Goal: Book appointment/travel/reservation

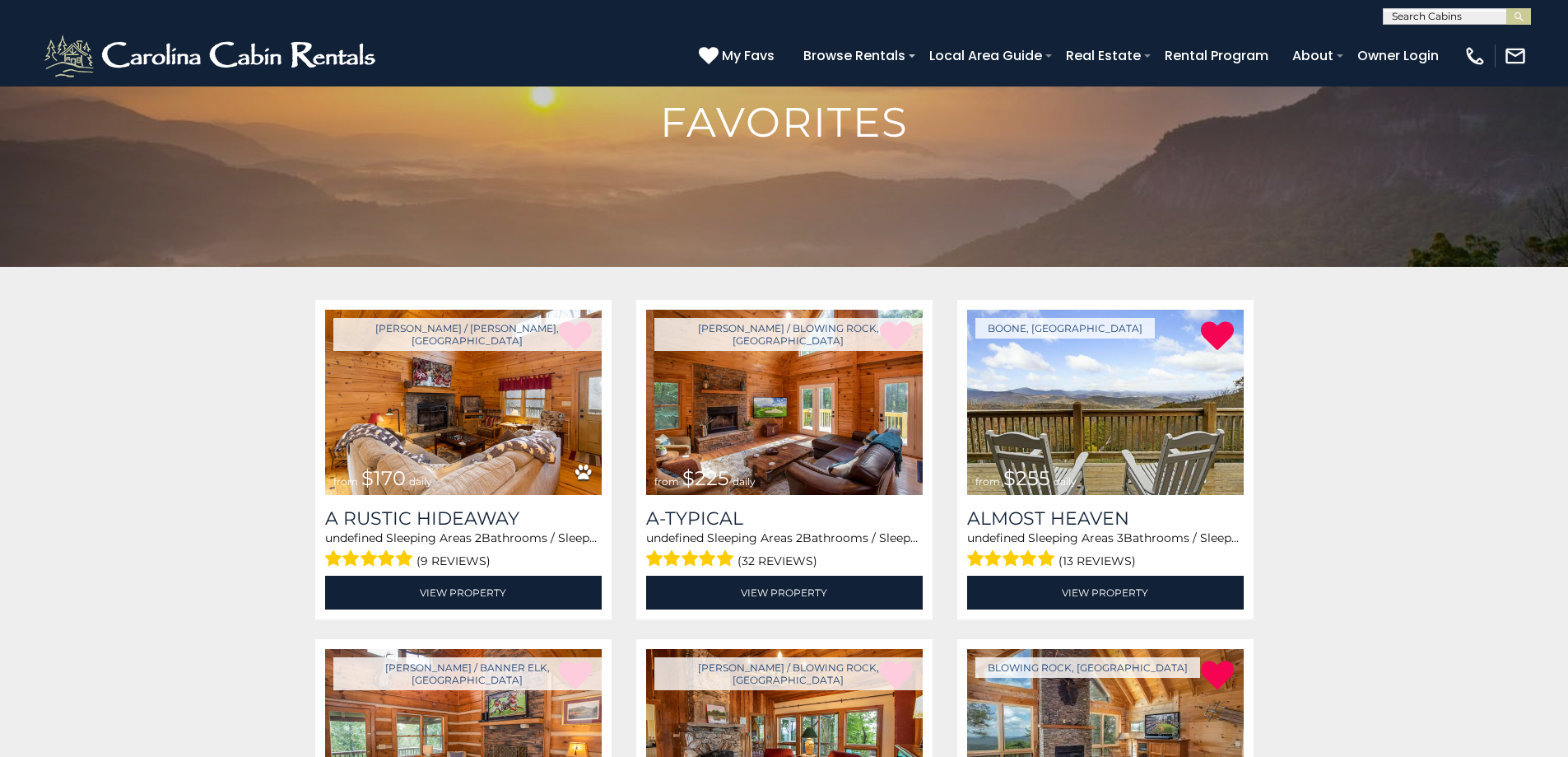
scroll to position [247, 0]
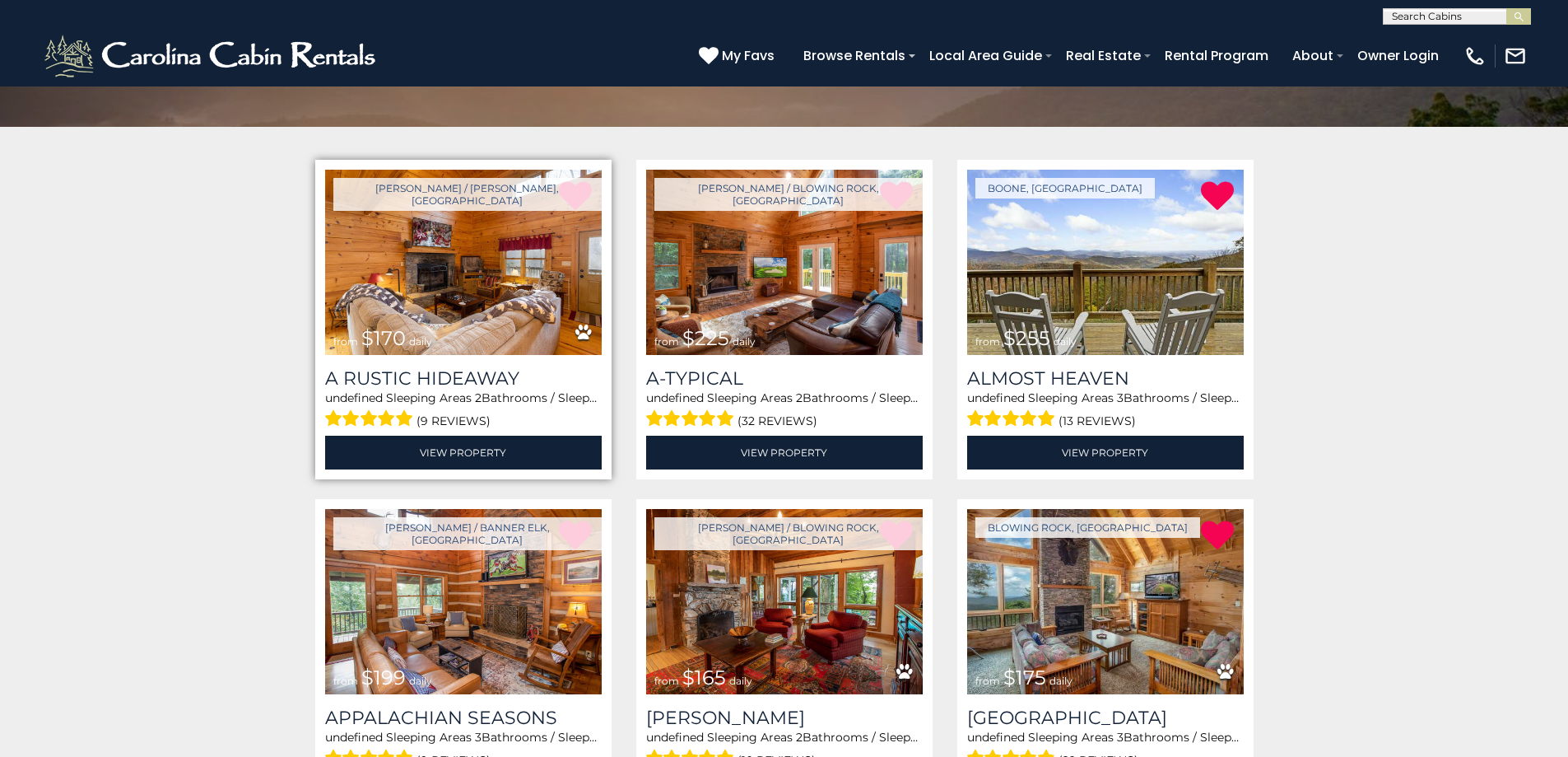
click at [461, 311] on img at bounding box center [463, 262] width 277 height 185
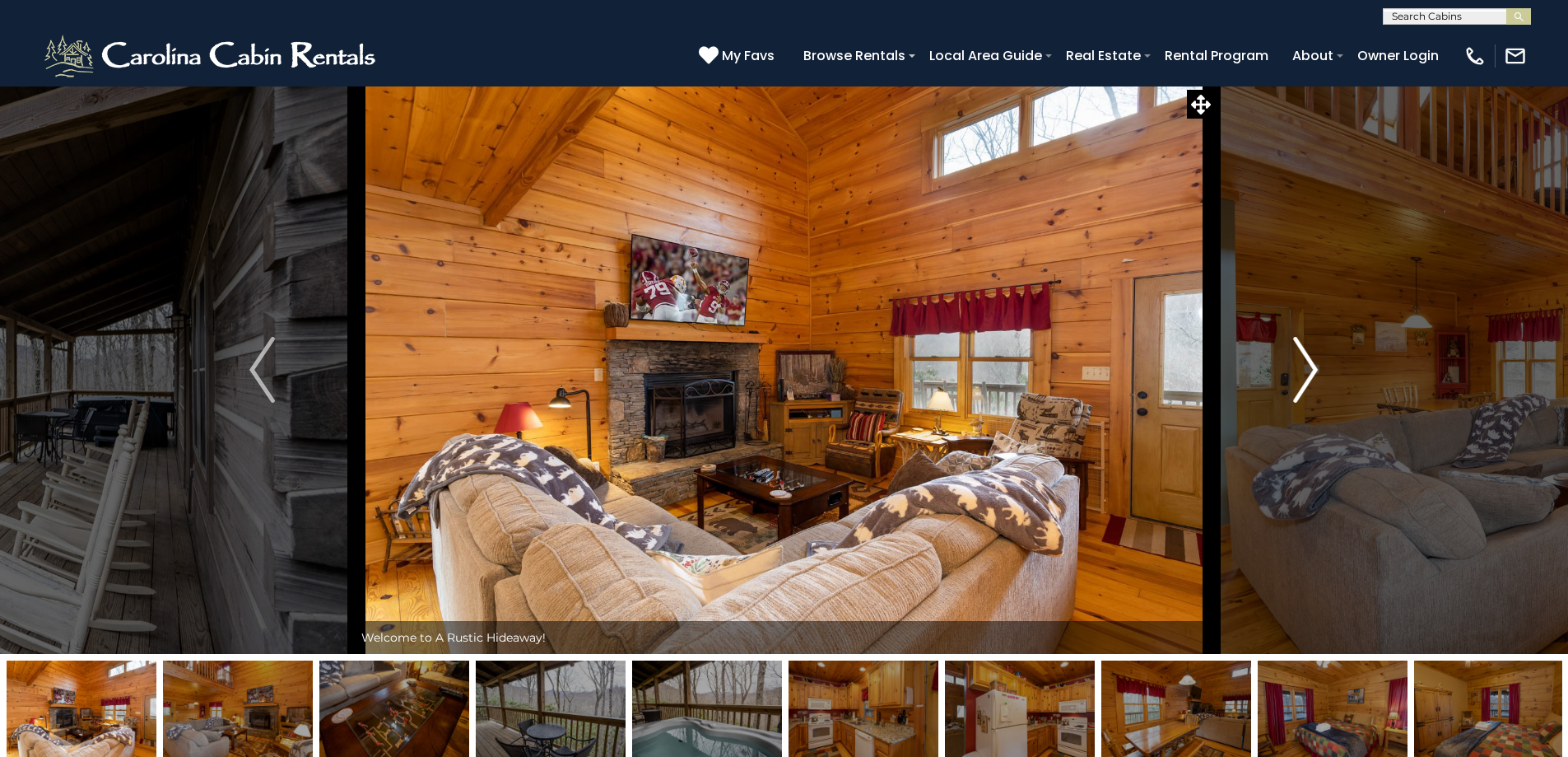
click at [1308, 376] on img "Next" at bounding box center [1305, 370] width 24 height 66
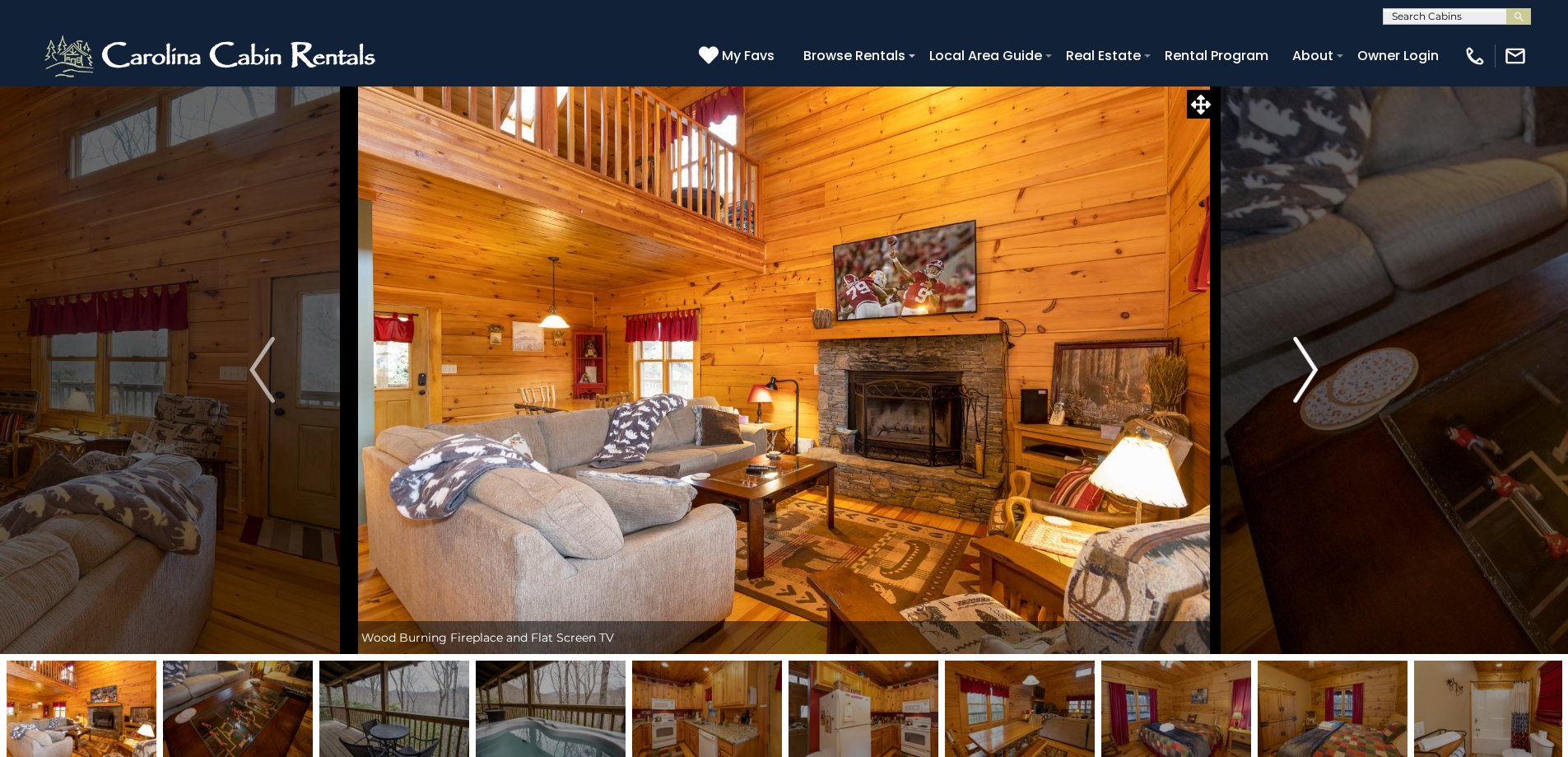
click at [1306, 386] on img "Next" at bounding box center [1305, 370] width 24 height 66
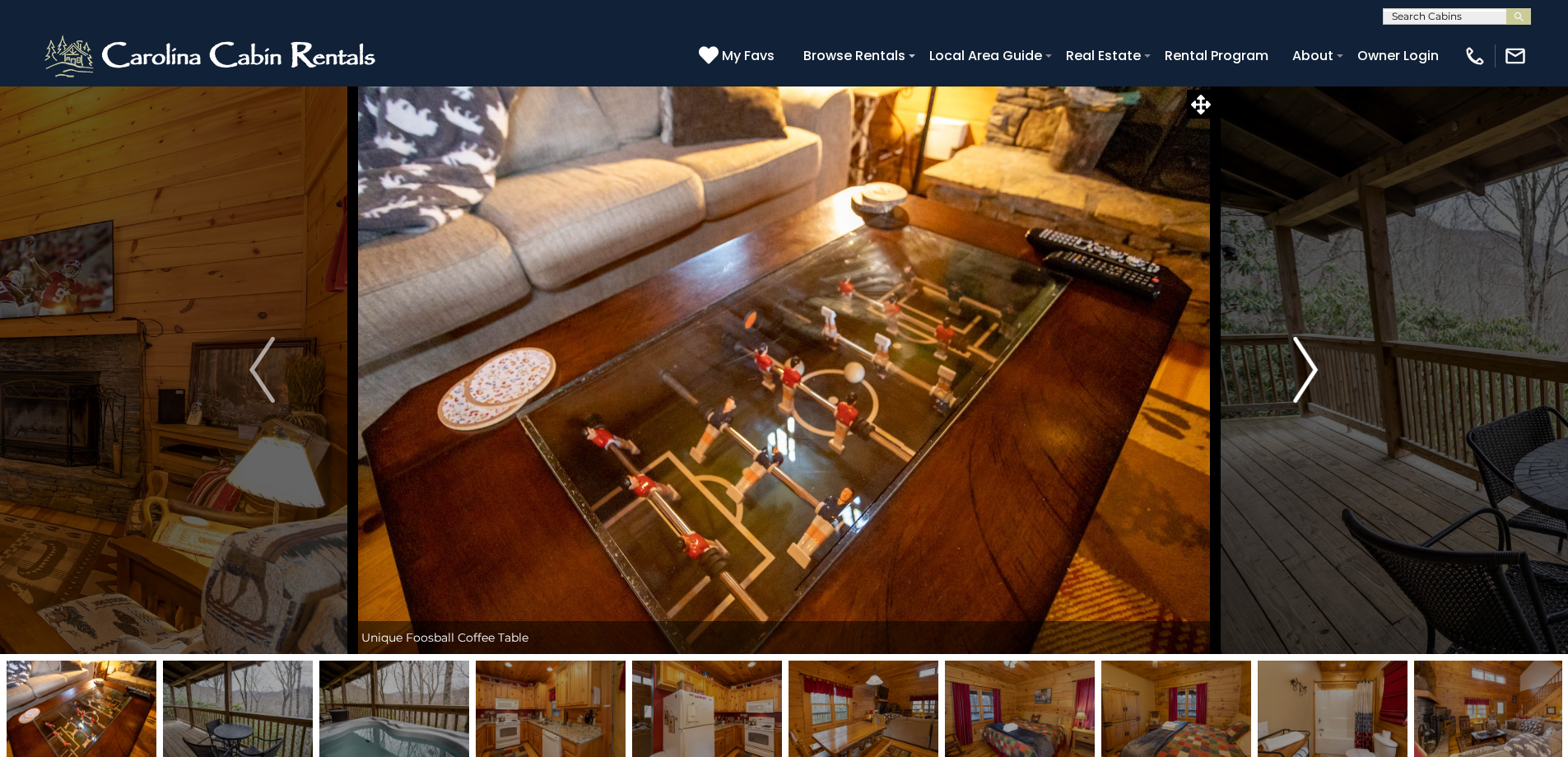
click at [1306, 386] on img "Next" at bounding box center [1305, 370] width 24 height 66
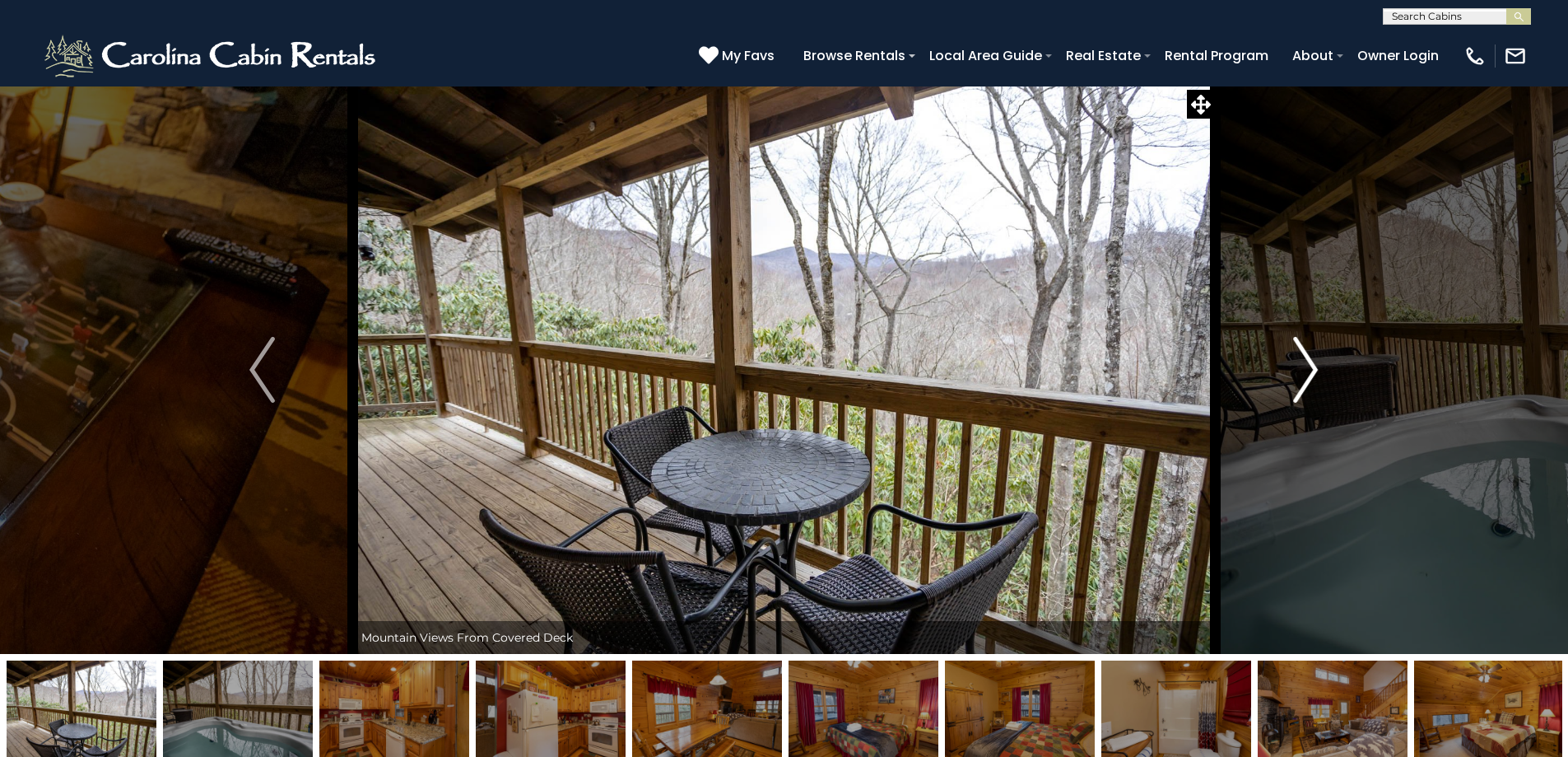
click at [1306, 386] on img "Next" at bounding box center [1305, 370] width 24 height 66
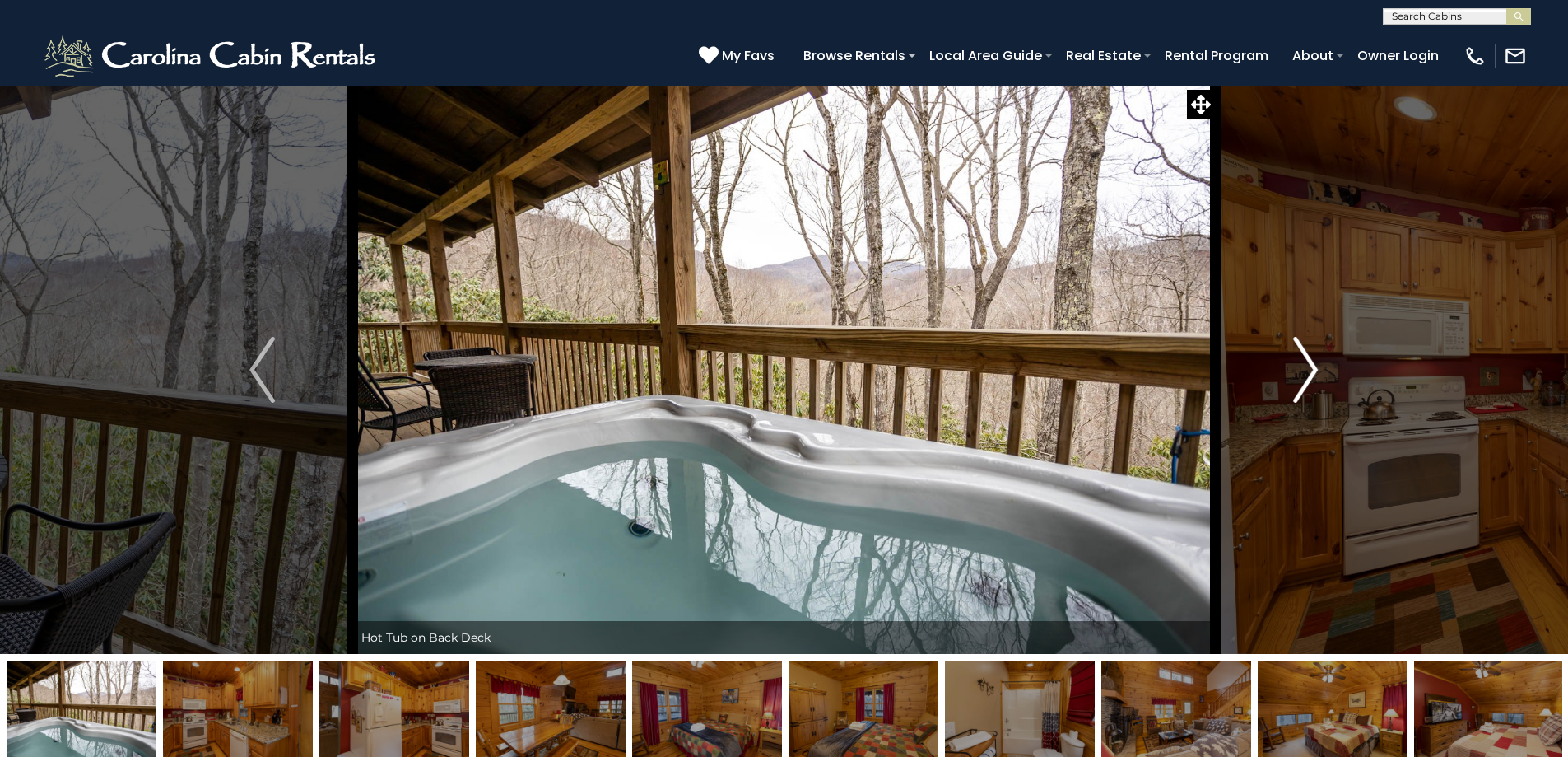
click at [1306, 386] on img "Next" at bounding box center [1305, 370] width 24 height 66
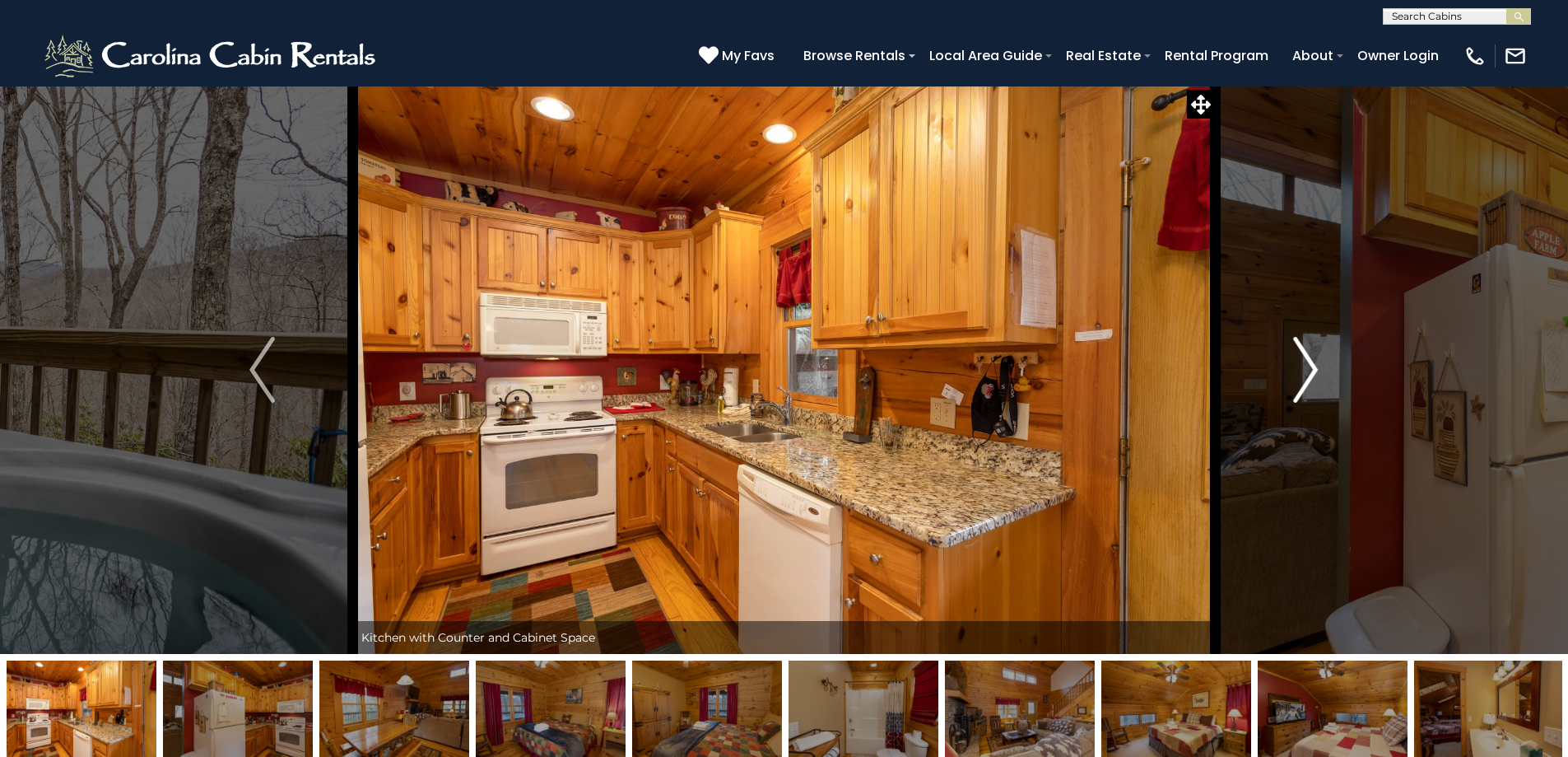
click at [1306, 386] on img "Next" at bounding box center [1305, 370] width 24 height 66
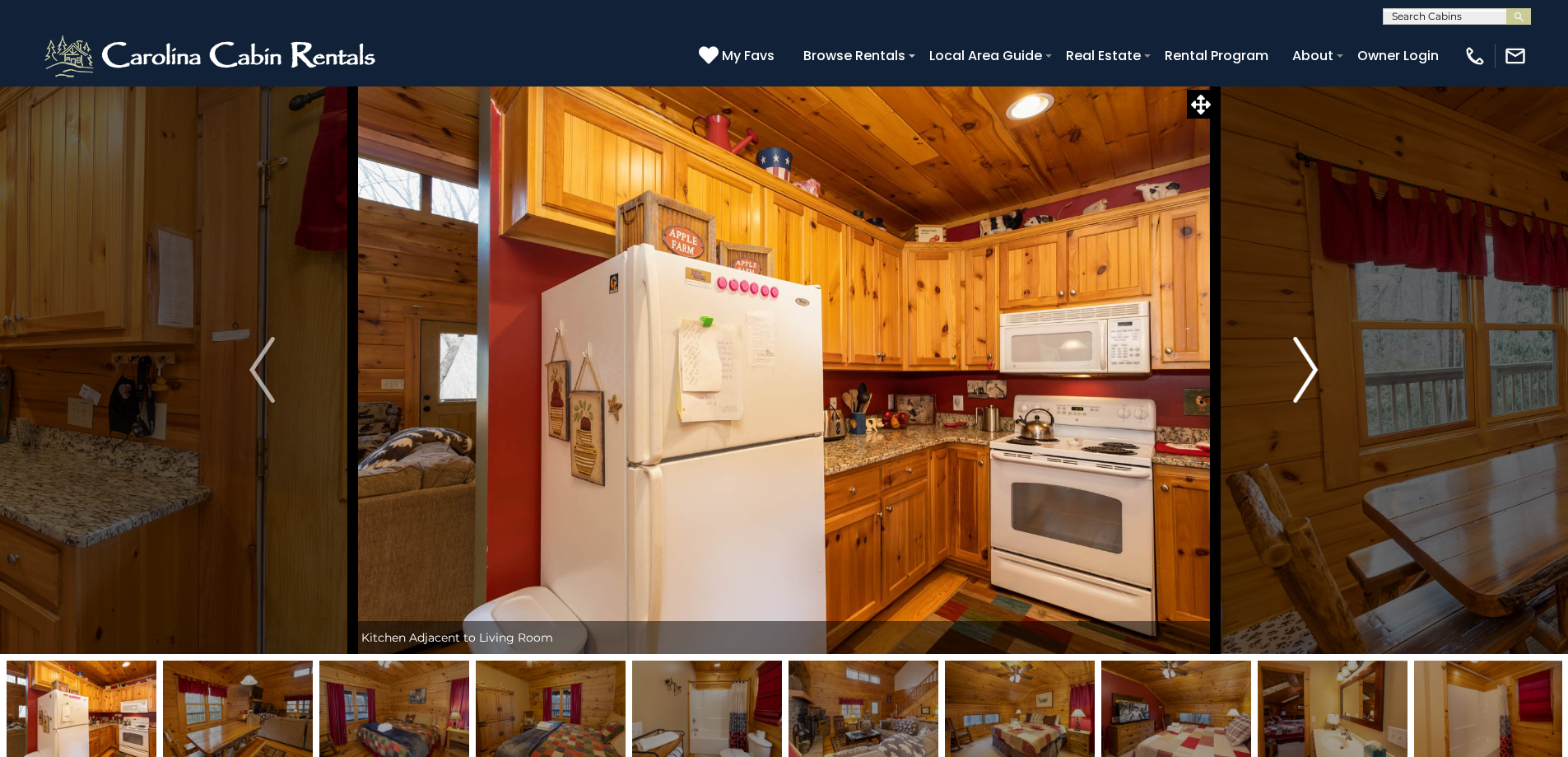
click at [1306, 386] on img "Next" at bounding box center [1305, 370] width 24 height 66
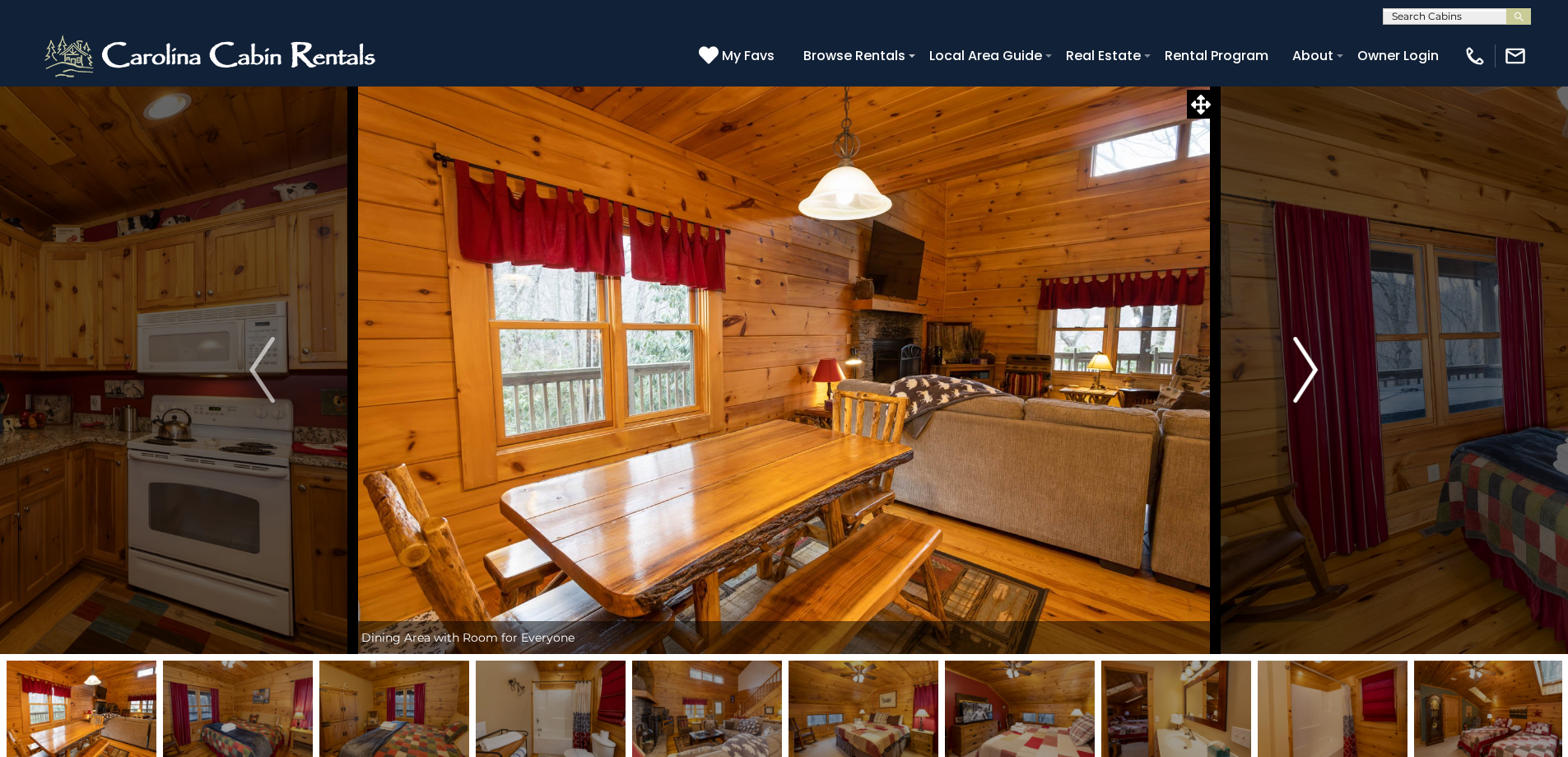
click at [1306, 386] on img "Next" at bounding box center [1305, 370] width 24 height 66
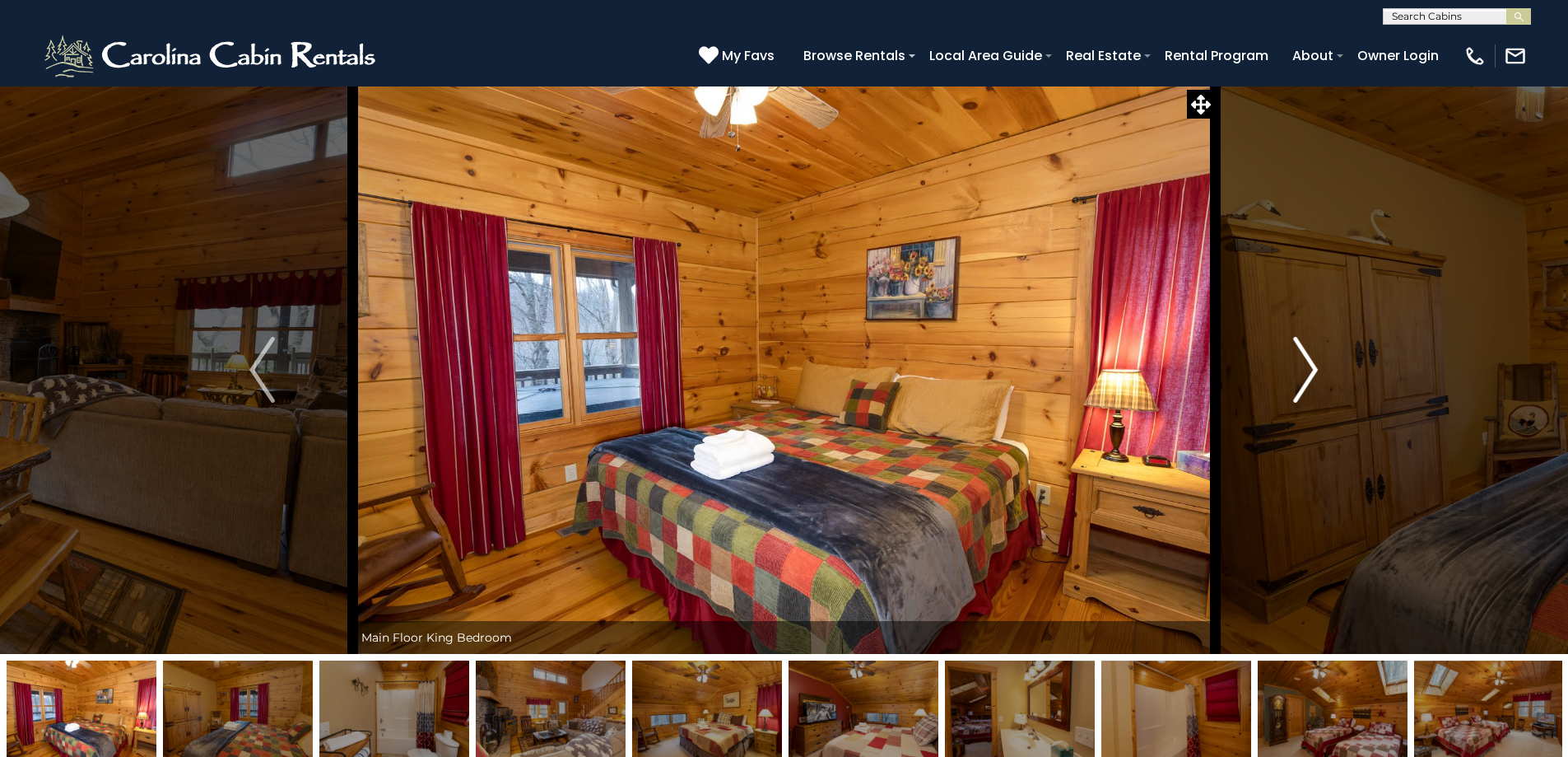
click at [1306, 386] on img "Next" at bounding box center [1305, 370] width 24 height 66
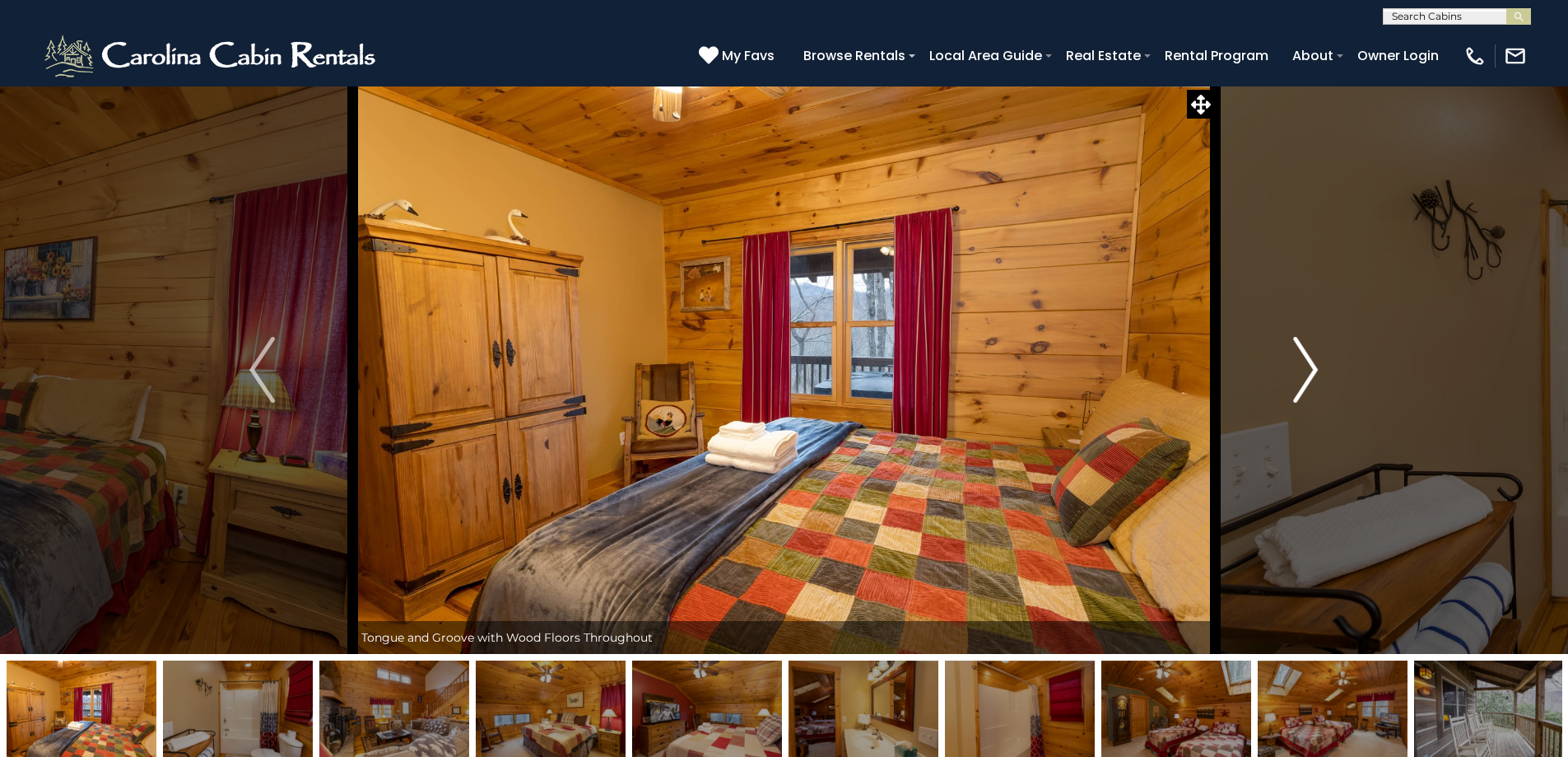
click at [1306, 386] on img "Next" at bounding box center [1305, 370] width 24 height 66
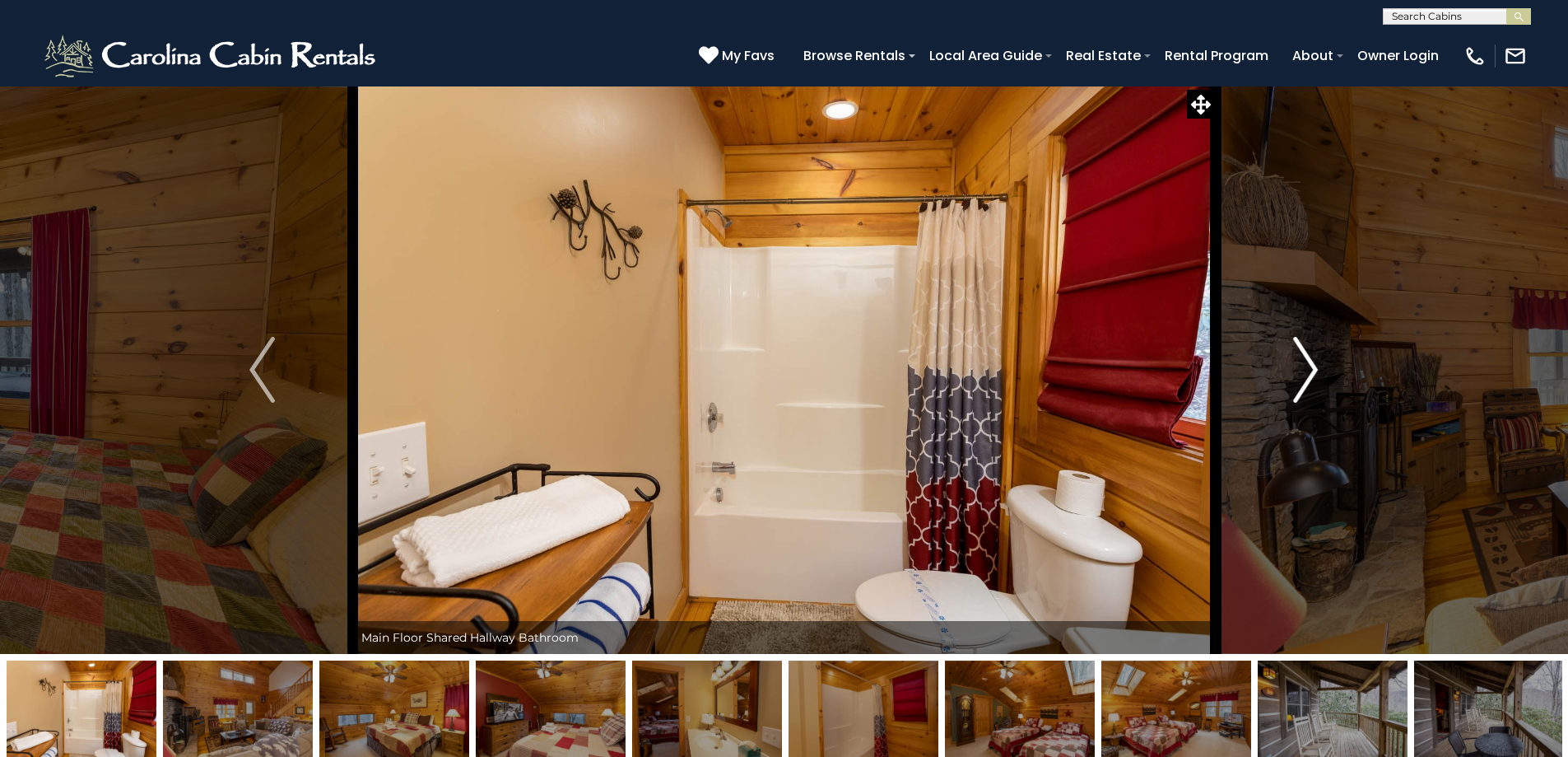
click at [1306, 386] on img "Next" at bounding box center [1305, 370] width 24 height 66
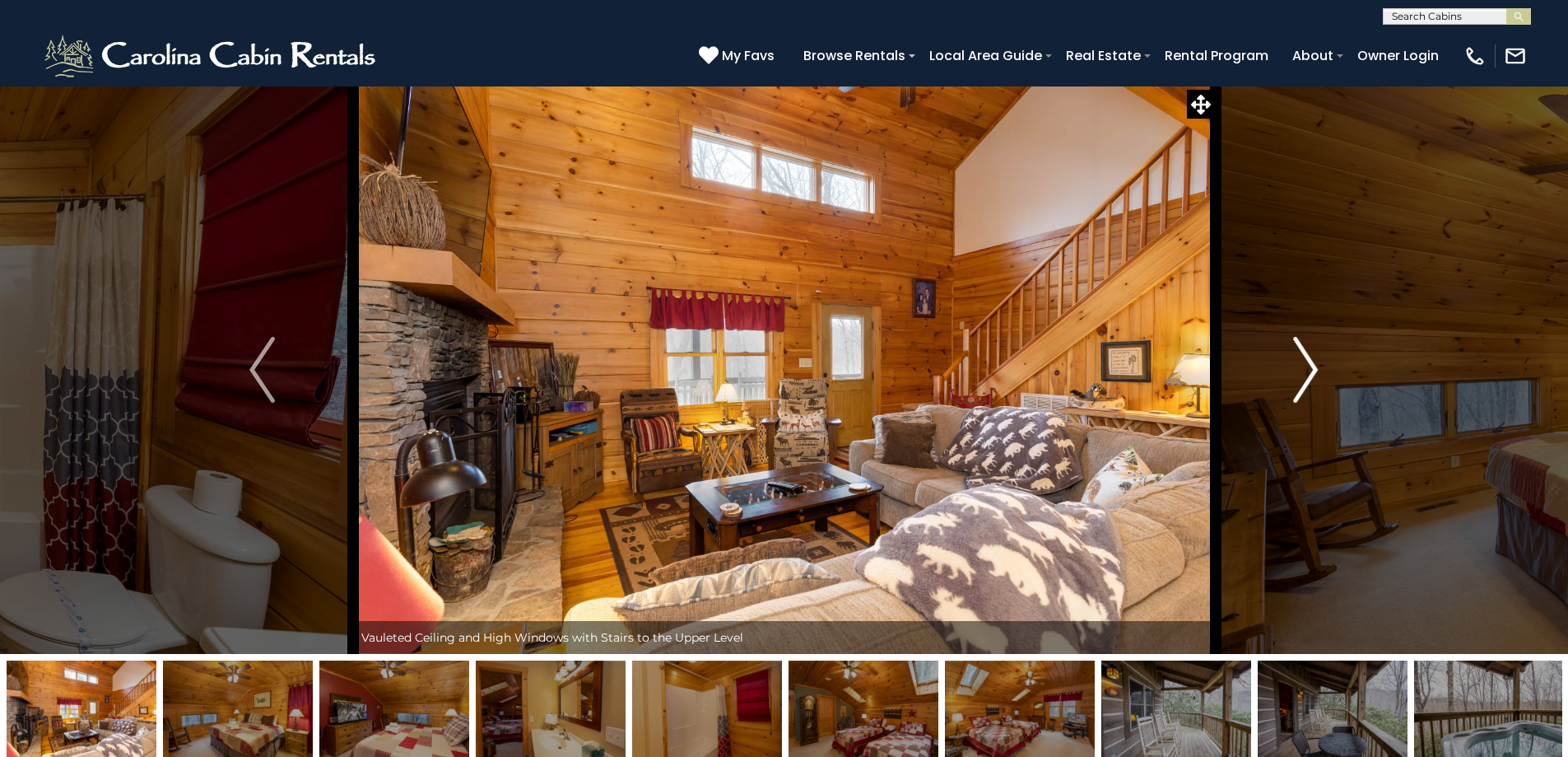
click at [1306, 386] on img "Next" at bounding box center [1305, 370] width 24 height 66
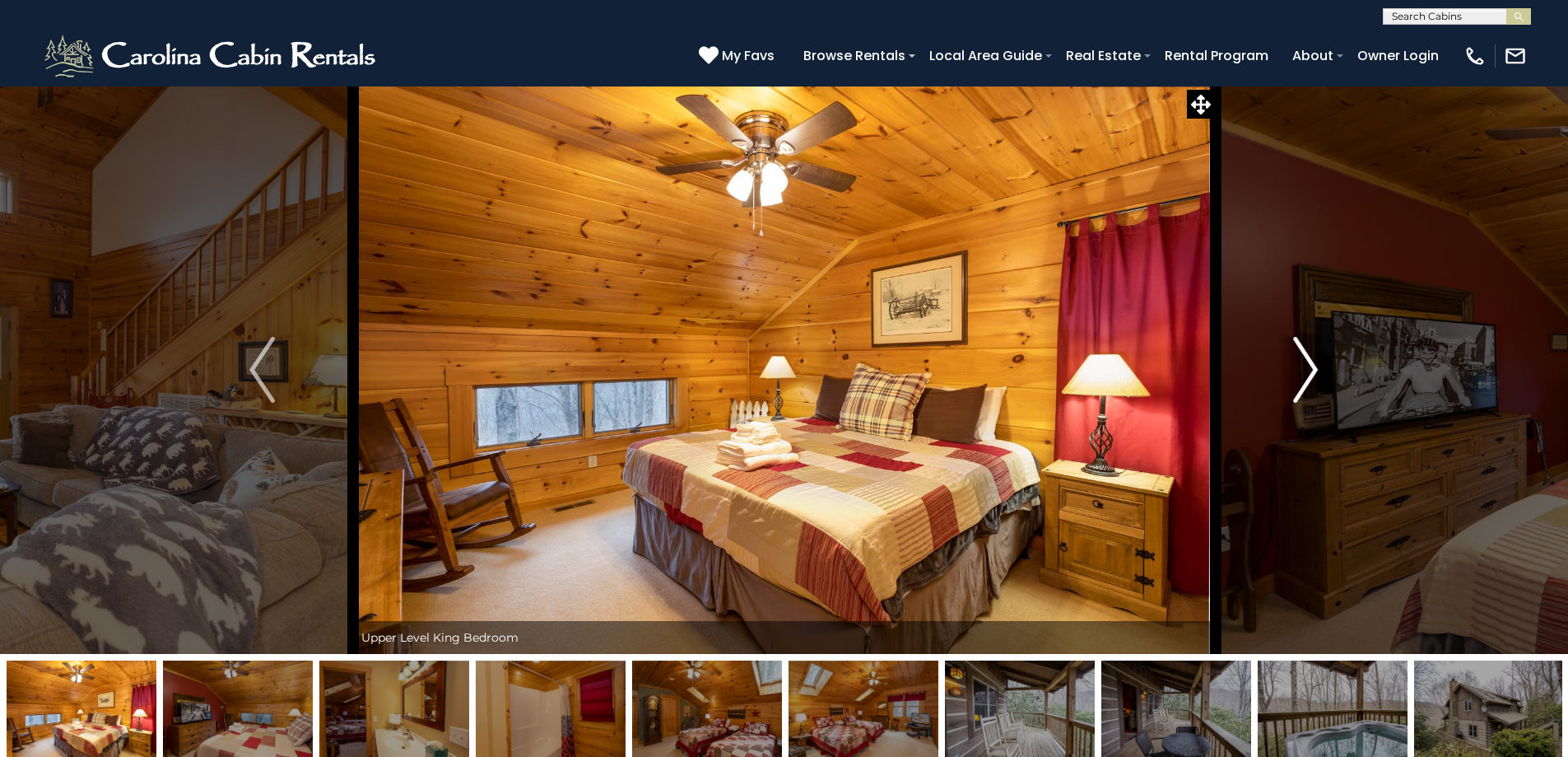
click at [1306, 386] on img "Next" at bounding box center [1305, 370] width 24 height 66
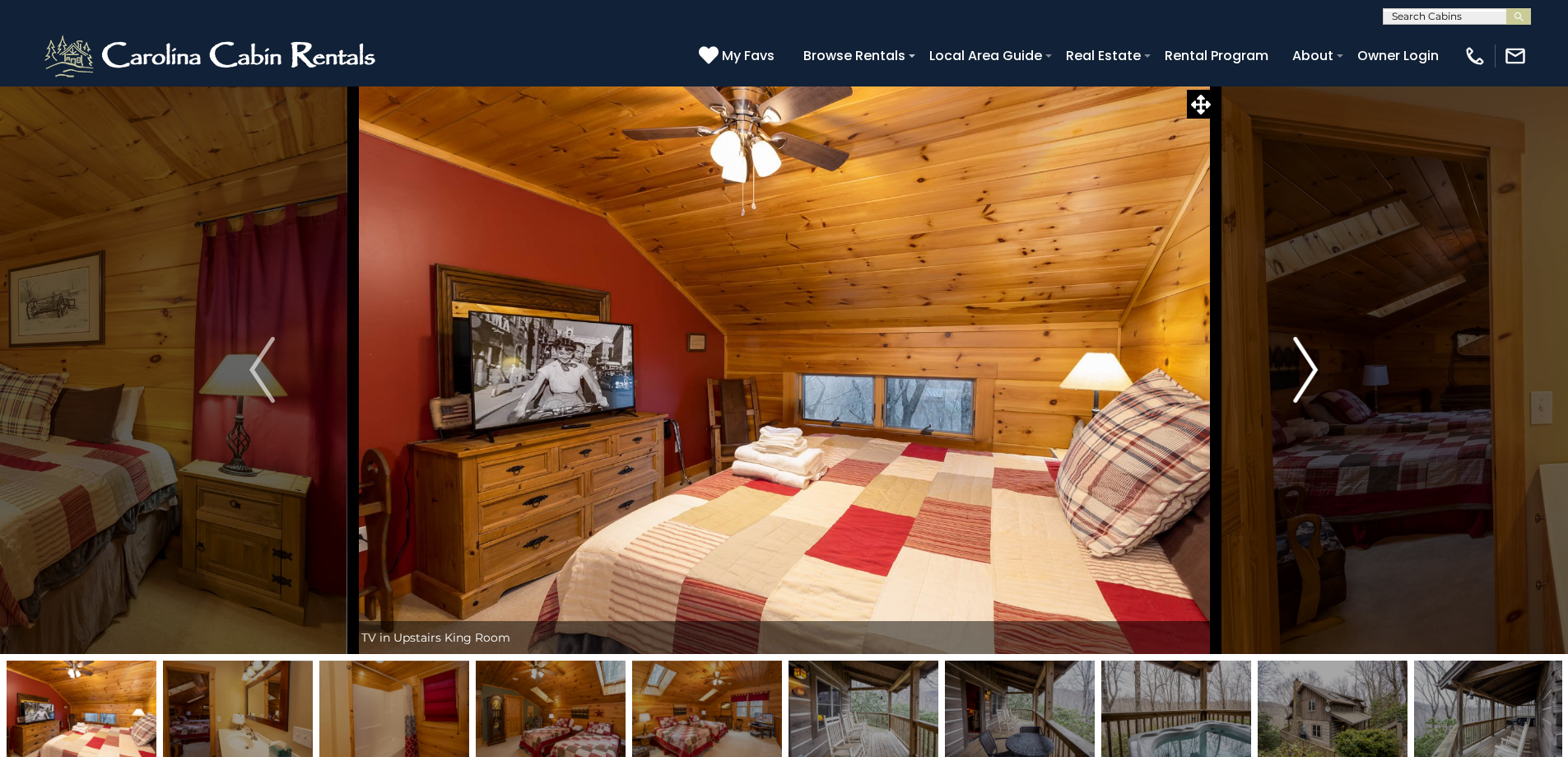
click at [1306, 386] on img "Next" at bounding box center [1305, 370] width 24 height 66
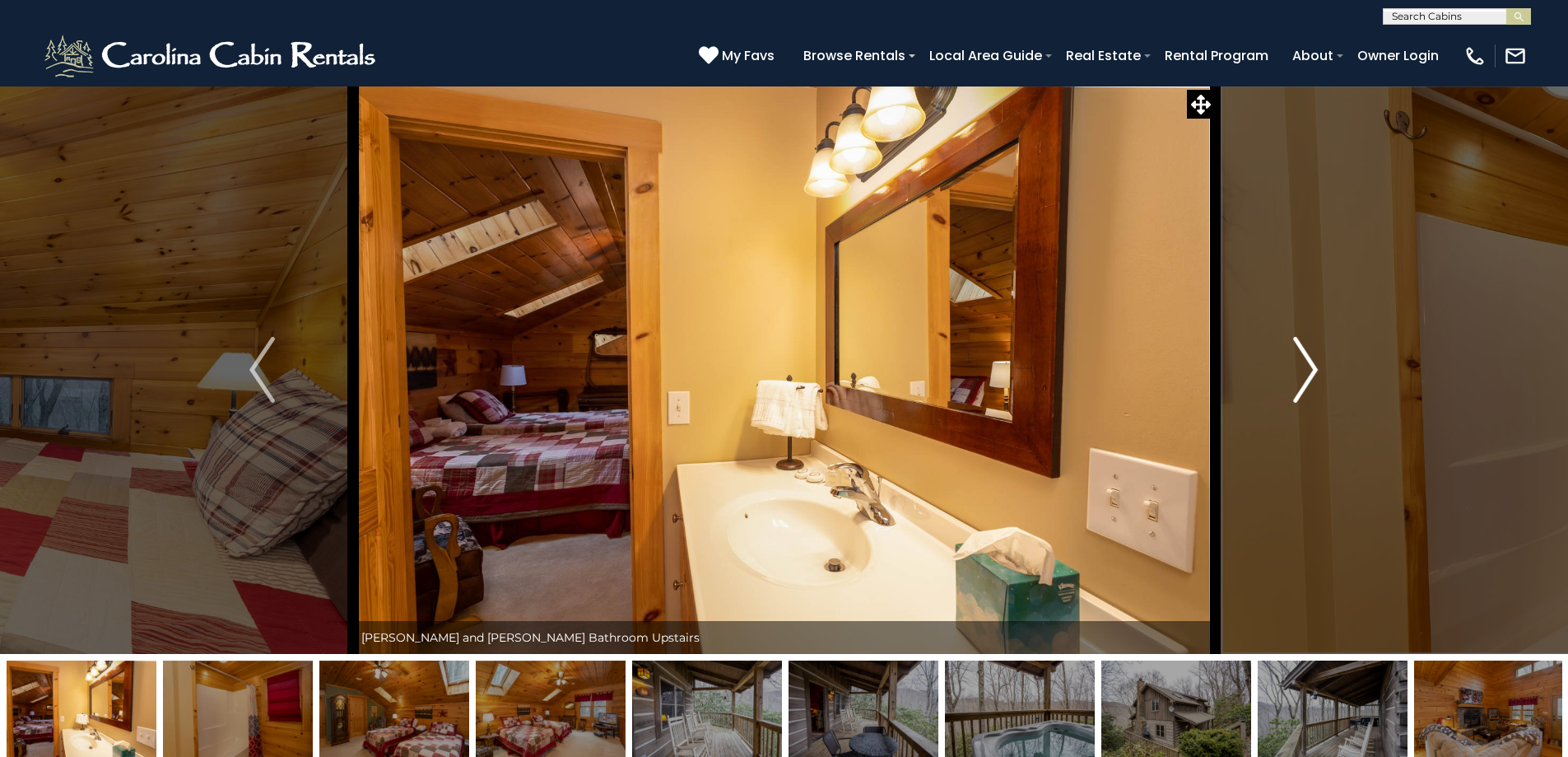
click at [1306, 386] on img "Next" at bounding box center [1305, 370] width 24 height 66
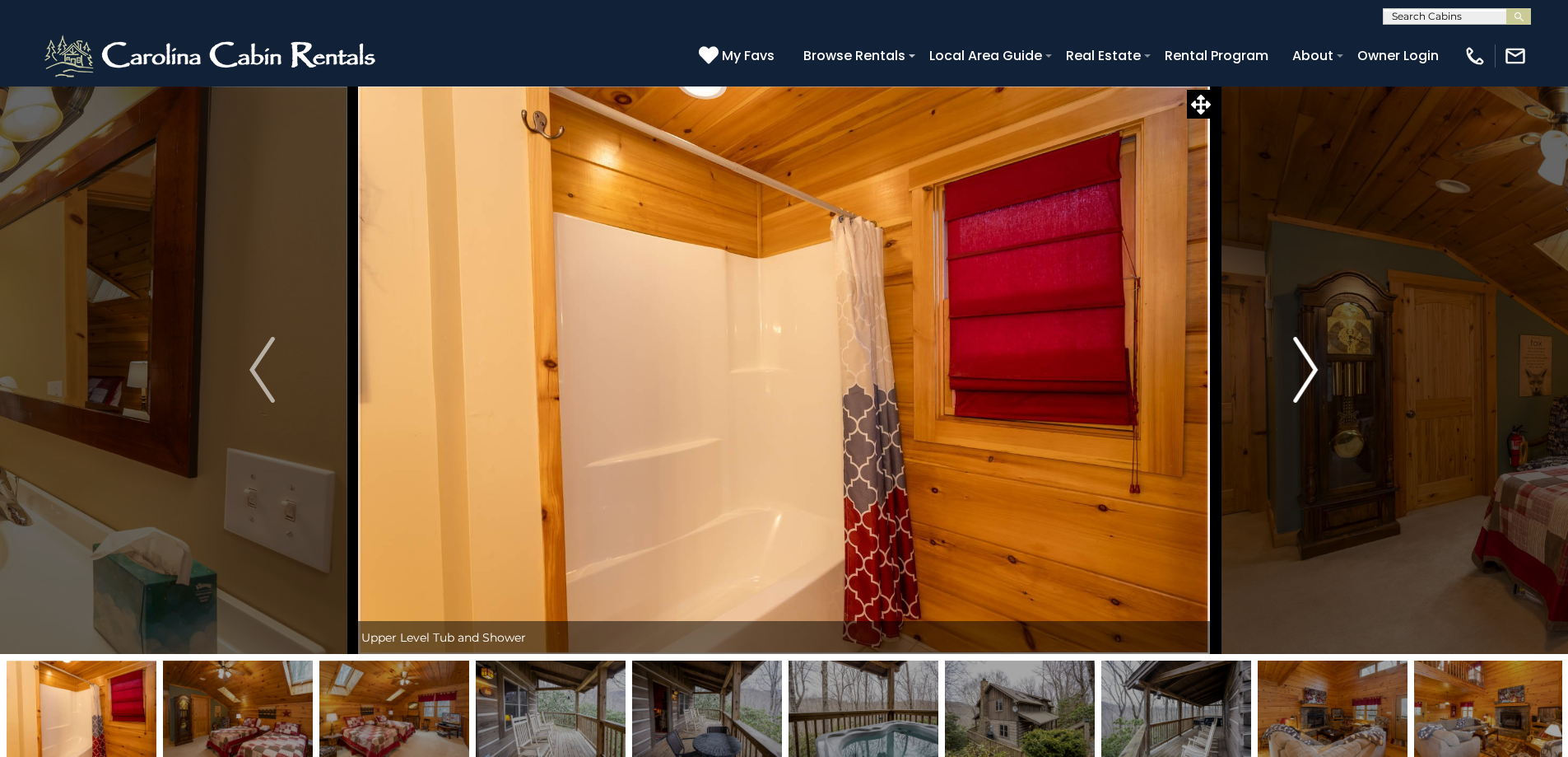
click at [1306, 386] on img "Next" at bounding box center [1305, 370] width 24 height 66
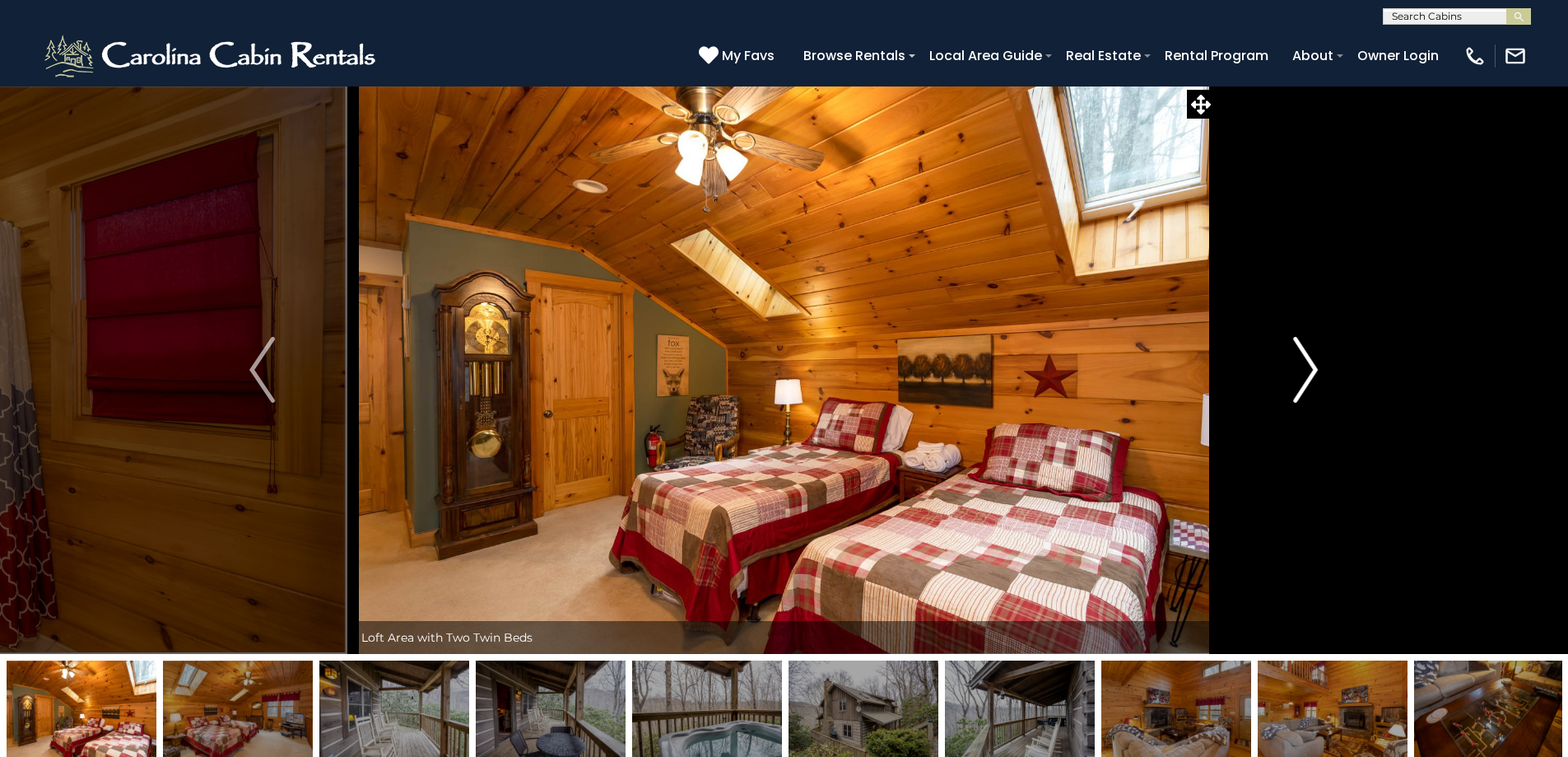
click at [1306, 386] on img "Next" at bounding box center [1305, 370] width 24 height 66
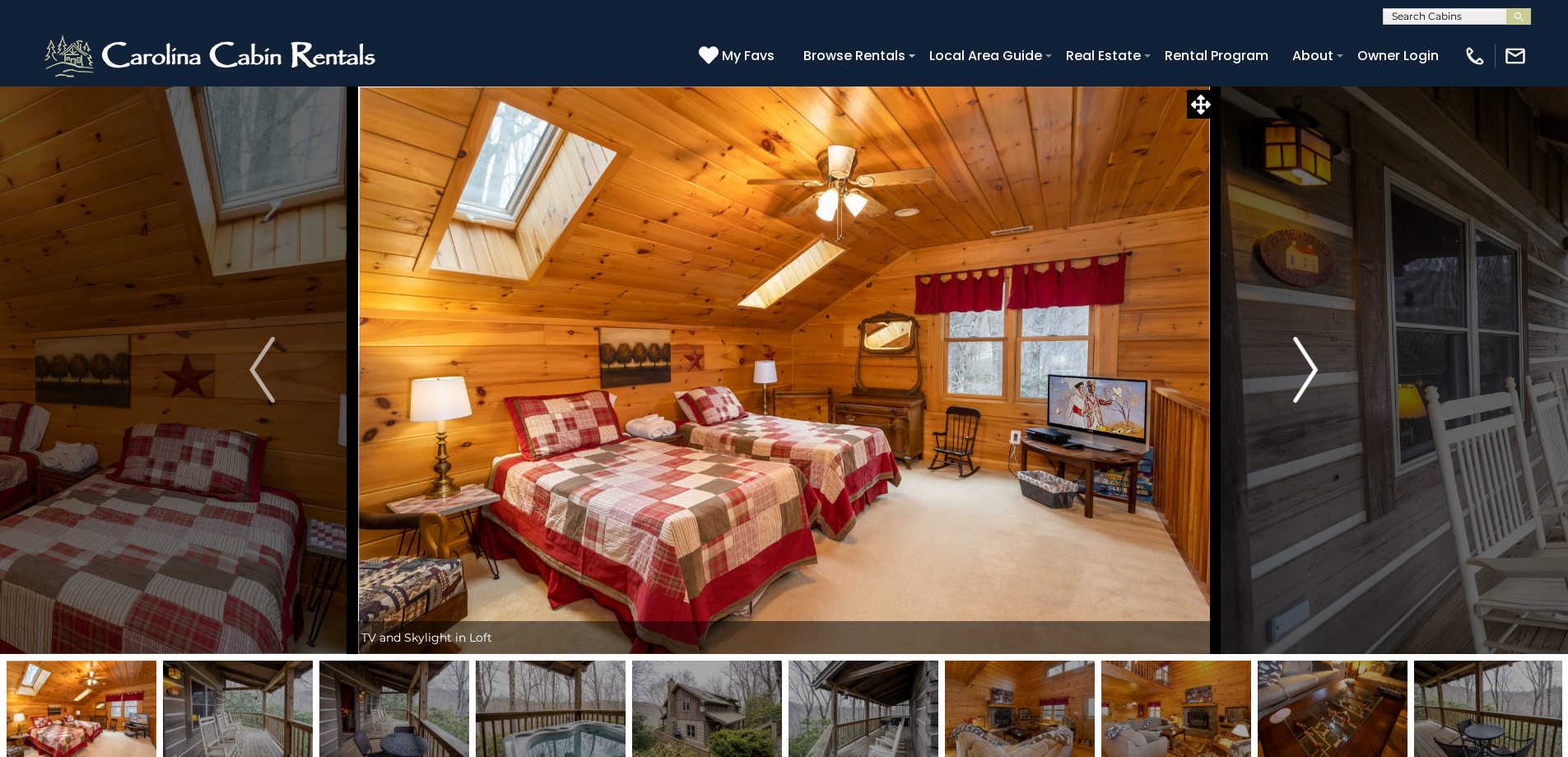
click at [1306, 386] on img "Next" at bounding box center [1305, 370] width 24 height 66
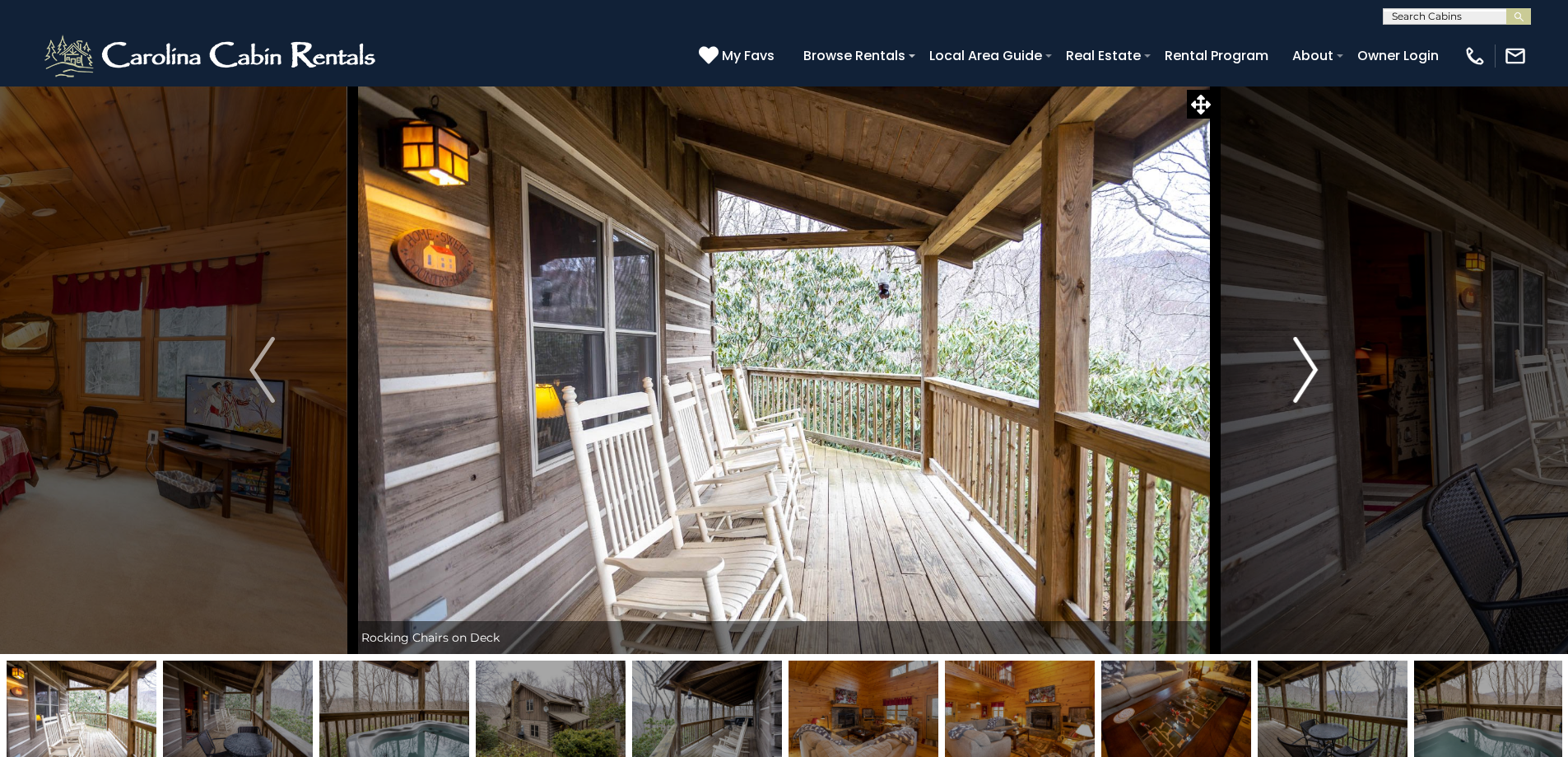
click at [1306, 386] on img "Next" at bounding box center [1305, 370] width 24 height 66
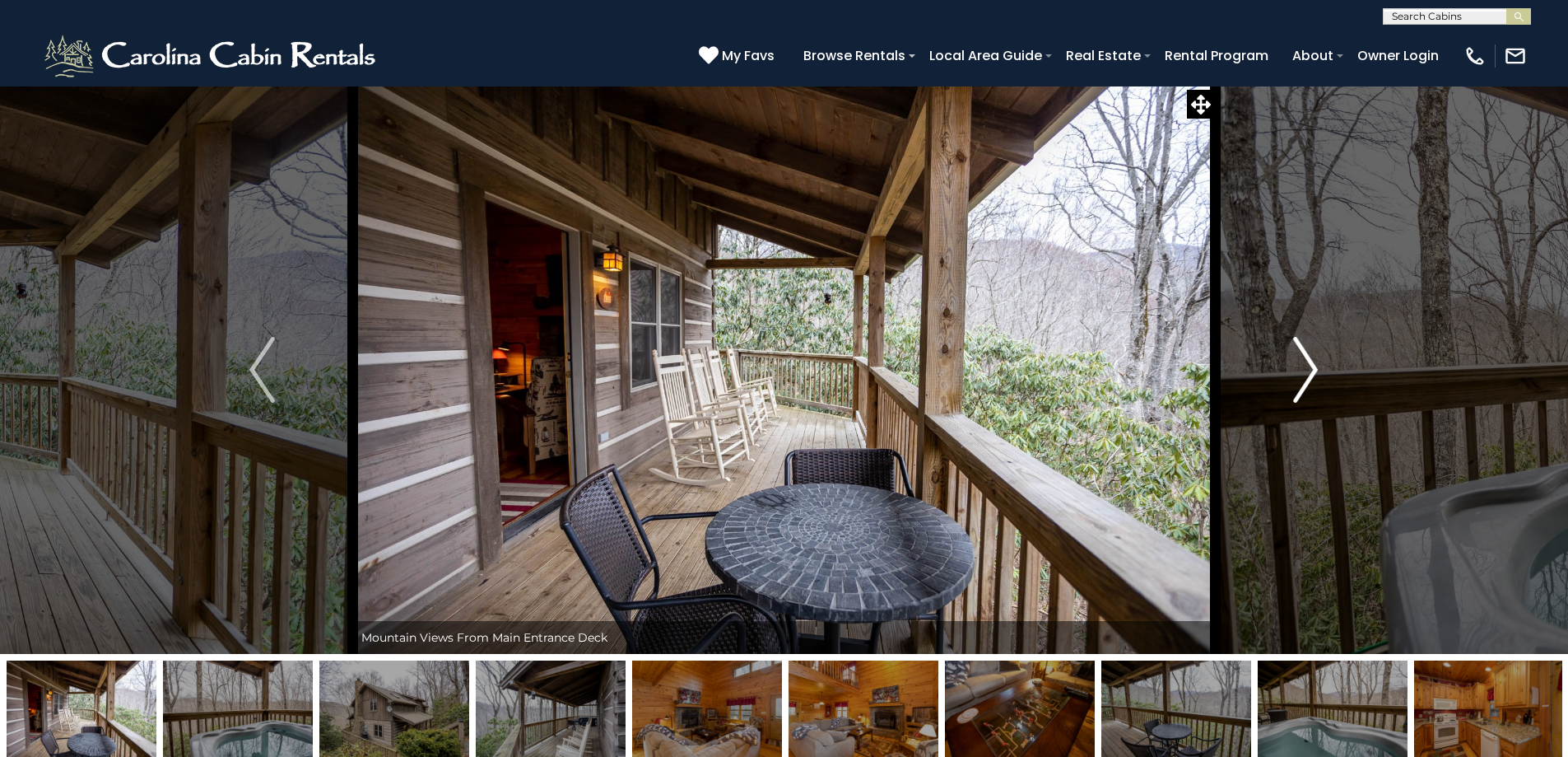
click at [1306, 386] on img "Next" at bounding box center [1305, 370] width 24 height 66
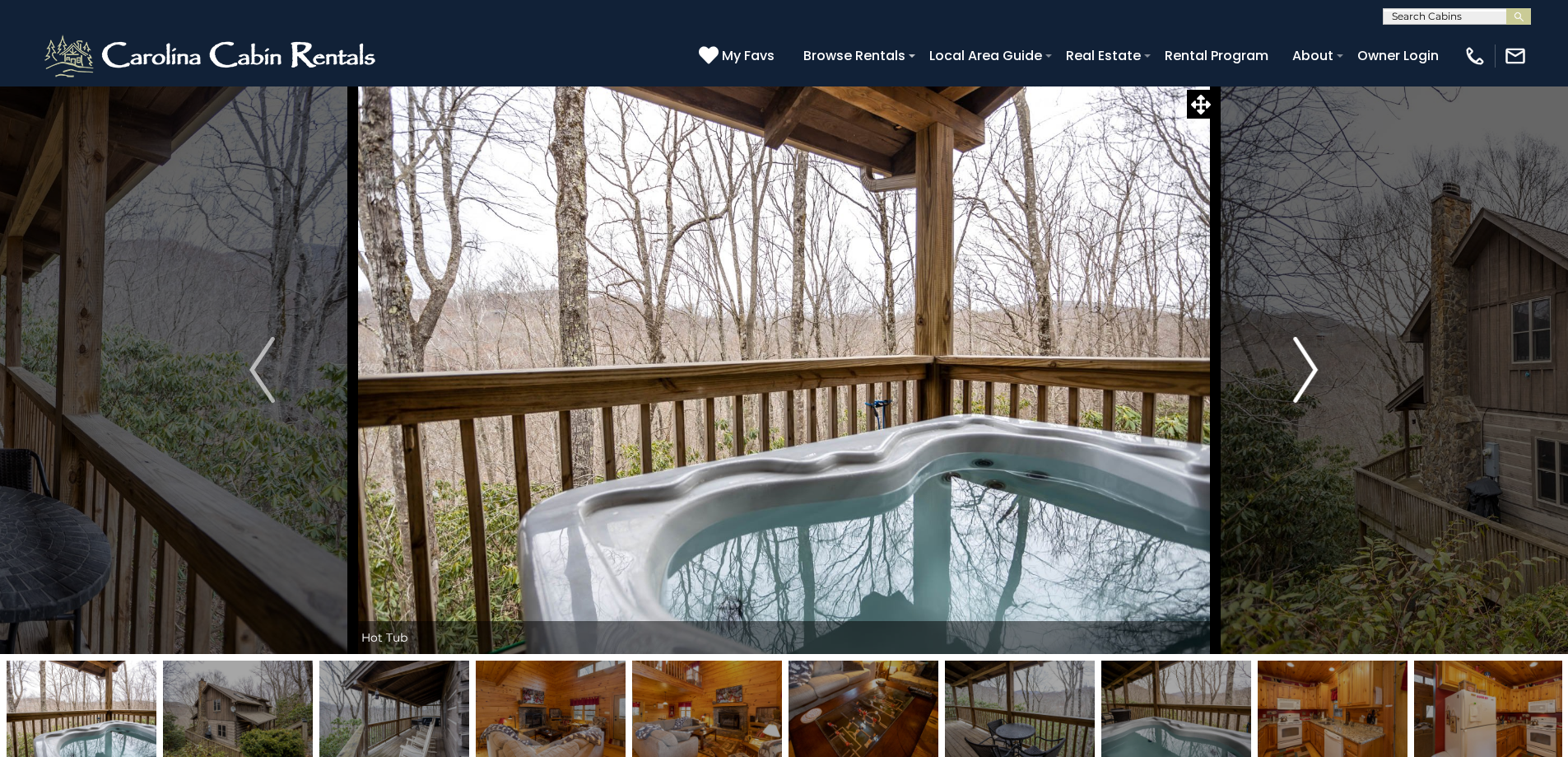
click at [1306, 386] on img "Next" at bounding box center [1305, 370] width 24 height 66
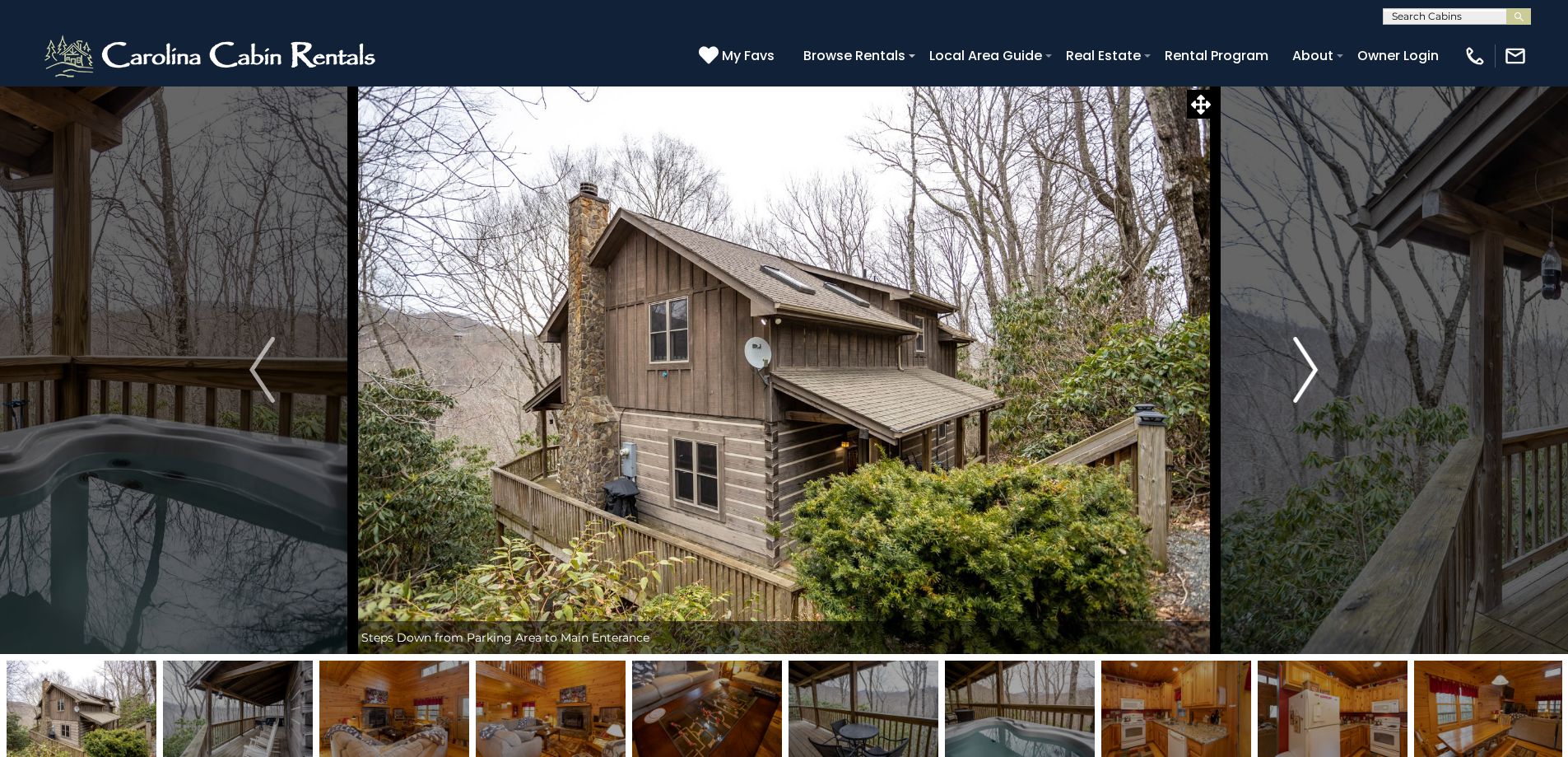
click at [1306, 386] on img "Next" at bounding box center [1305, 370] width 24 height 66
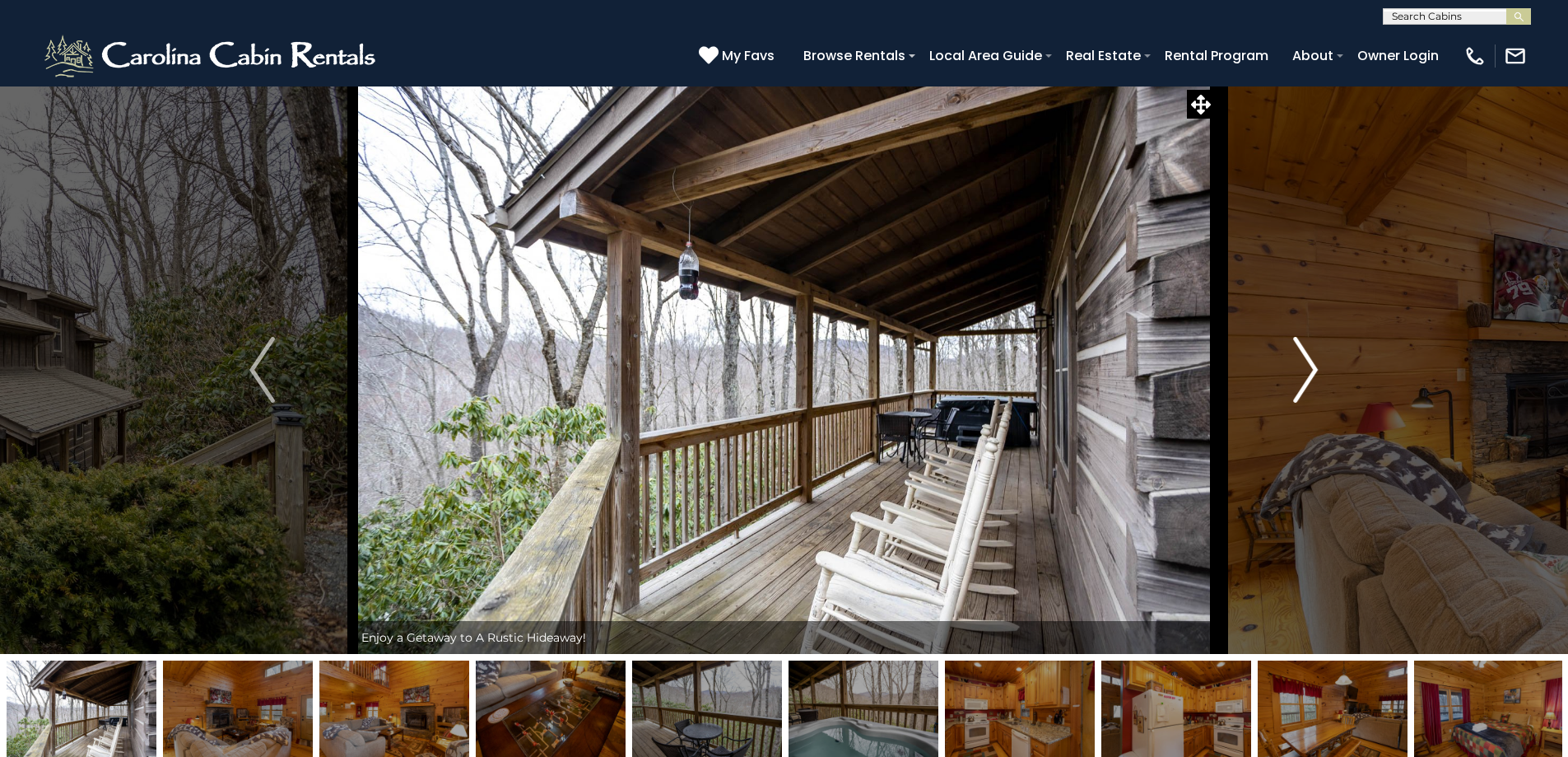
click at [1306, 386] on img "Next" at bounding box center [1305, 370] width 24 height 66
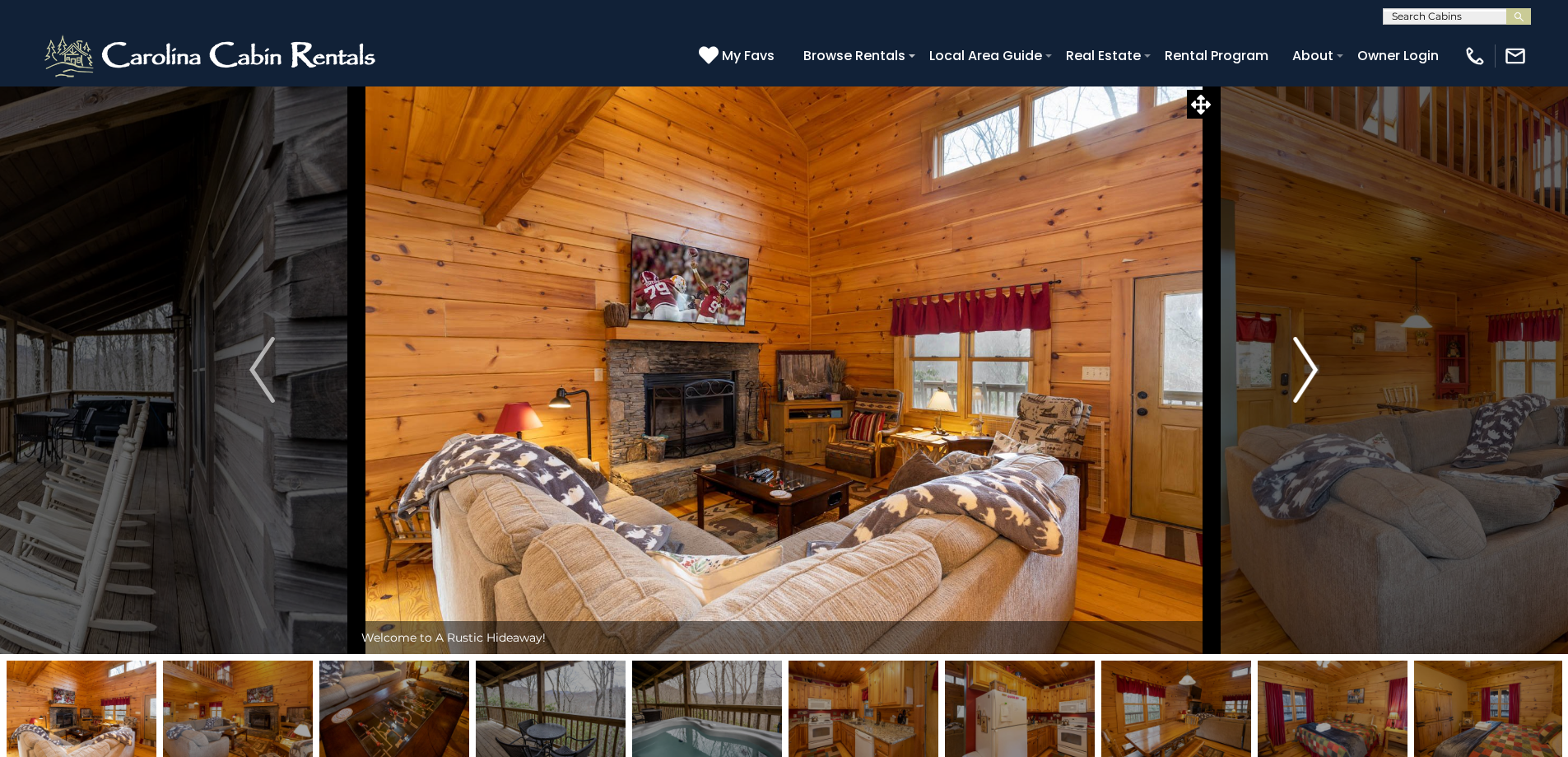
click at [1306, 386] on img "Next" at bounding box center [1305, 370] width 24 height 66
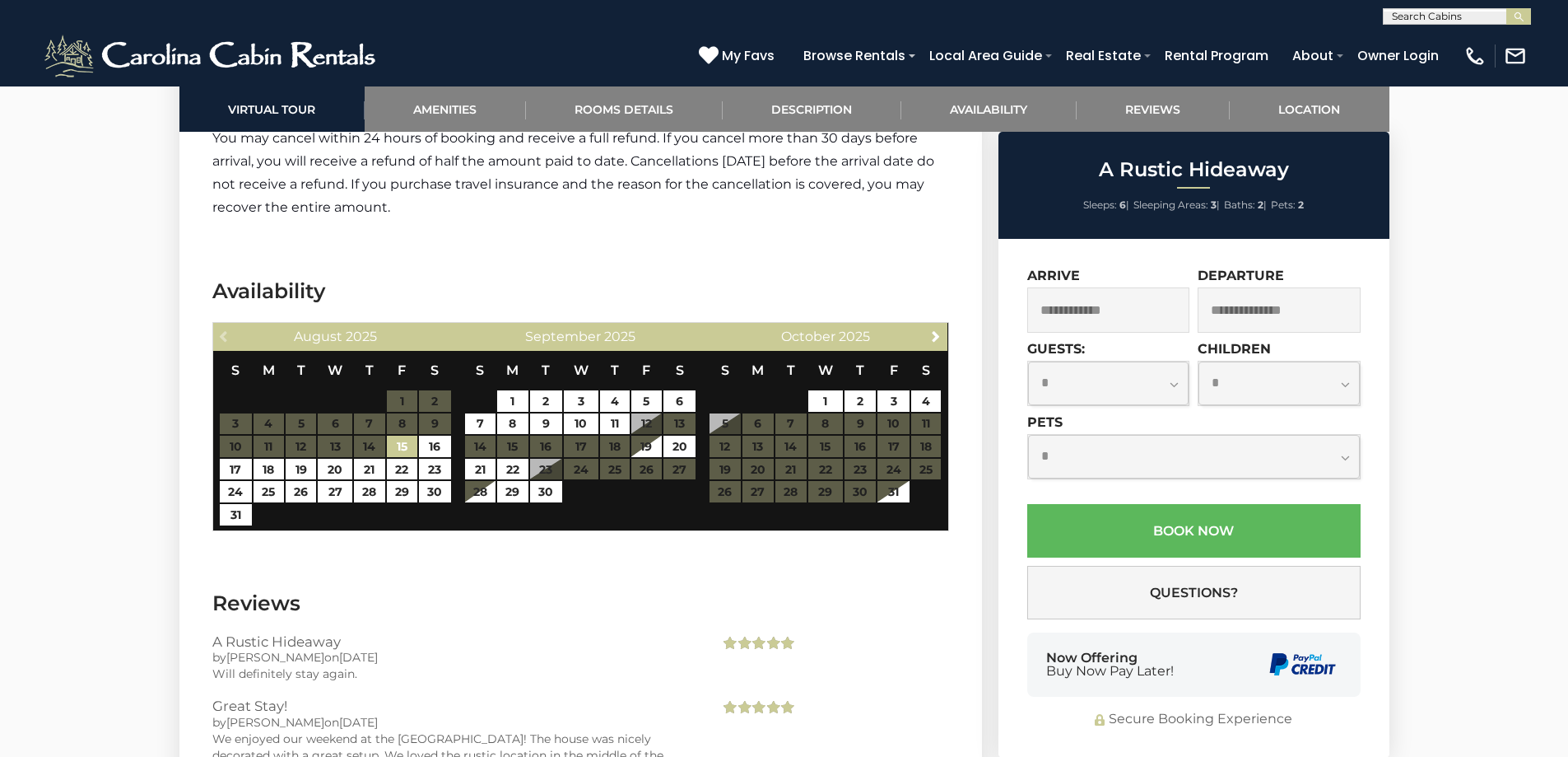
scroll to position [2882, 0]
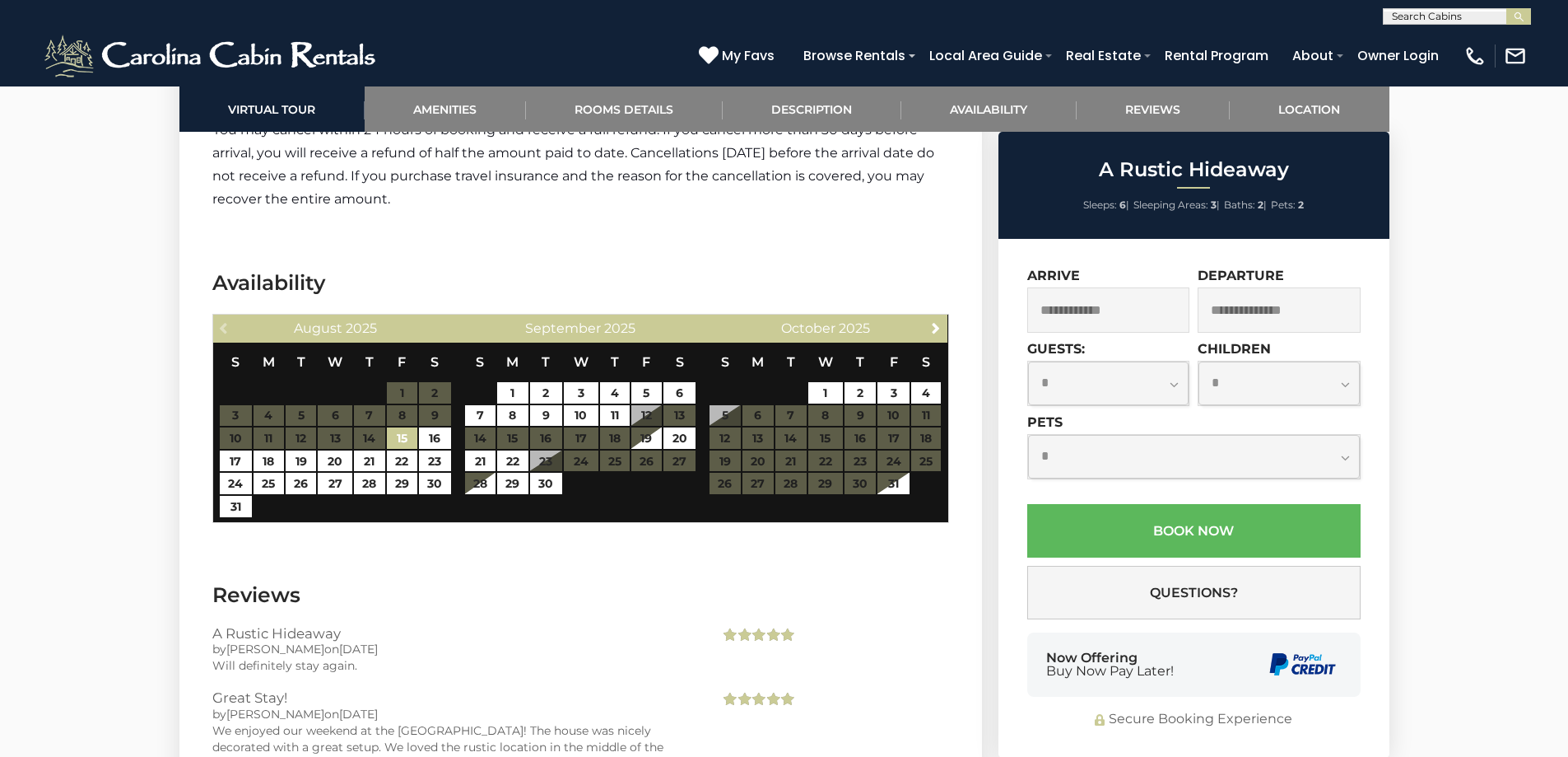
click at [758, 485] on table "S M T W T F S 1 2 3 4 5 6 7 8 9 10 11 12 13 14 15 16 17 18 19 20 21 22 23 24 25…" at bounding box center [824, 427] width 232 height 169
click at [760, 461] on table "S M T W T F S 1 2 3 4 5 6 7 8 9 10 11 12 13 14 15 16 17 18 19 20 21 22 23 24 25…" at bounding box center [824, 427] width 232 height 169
click at [935, 325] on span "Next" at bounding box center [936, 328] width 13 height 13
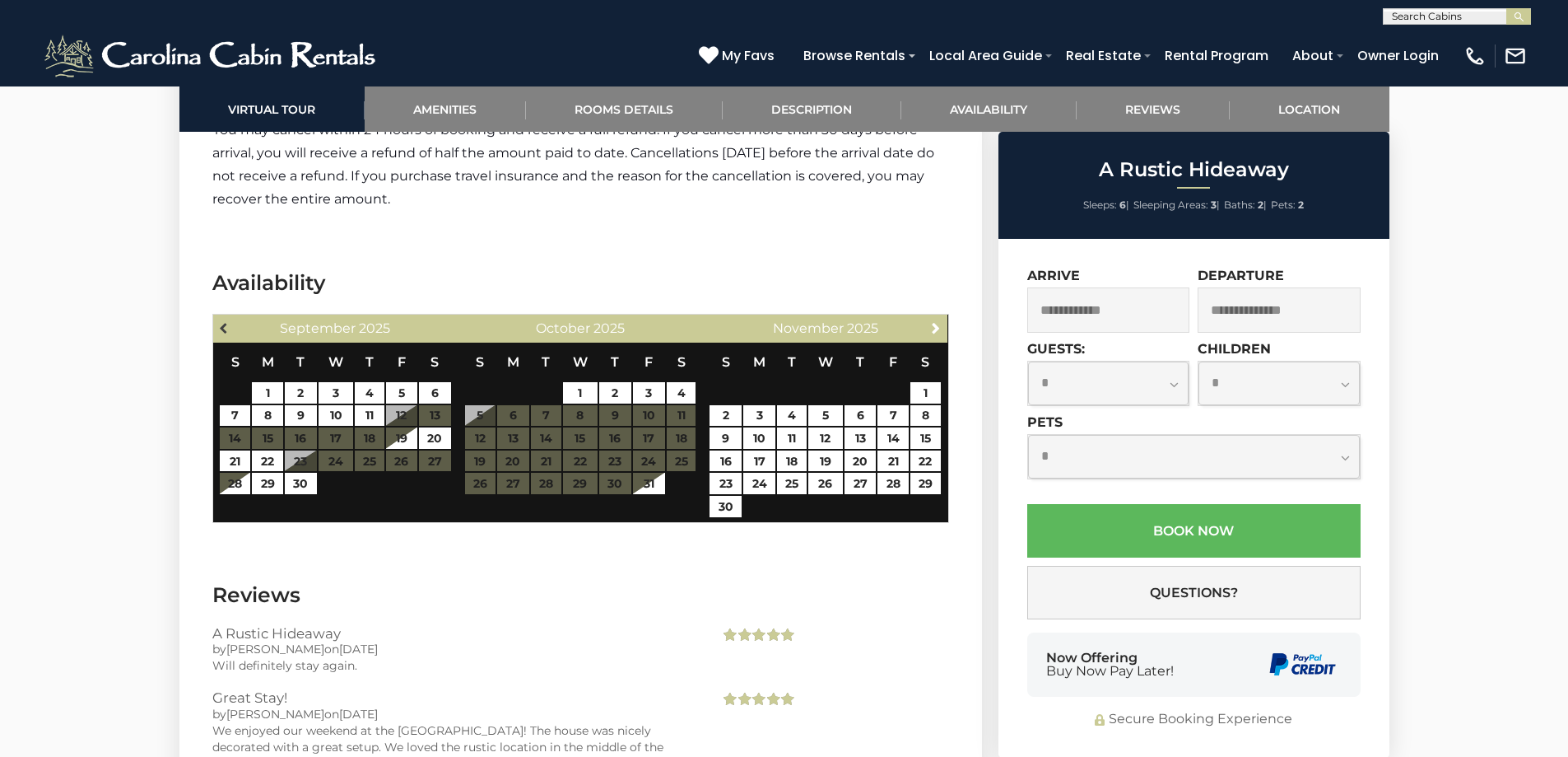
click at [219, 325] on span "Previous" at bounding box center [225, 328] width 13 height 13
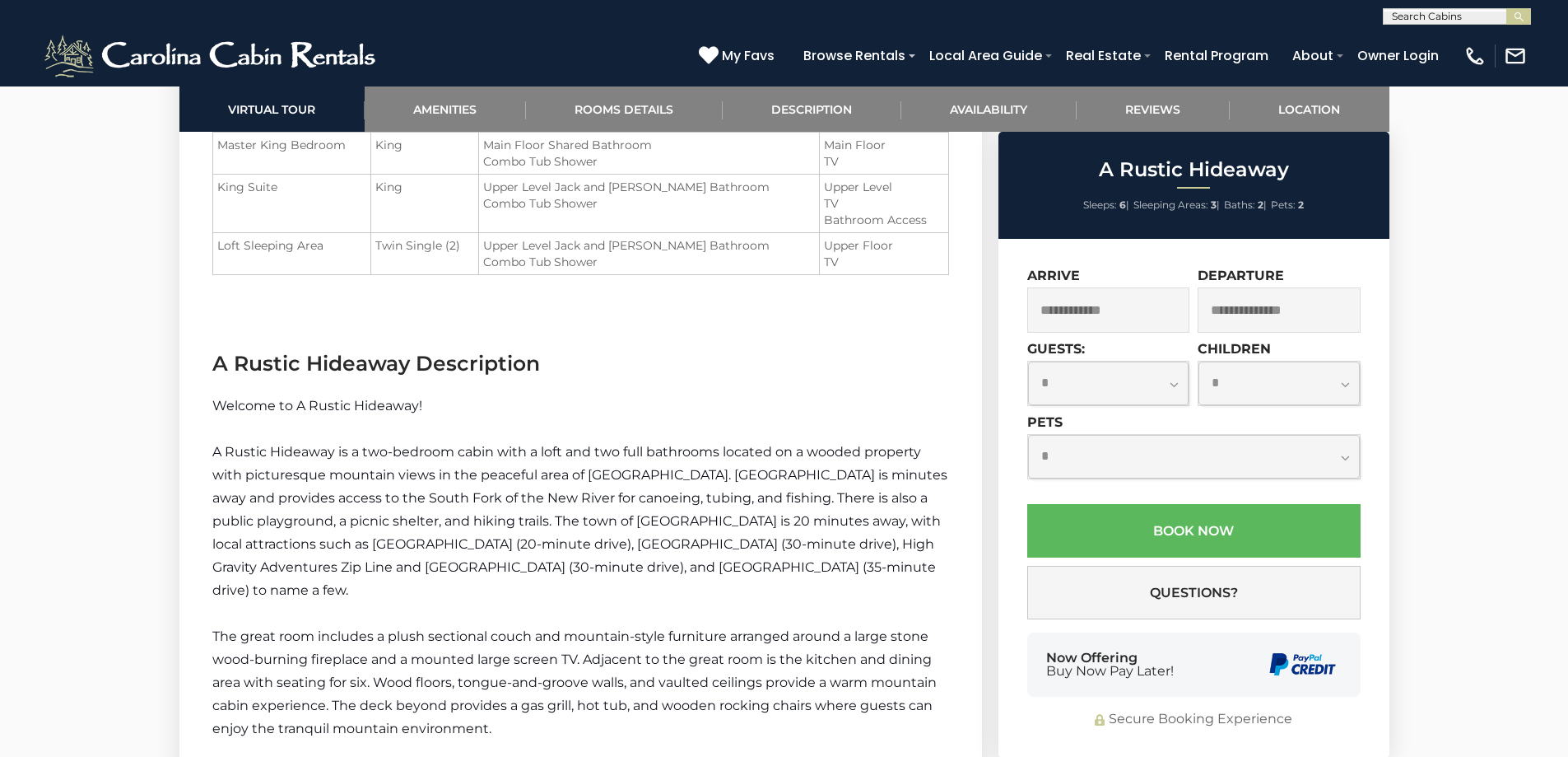
scroll to position [1729, 0]
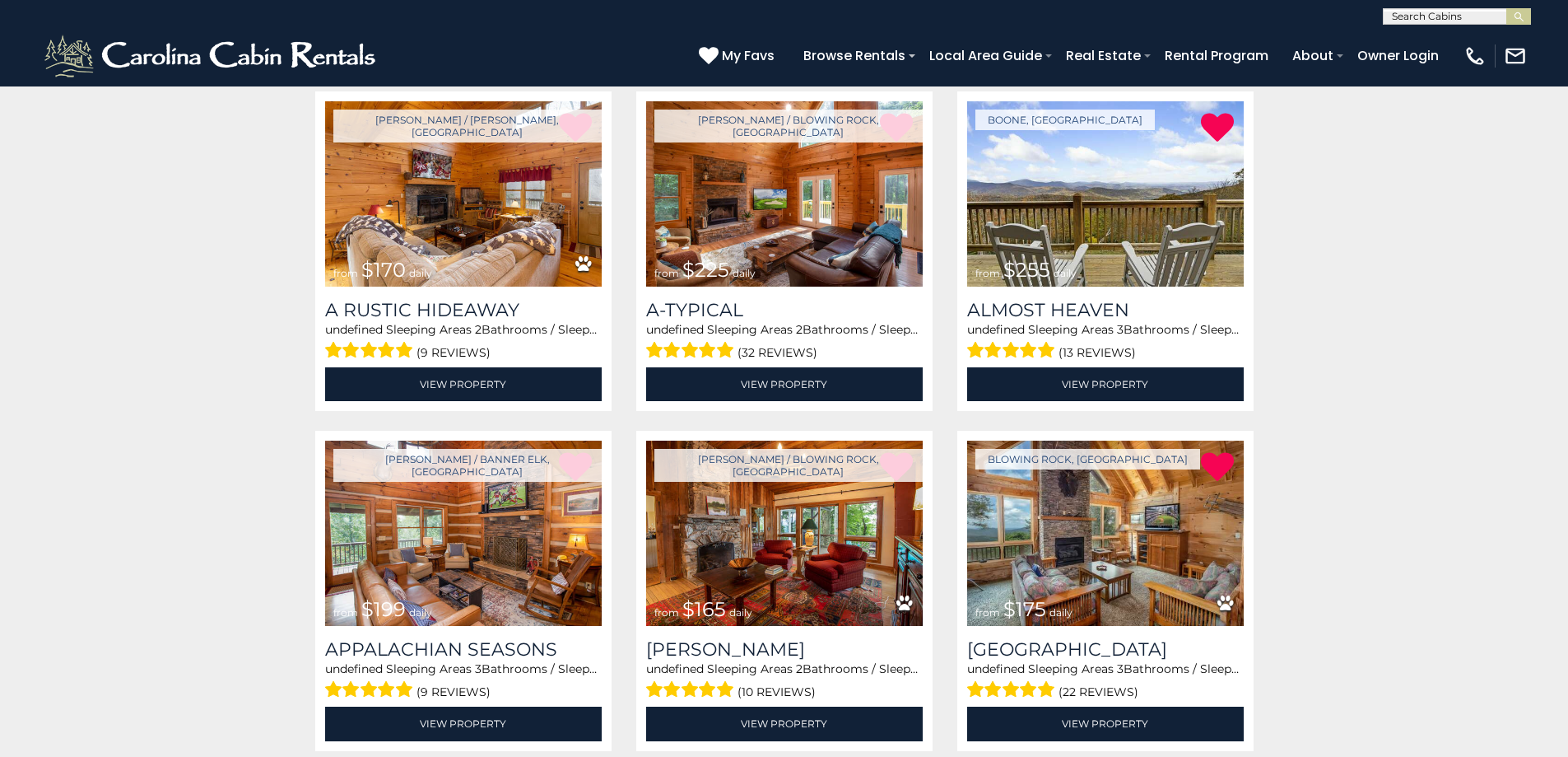
scroll to position [411, 0]
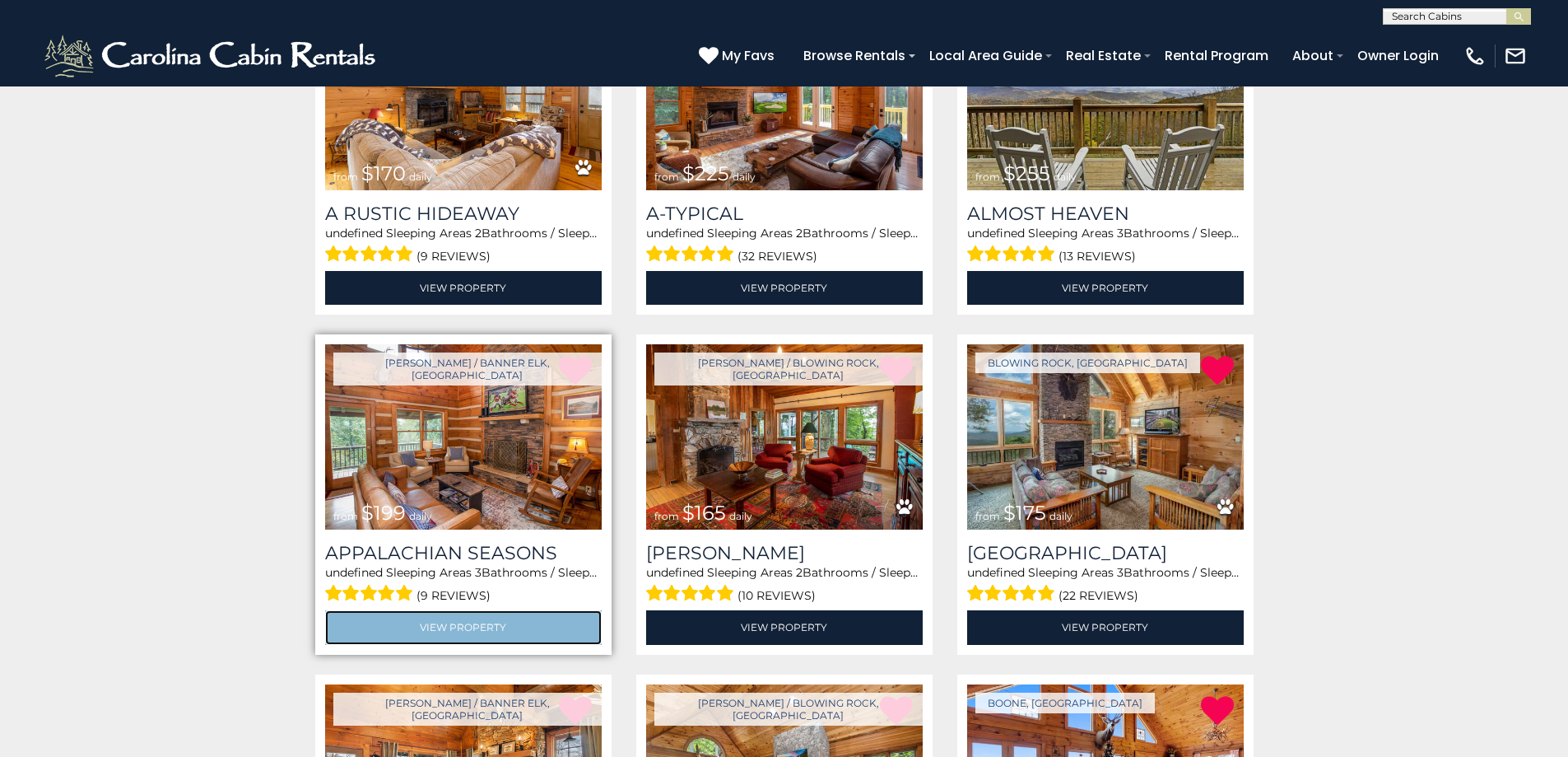
click at [471, 628] on link "View Property" at bounding box center [463, 627] width 277 height 34
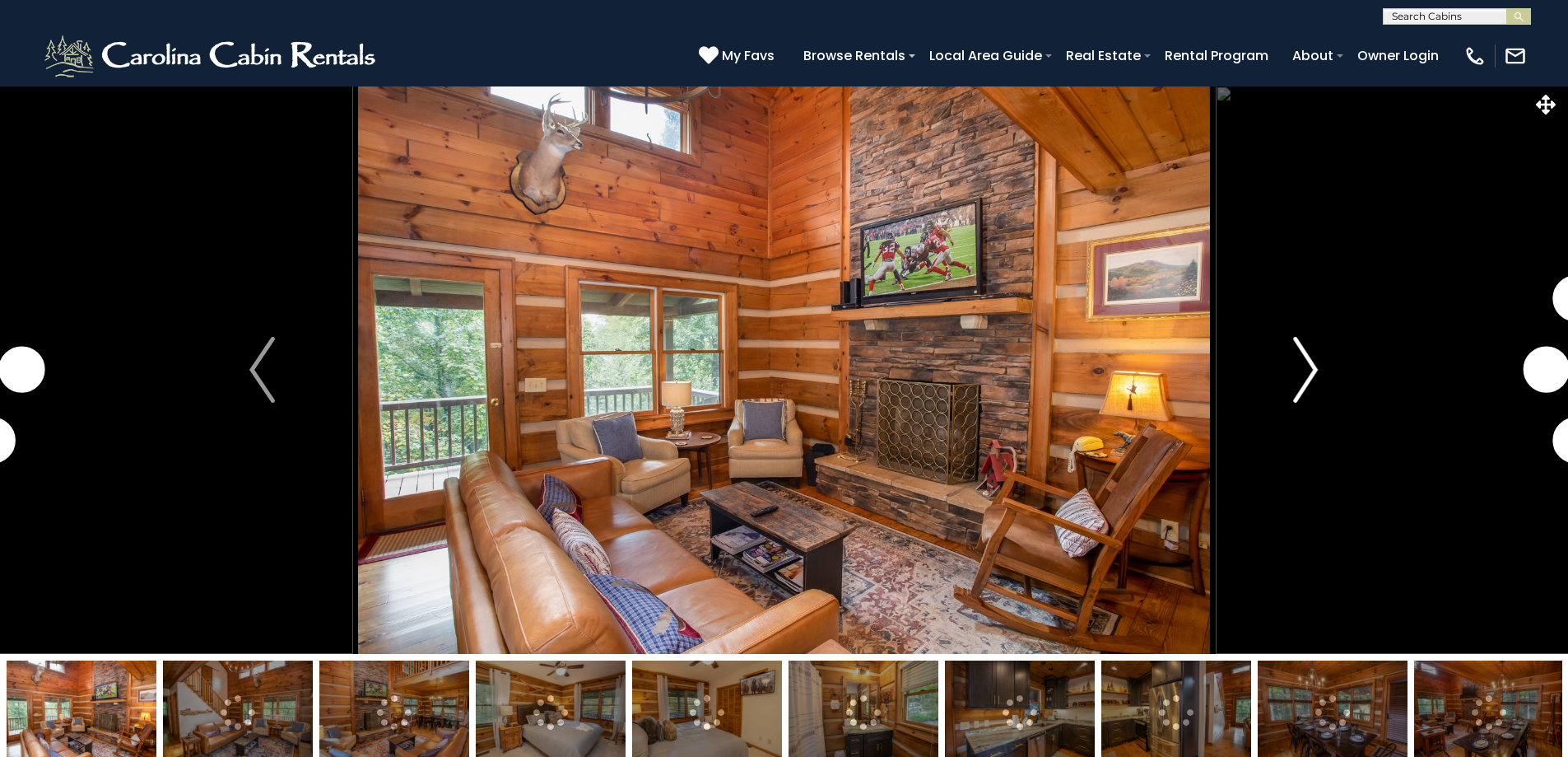
click at [1320, 378] on button "Next" at bounding box center [1305, 369] width 181 height 568
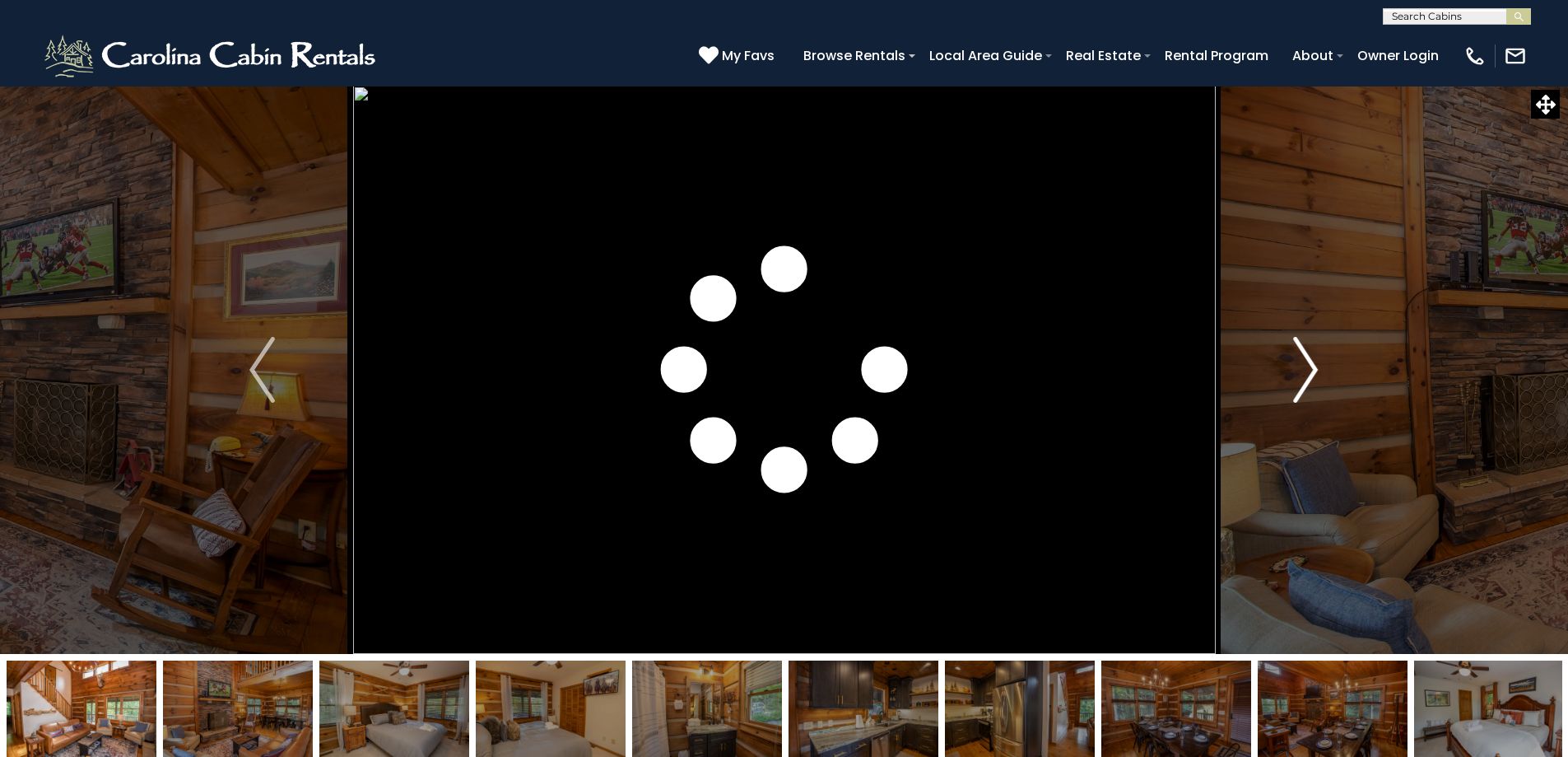
click at [1320, 378] on button "Next" at bounding box center [1305, 369] width 181 height 568
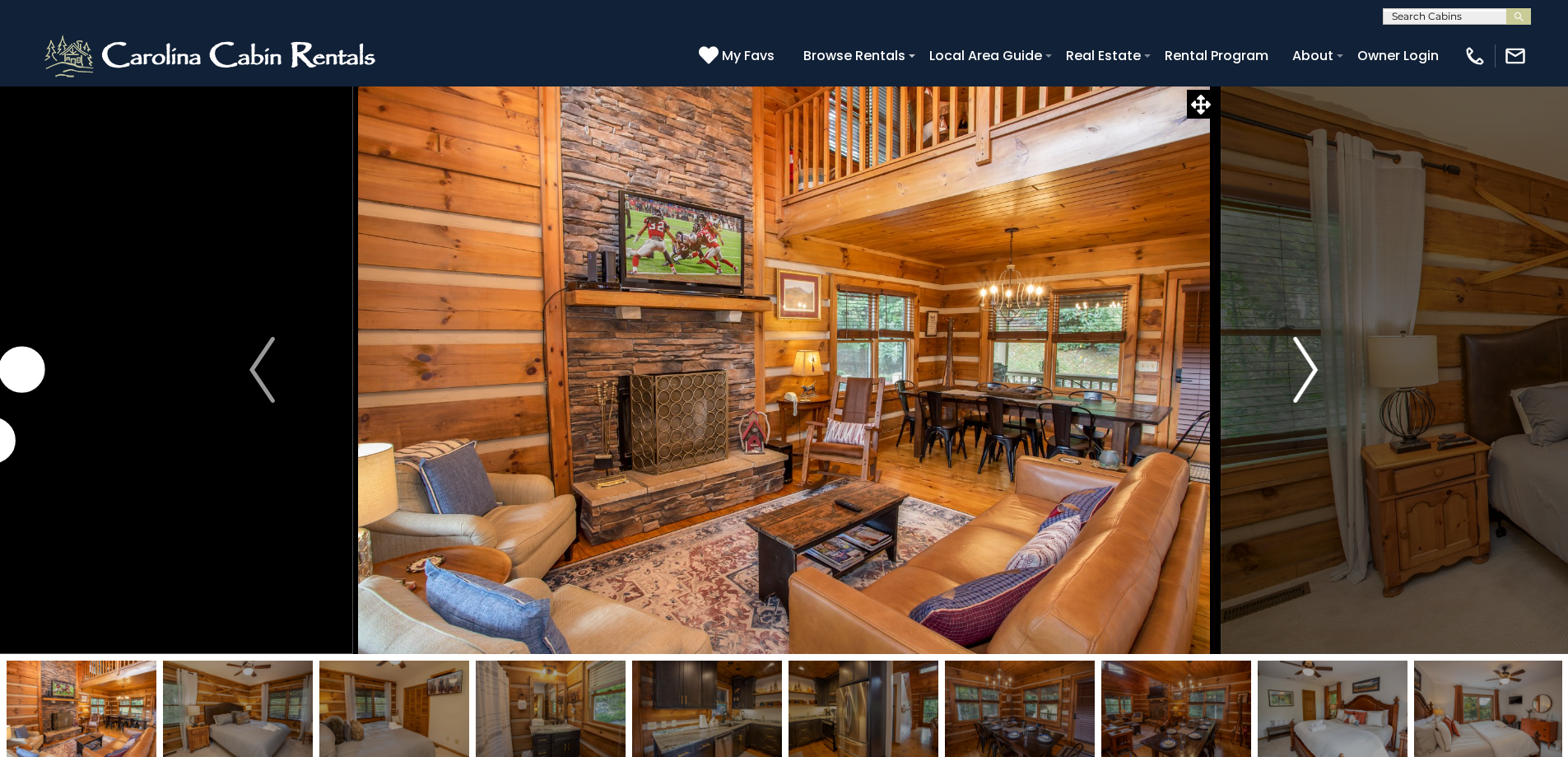
click at [1303, 383] on img "Next" at bounding box center [1305, 370] width 24 height 66
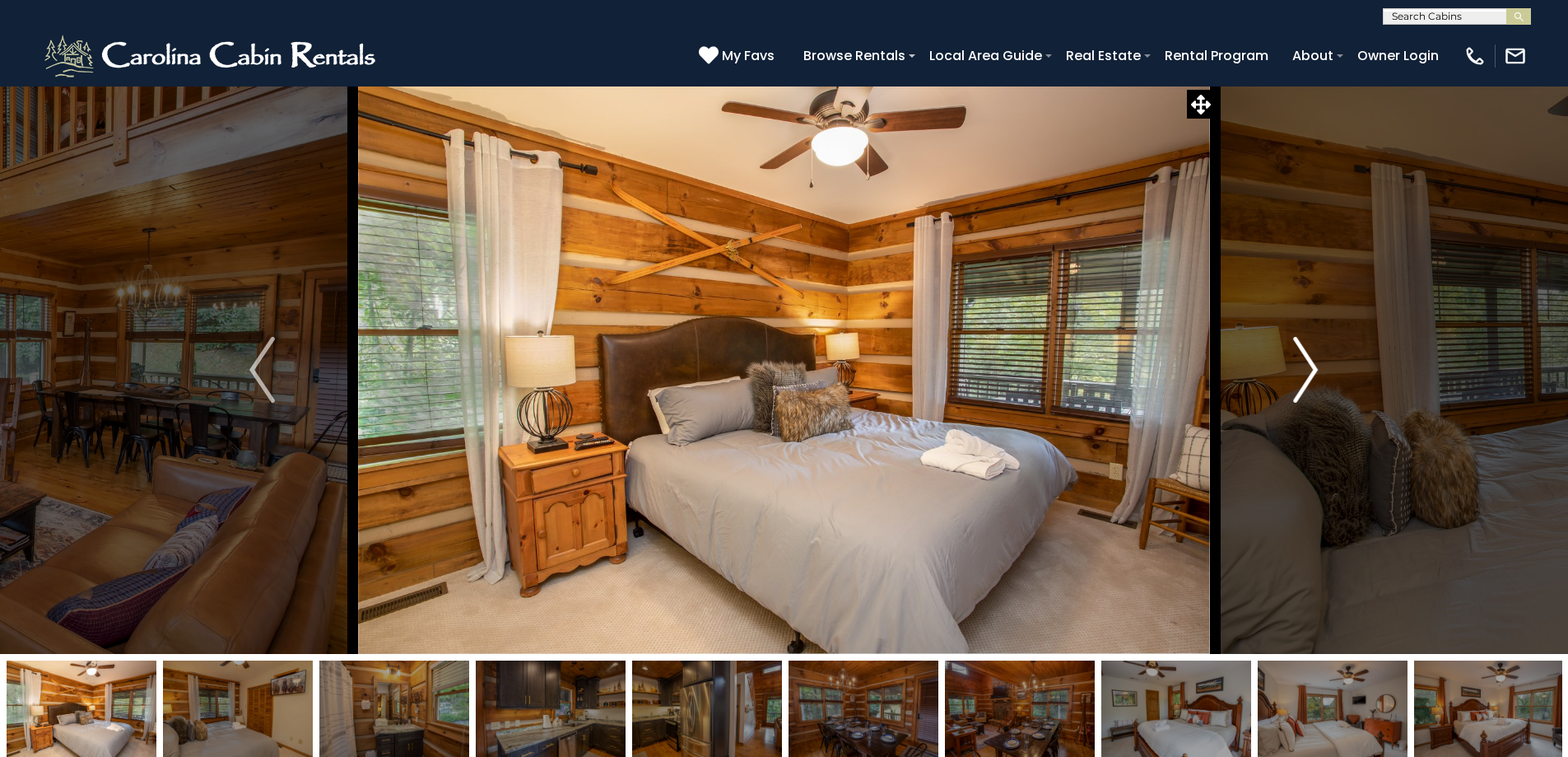
click at [1303, 383] on img "Next" at bounding box center [1305, 370] width 24 height 66
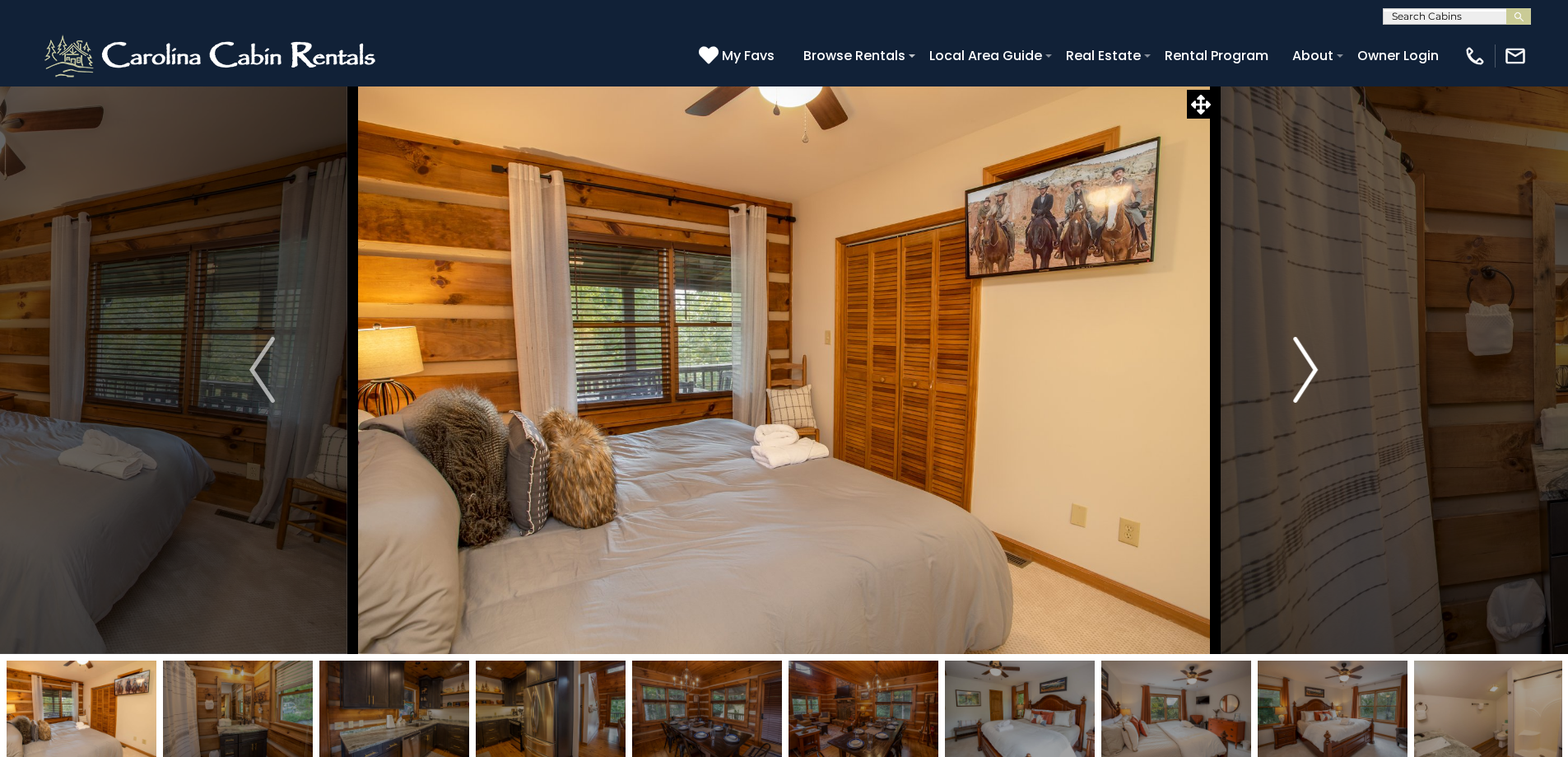
click at [1303, 383] on img "Next" at bounding box center [1305, 370] width 24 height 66
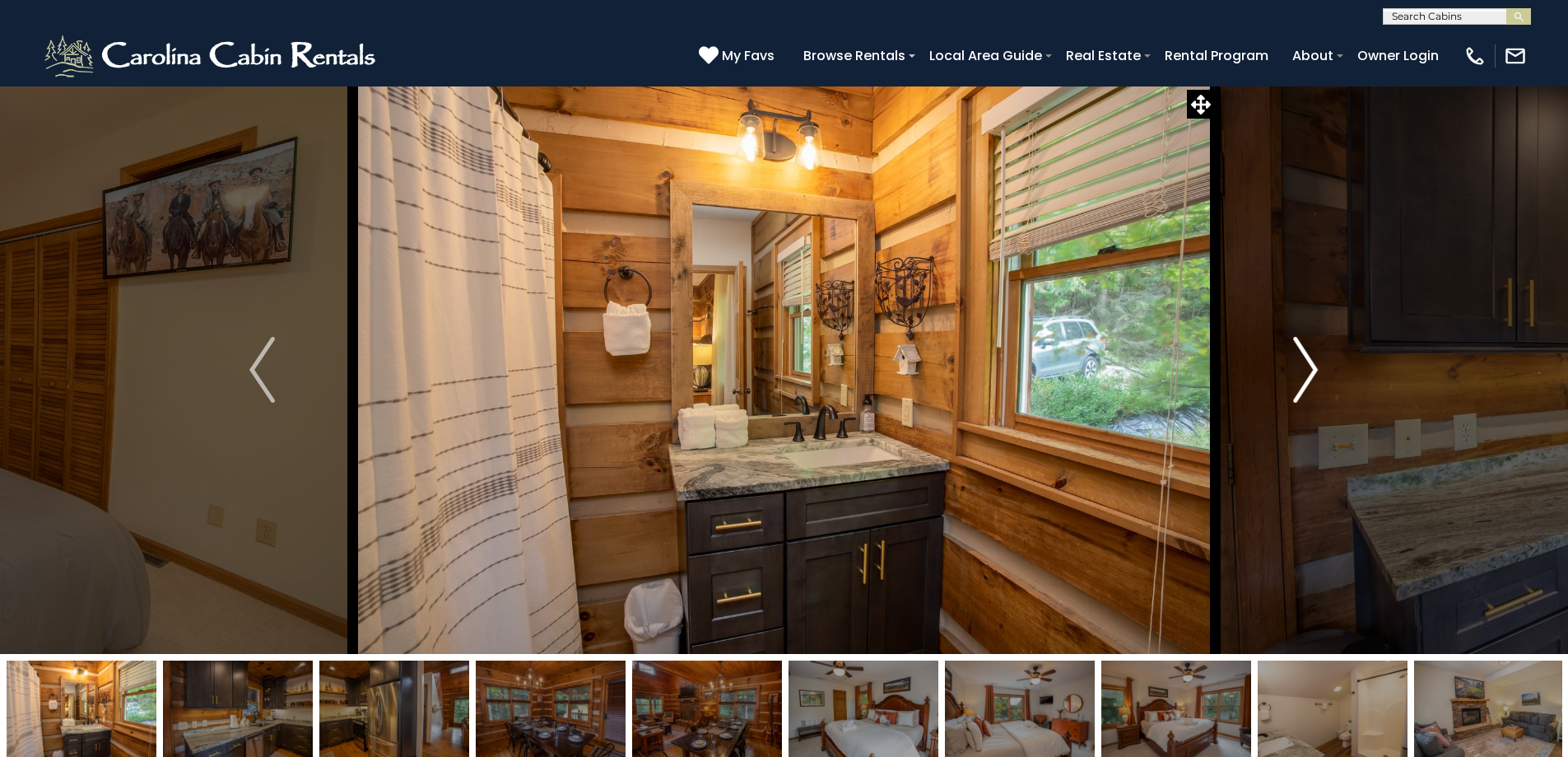
click at [1303, 383] on img "Next" at bounding box center [1305, 370] width 24 height 66
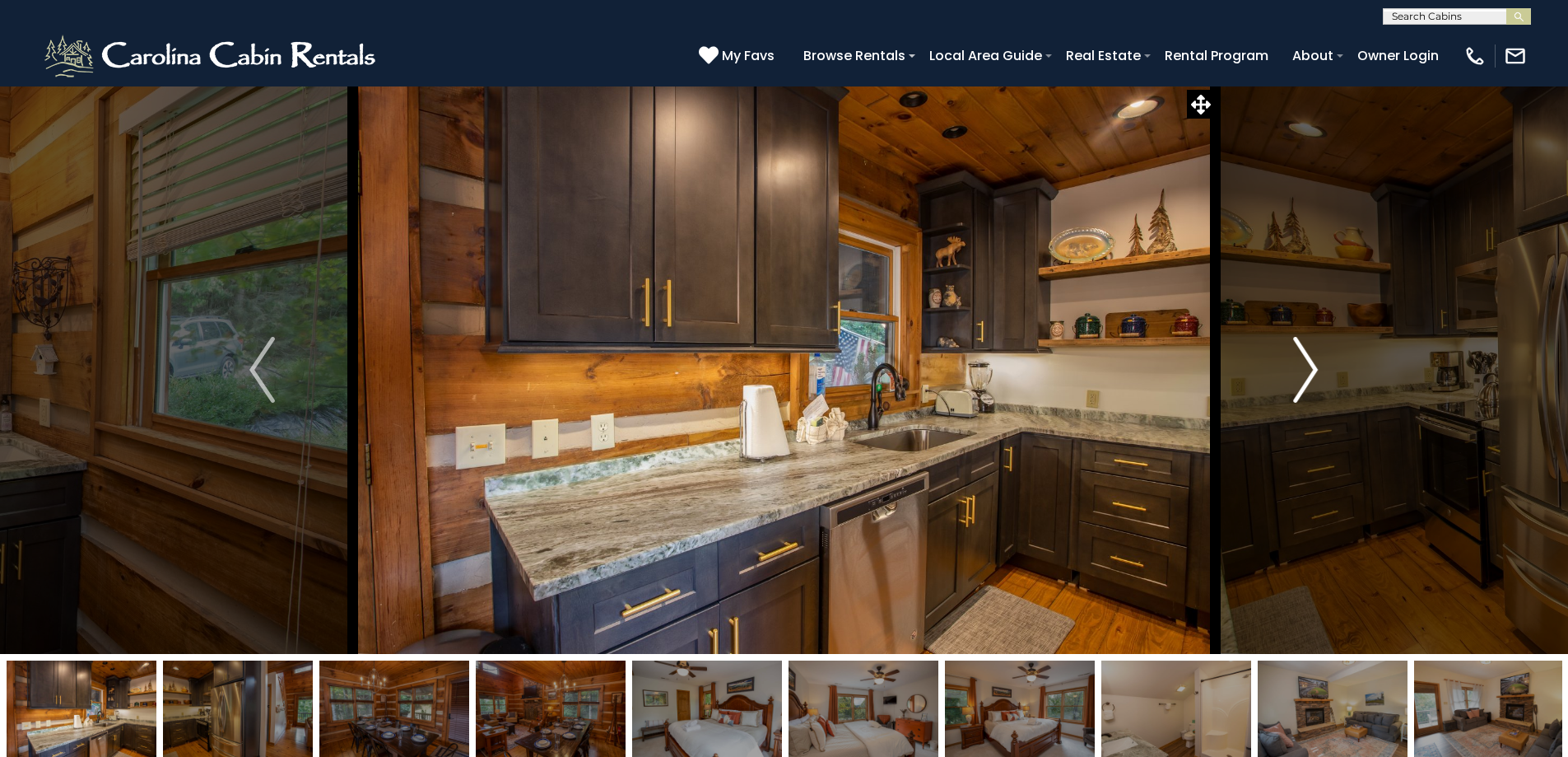
click at [1303, 383] on img "Next" at bounding box center [1305, 370] width 24 height 66
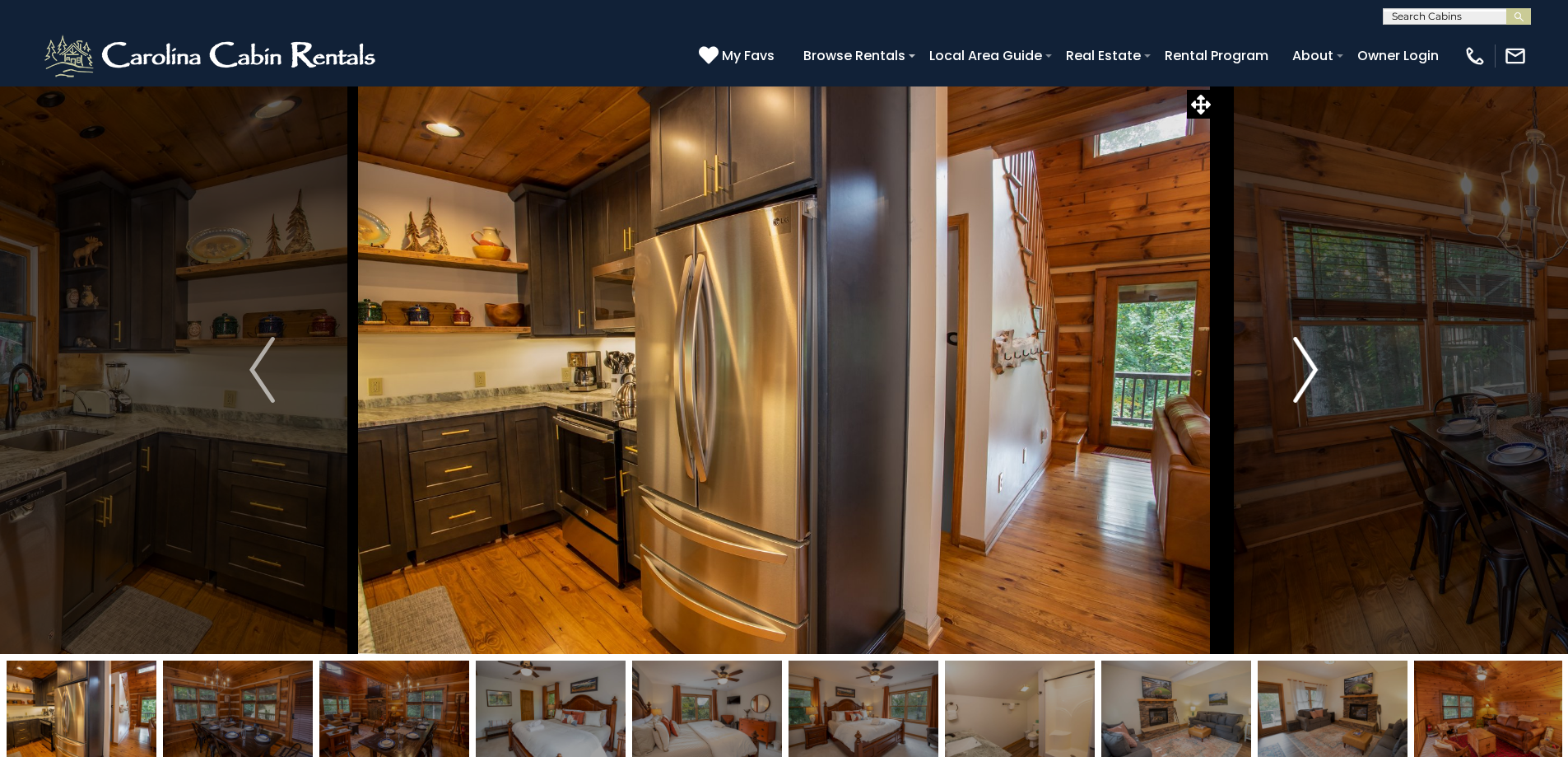
click at [1303, 383] on img "Next" at bounding box center [1305, 370] width 24 height 66
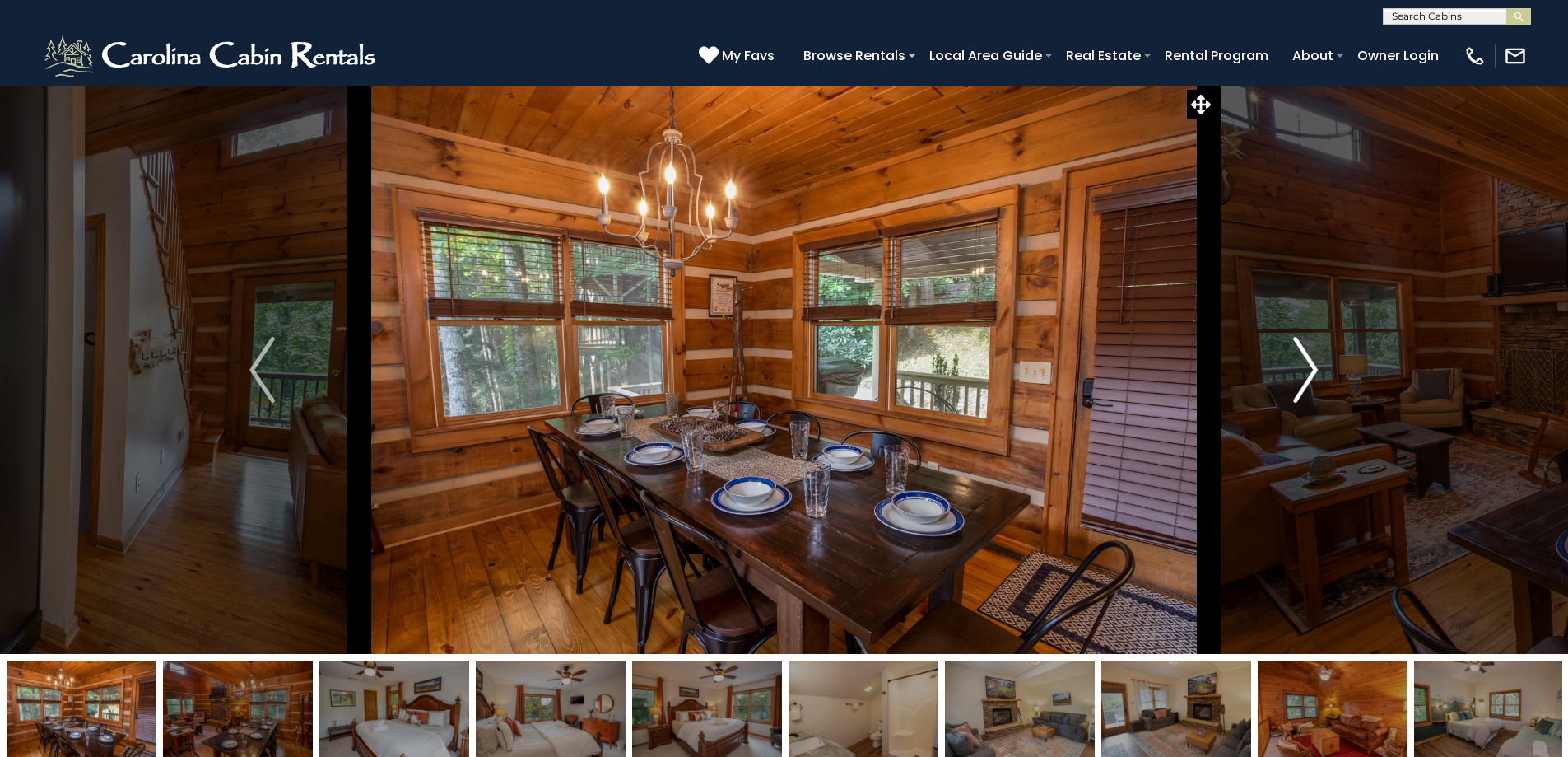
click at [1303, 383] on img "Next" at bounding box center [1305, 370] width 24 height 66
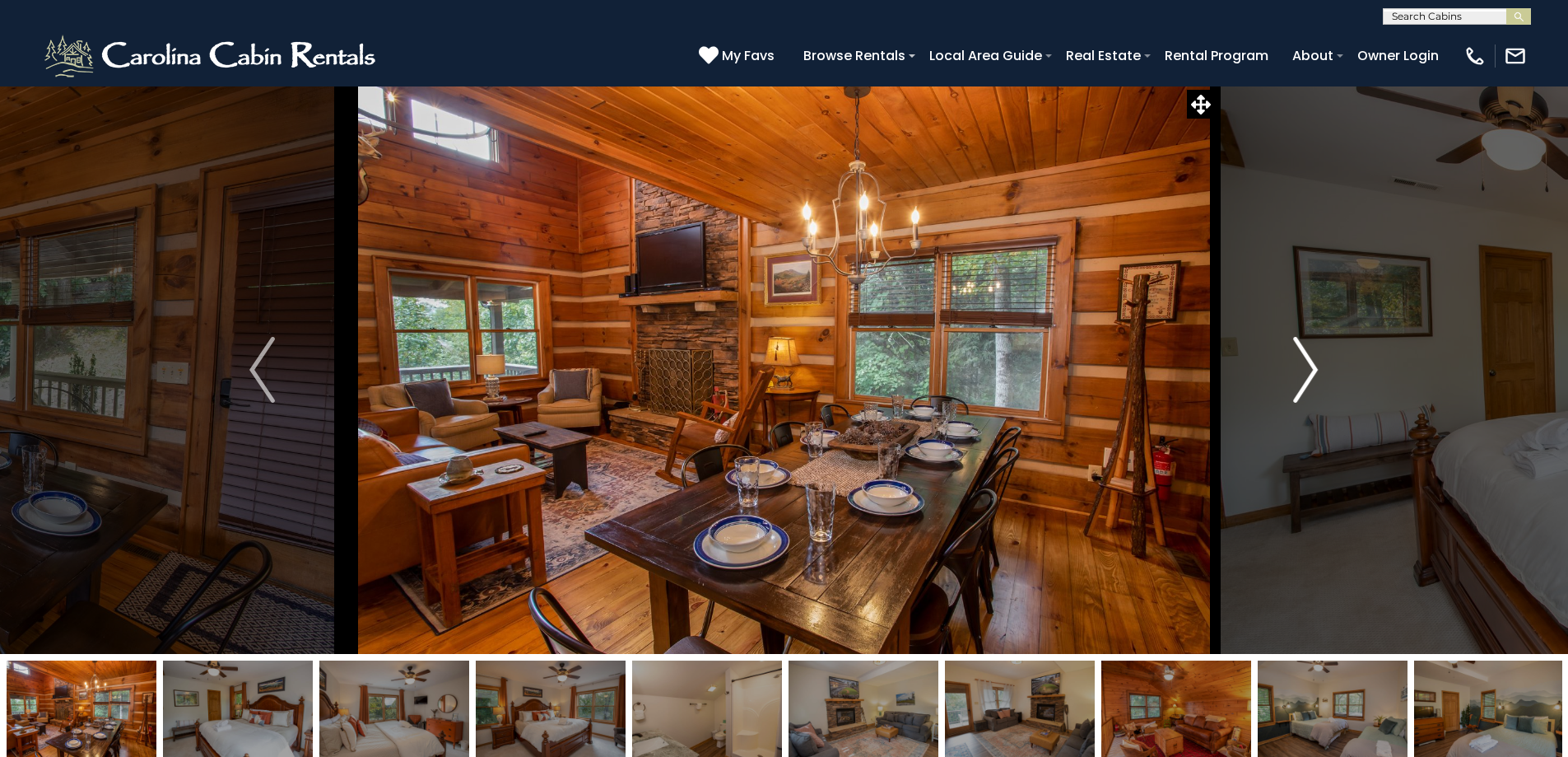
click at [1303, 383] on img "Next" at bounding box center [1305, 370] width 24 height 66
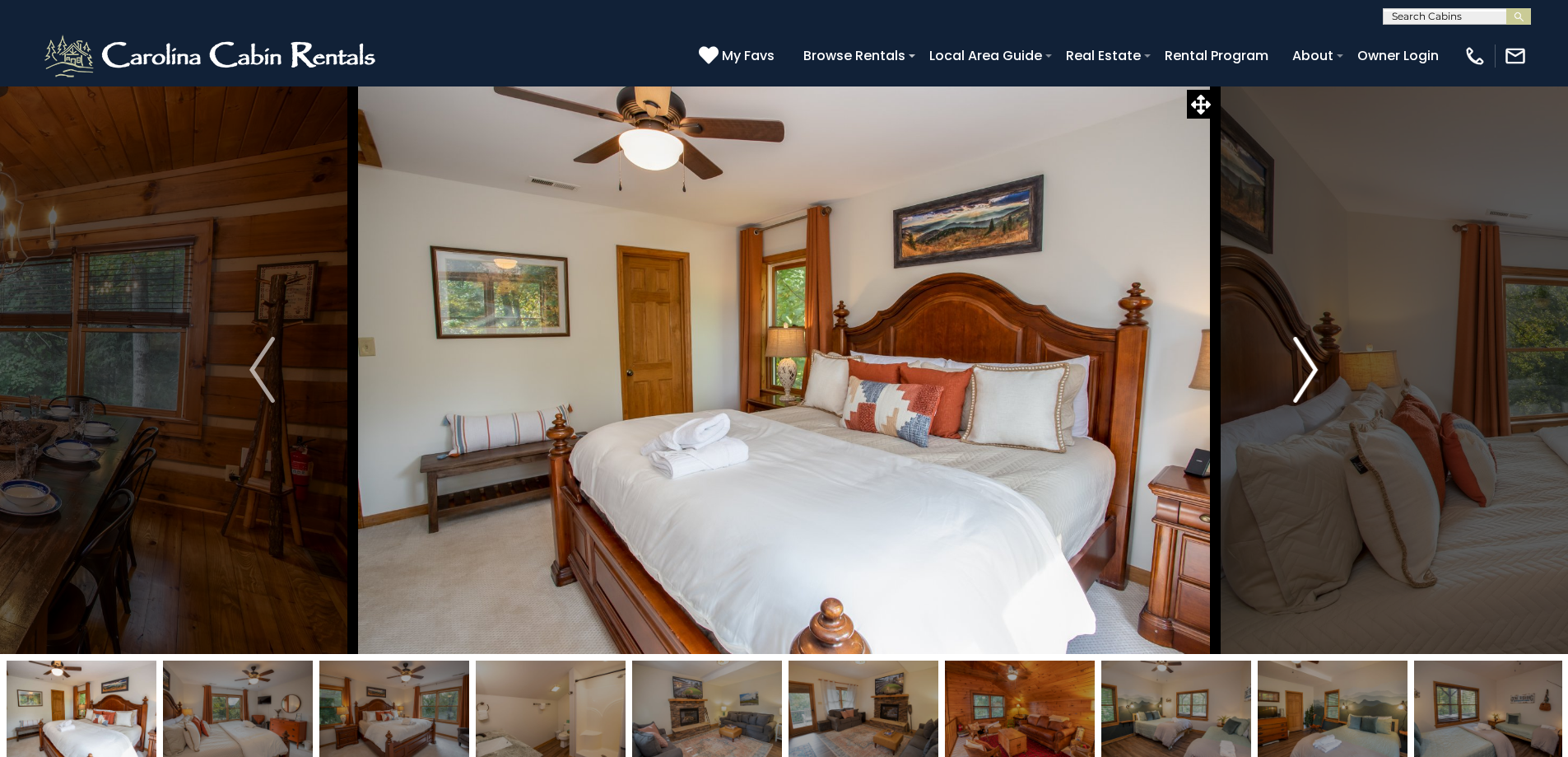
click at [1303, 383] on img "Next" at bounding box center [1305, 370] width 24 height 66
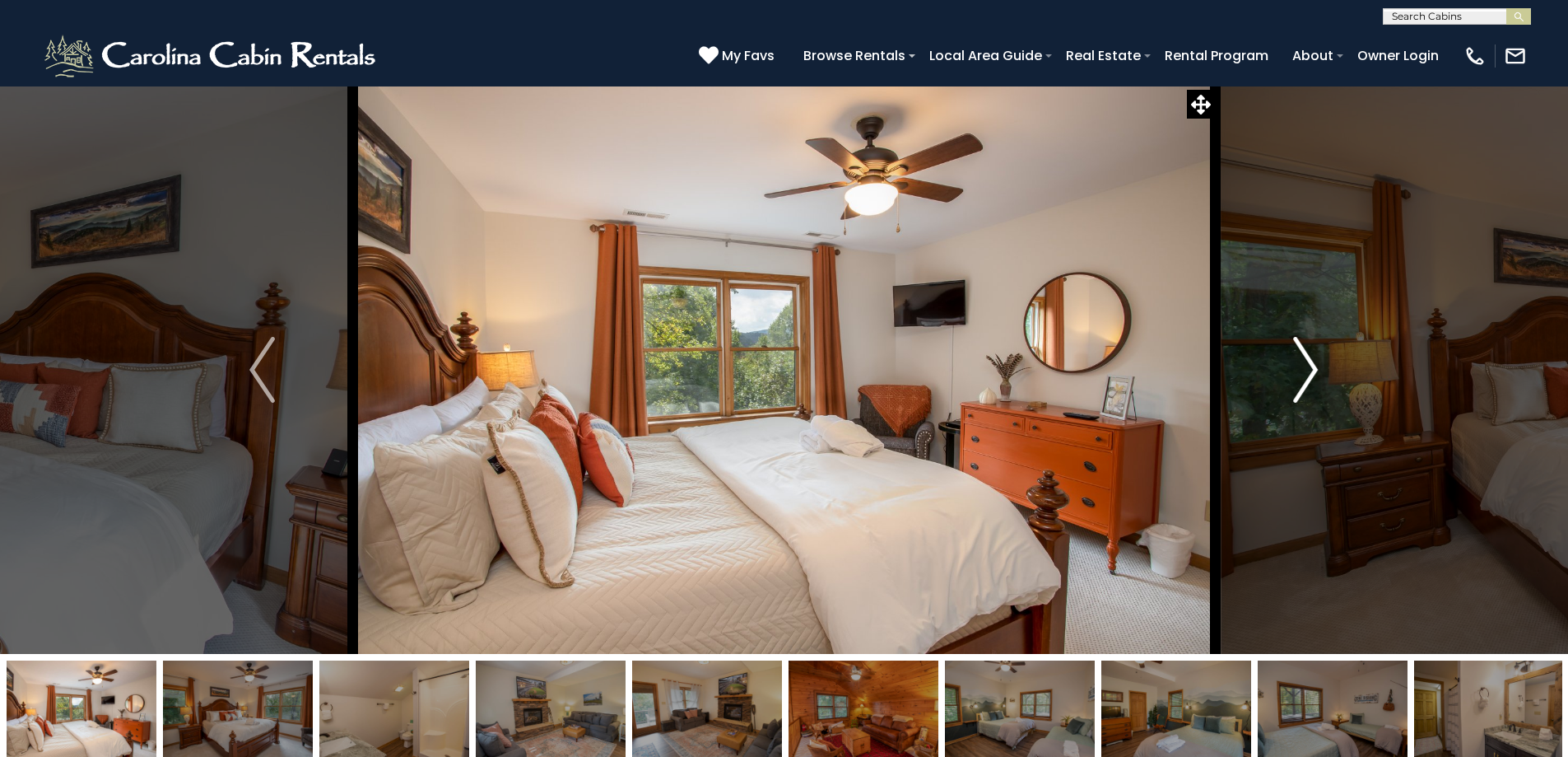
click at [1303, 383] on img "Next" at bounding box center [1305, 370] width 24 height 66
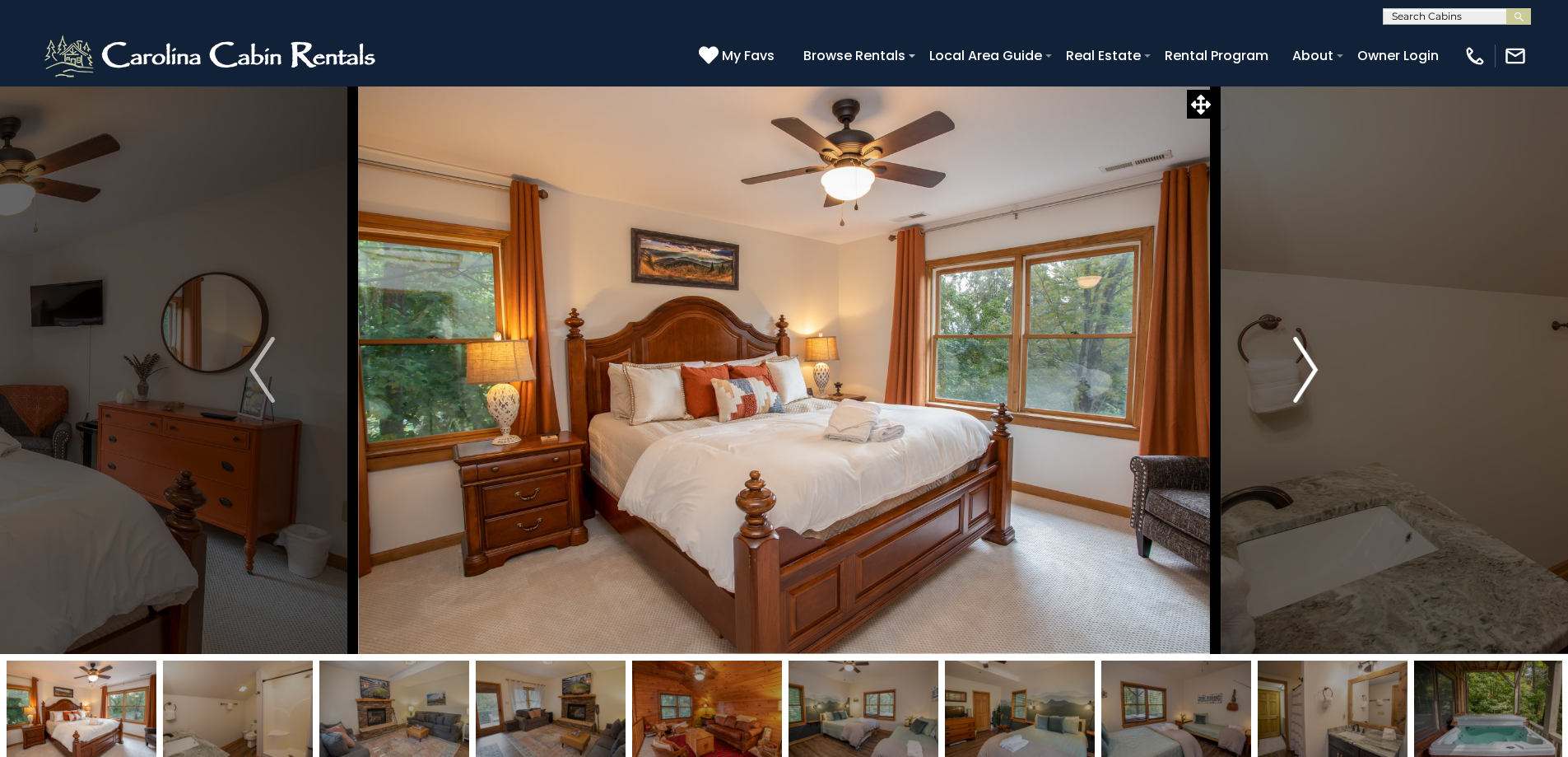
click at [1303, 383] on img "Next" at bounding box center [1305, 370] width 24 height 66
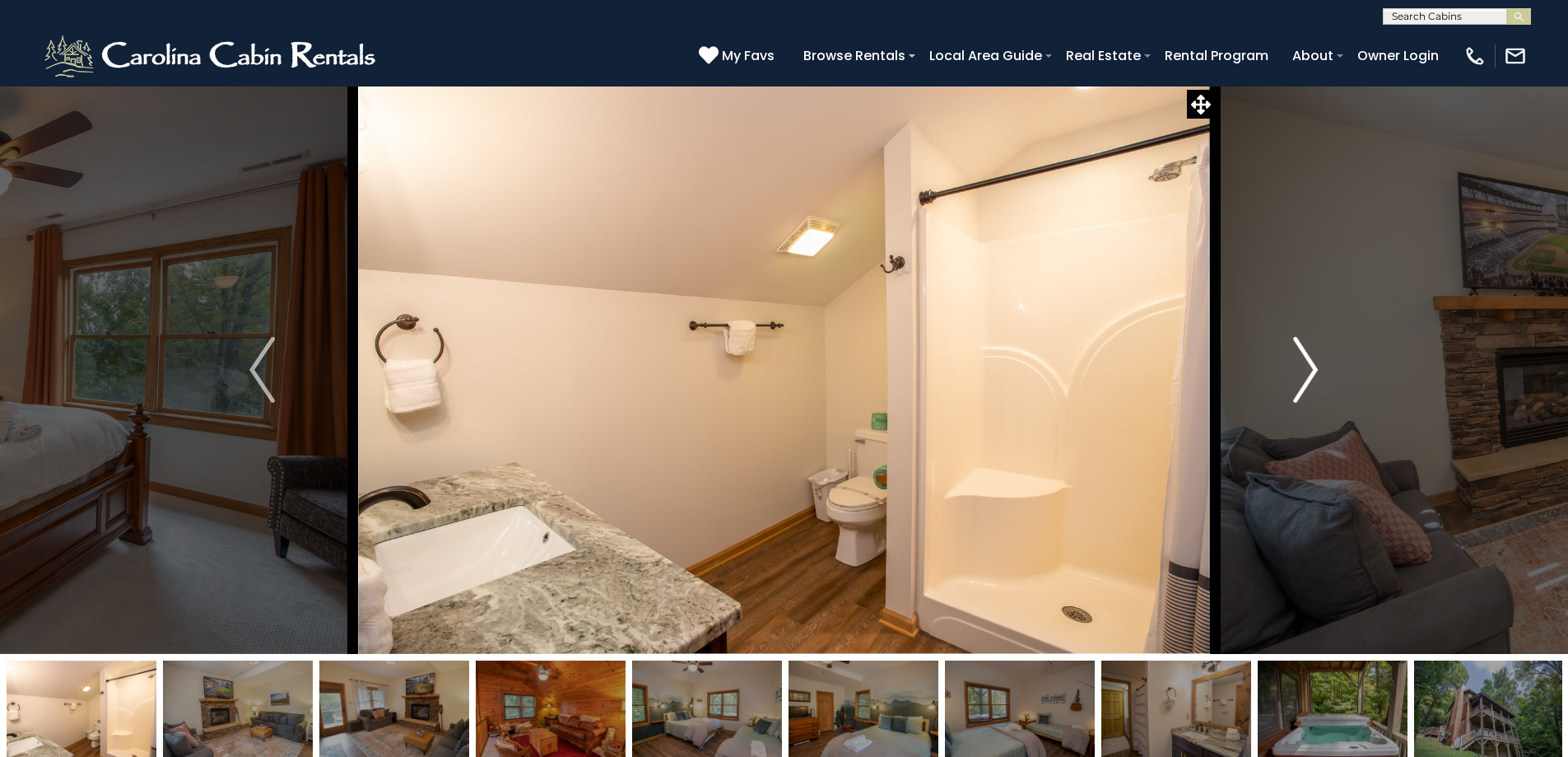
click at [1303, 383] on img "Next" at bounding box center [1305, 370] width 24 height 66
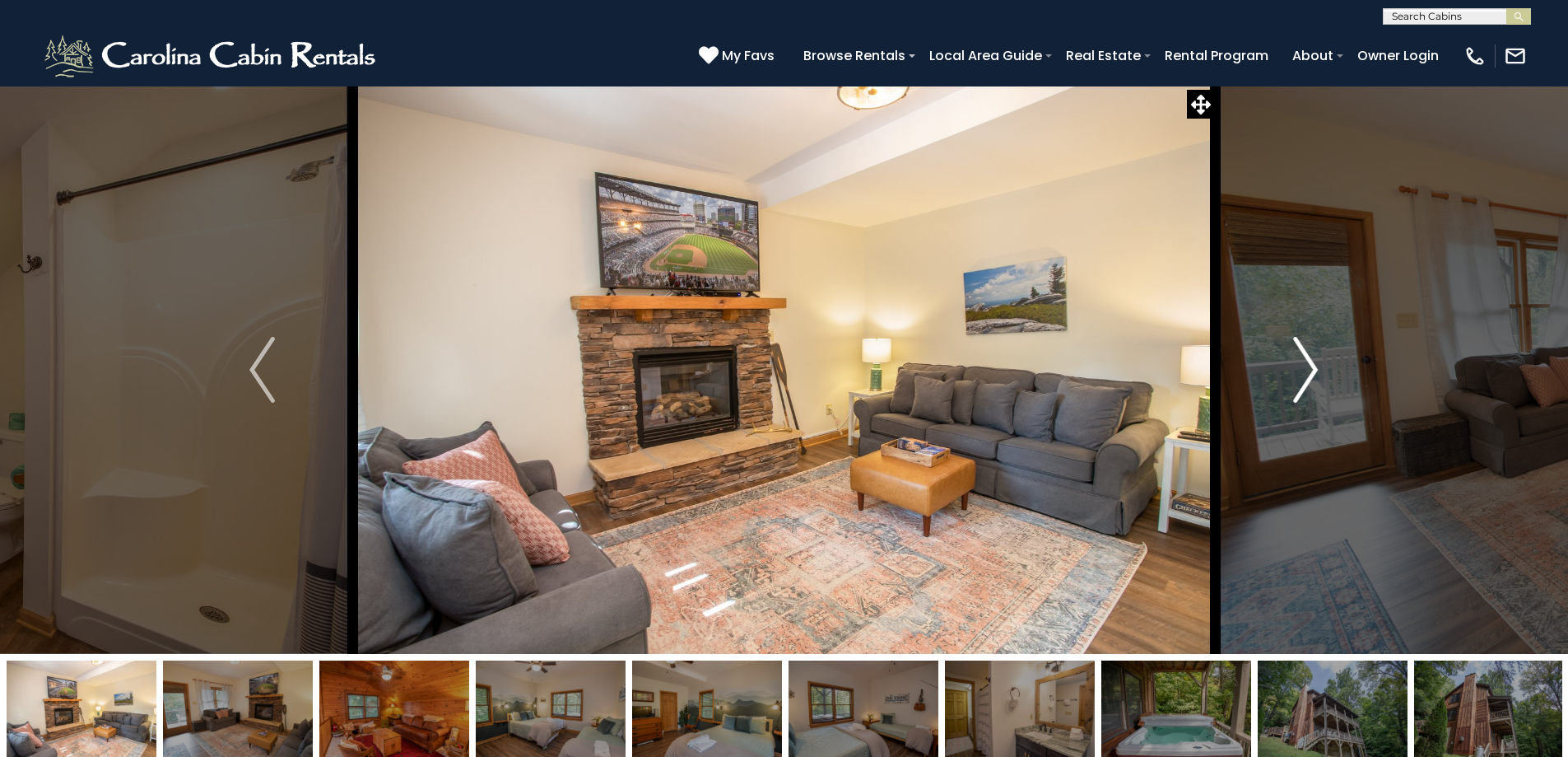
click at [1303, 383] on img "Next" at bounding box center [1305, 370] width 24 height 66
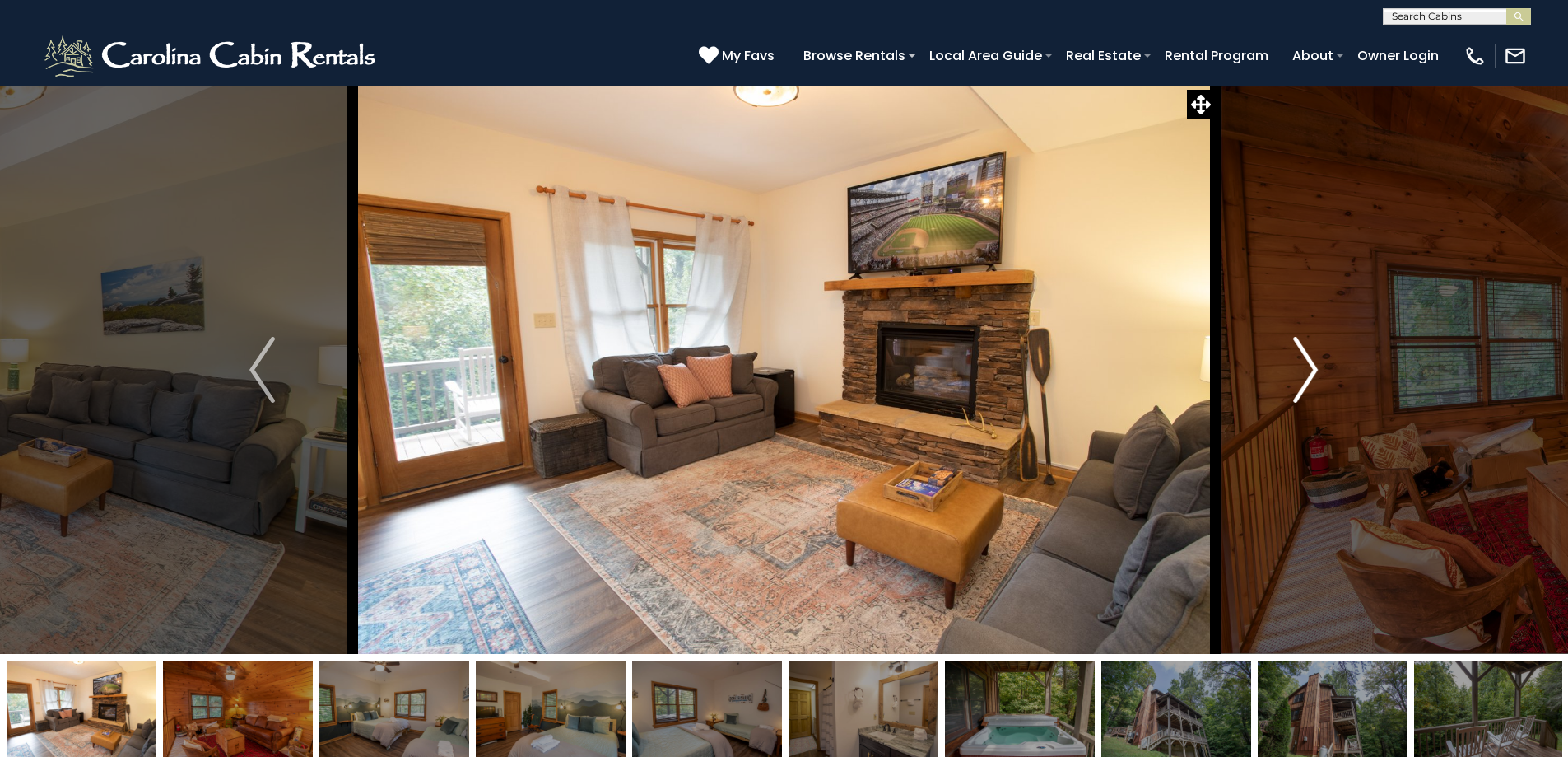
click at [1303, 383] on img "Next" at bounding box center [1305, 370] width 24 height 66
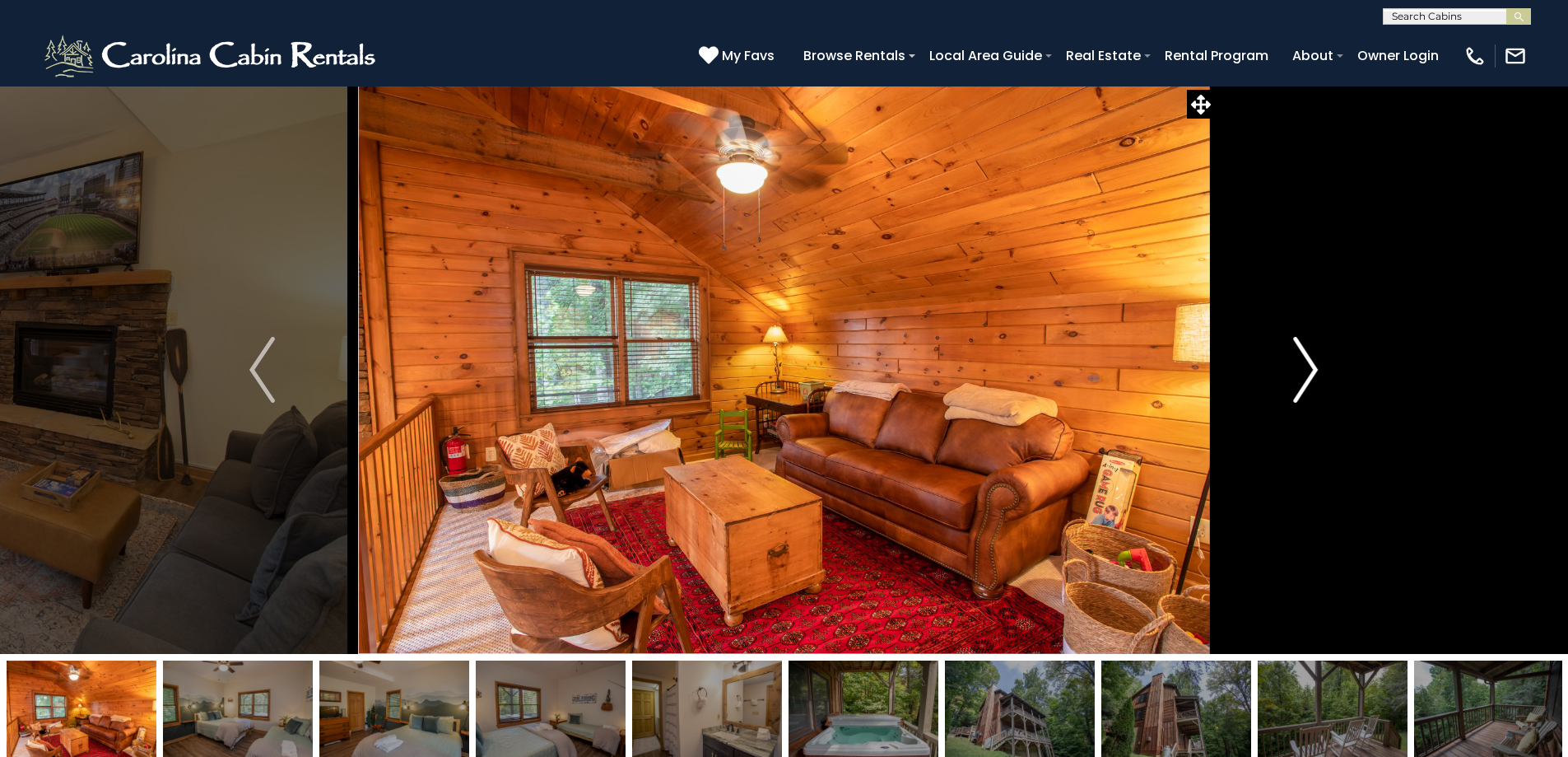
click at [1303, 383] on img "Next" at bounding box center [1305, 370] width 24 height 66
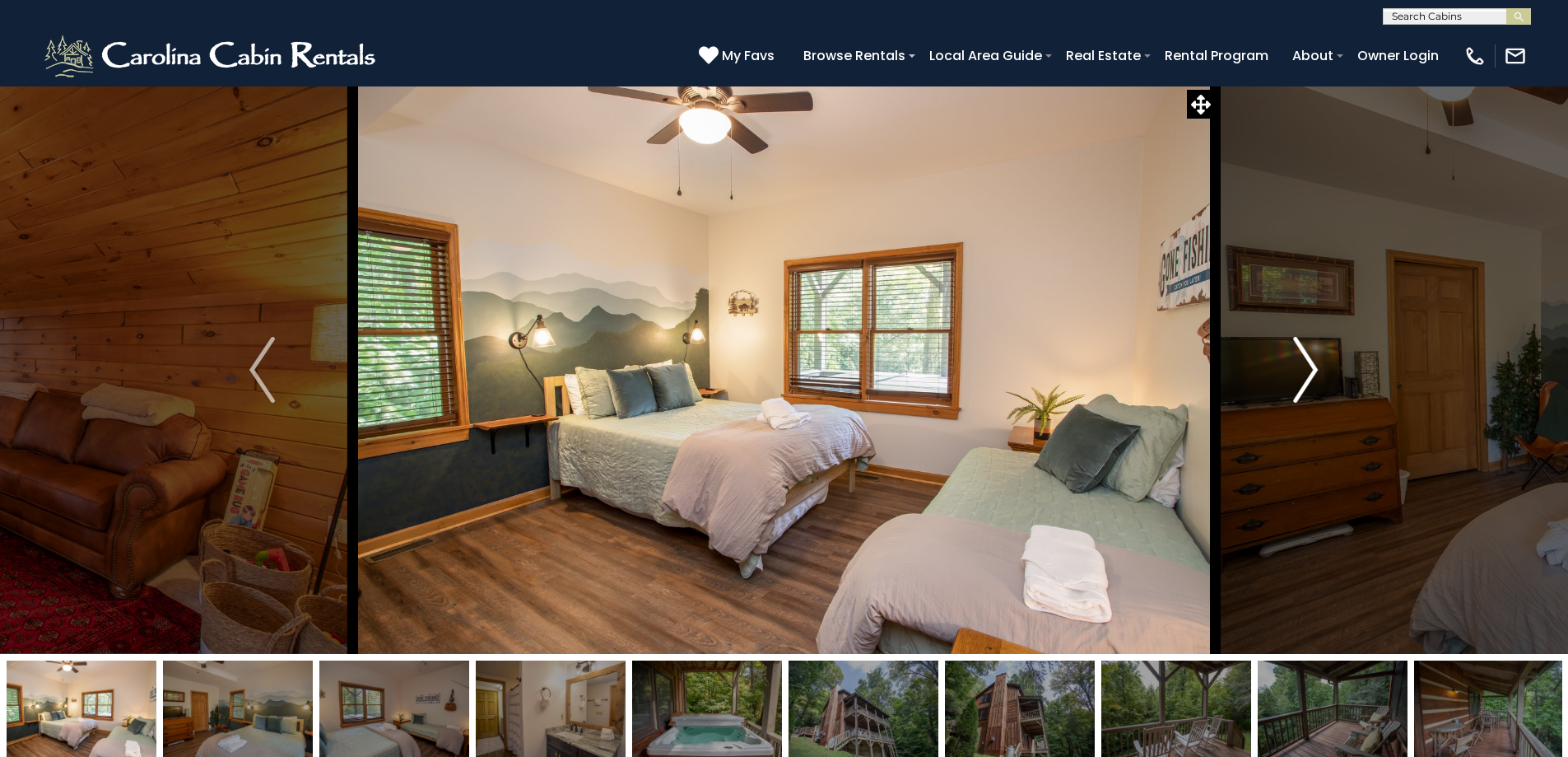
click at [1303, 383] on img "Next" at bounding box center [1305, 370] width 24 height 66
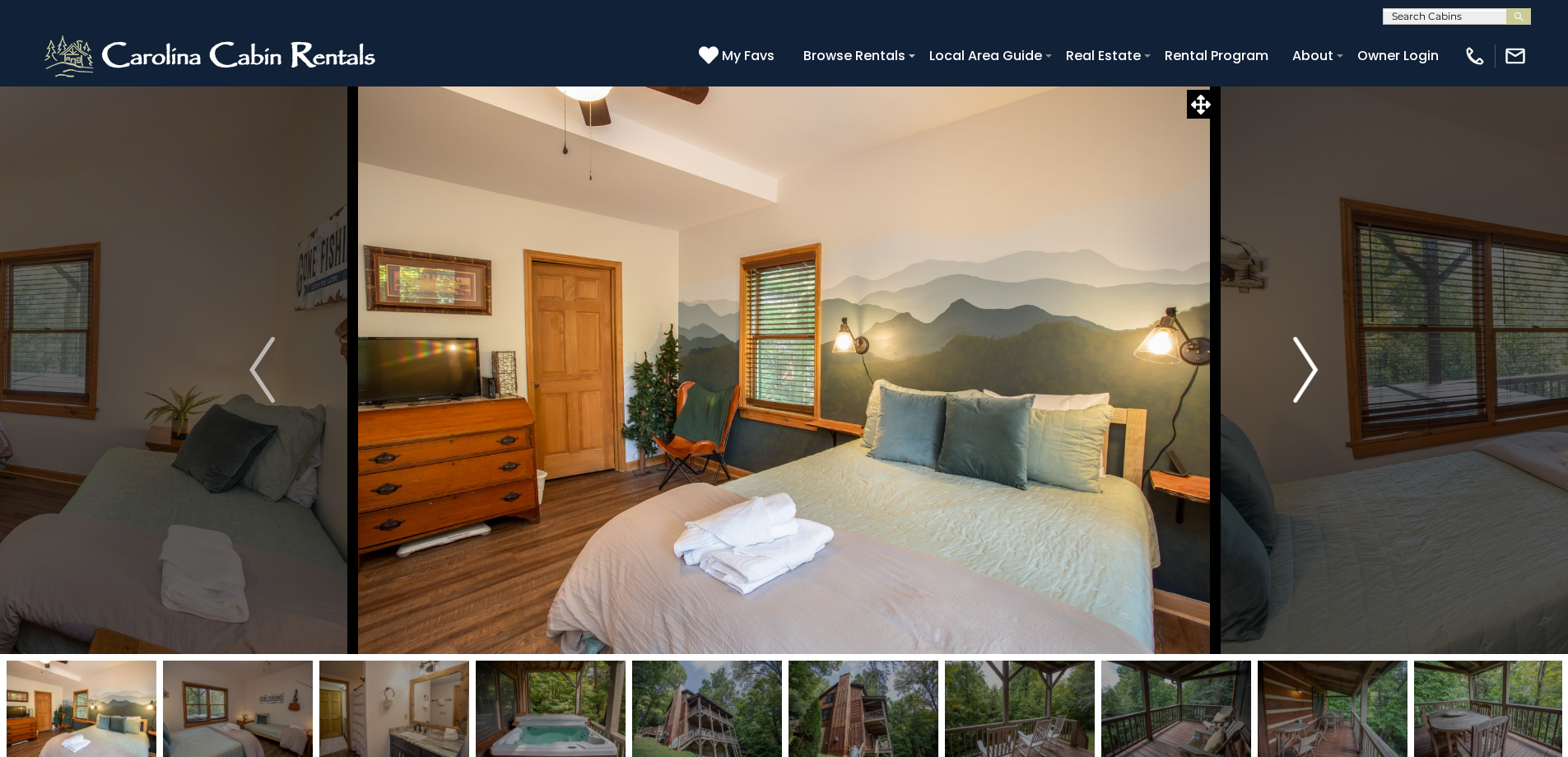
click at [1303, 383] on img "Next" at bounding box center [1305, 370] width 24 height 66
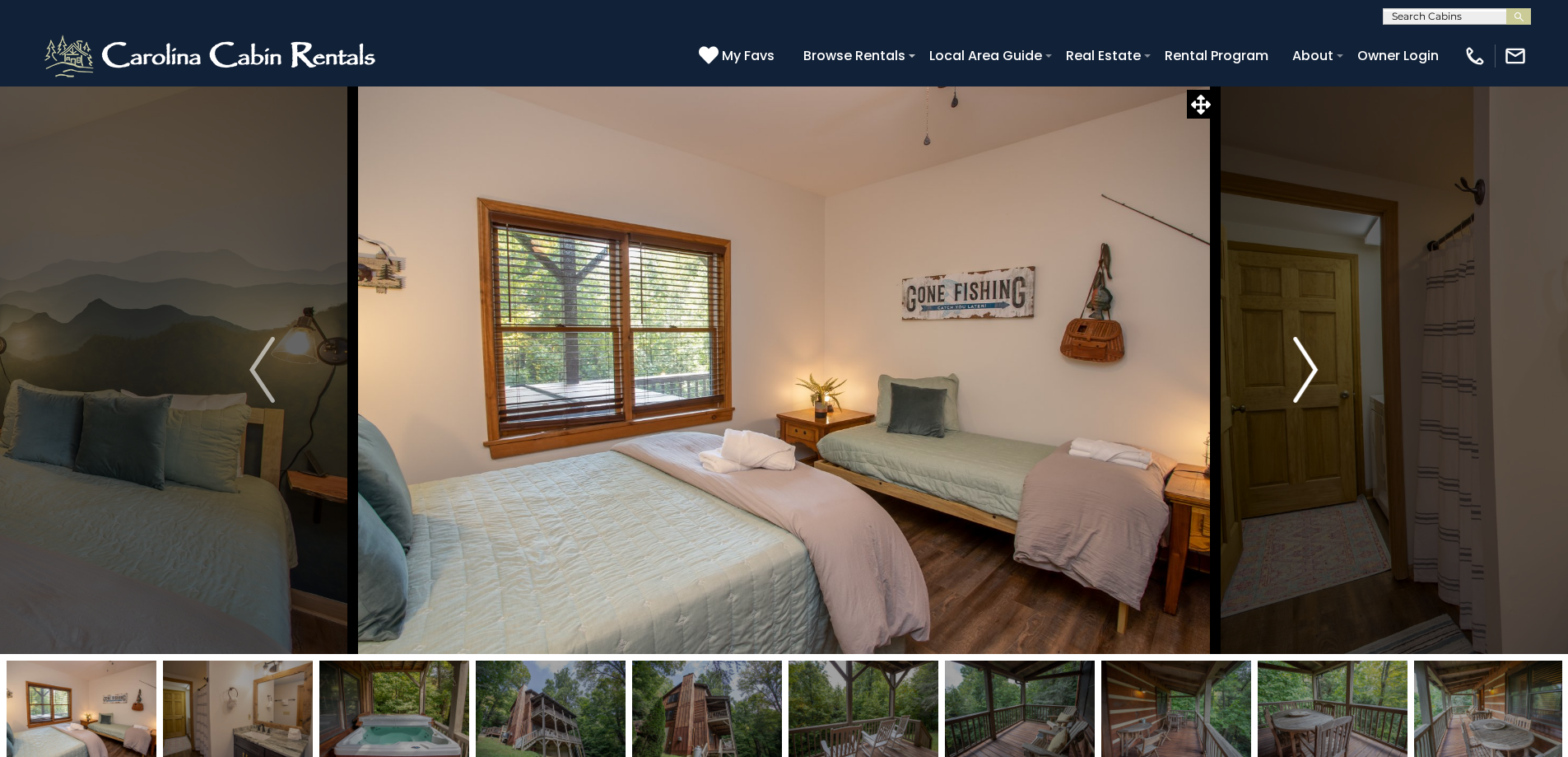
click at [1303, 383] on img "Next" at bounding box center [1305, 370] width 24 height 66
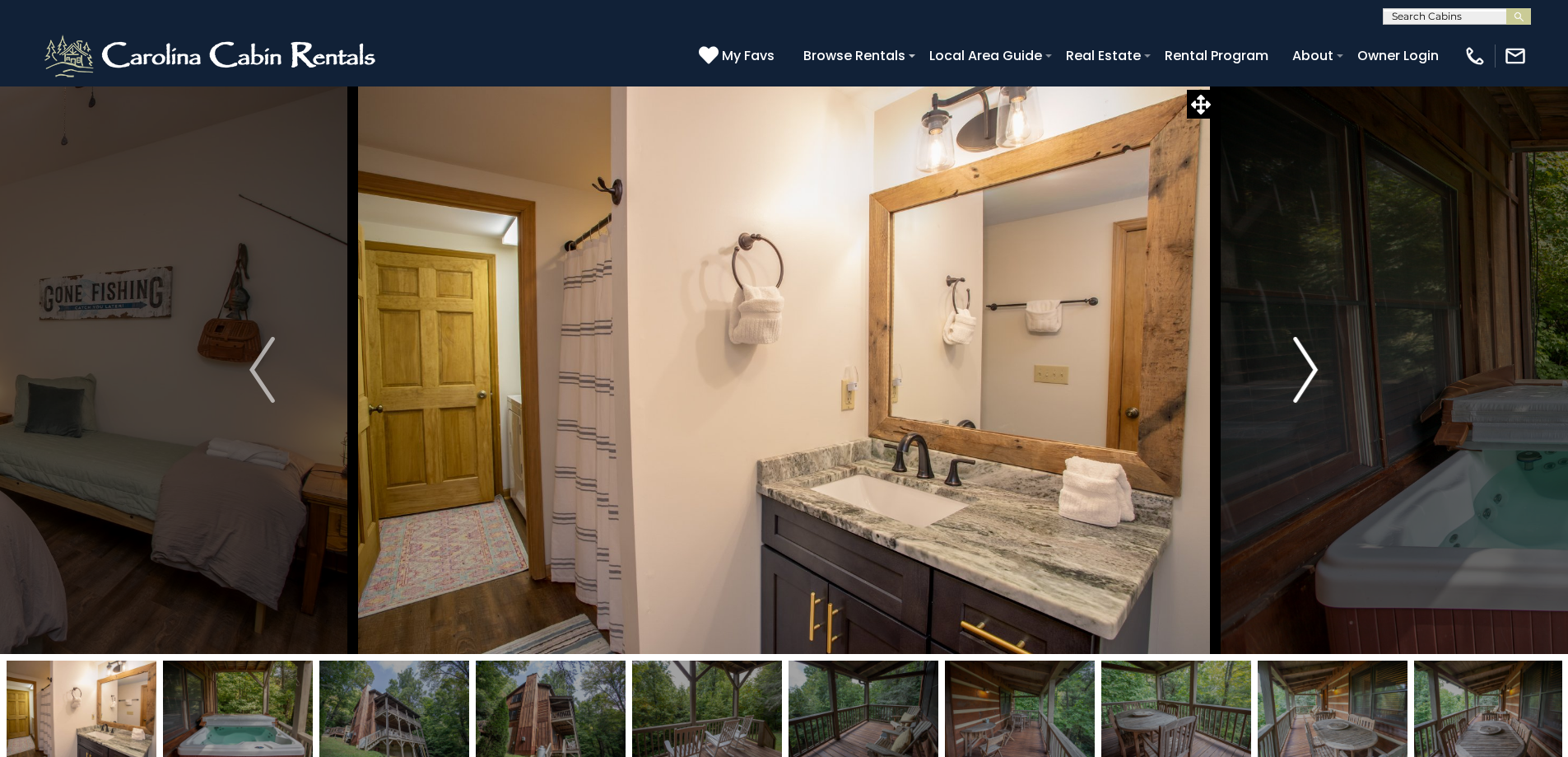
click at [1303, 383] on img "Next" at bounding box center [1305, 370] width 24 height 66
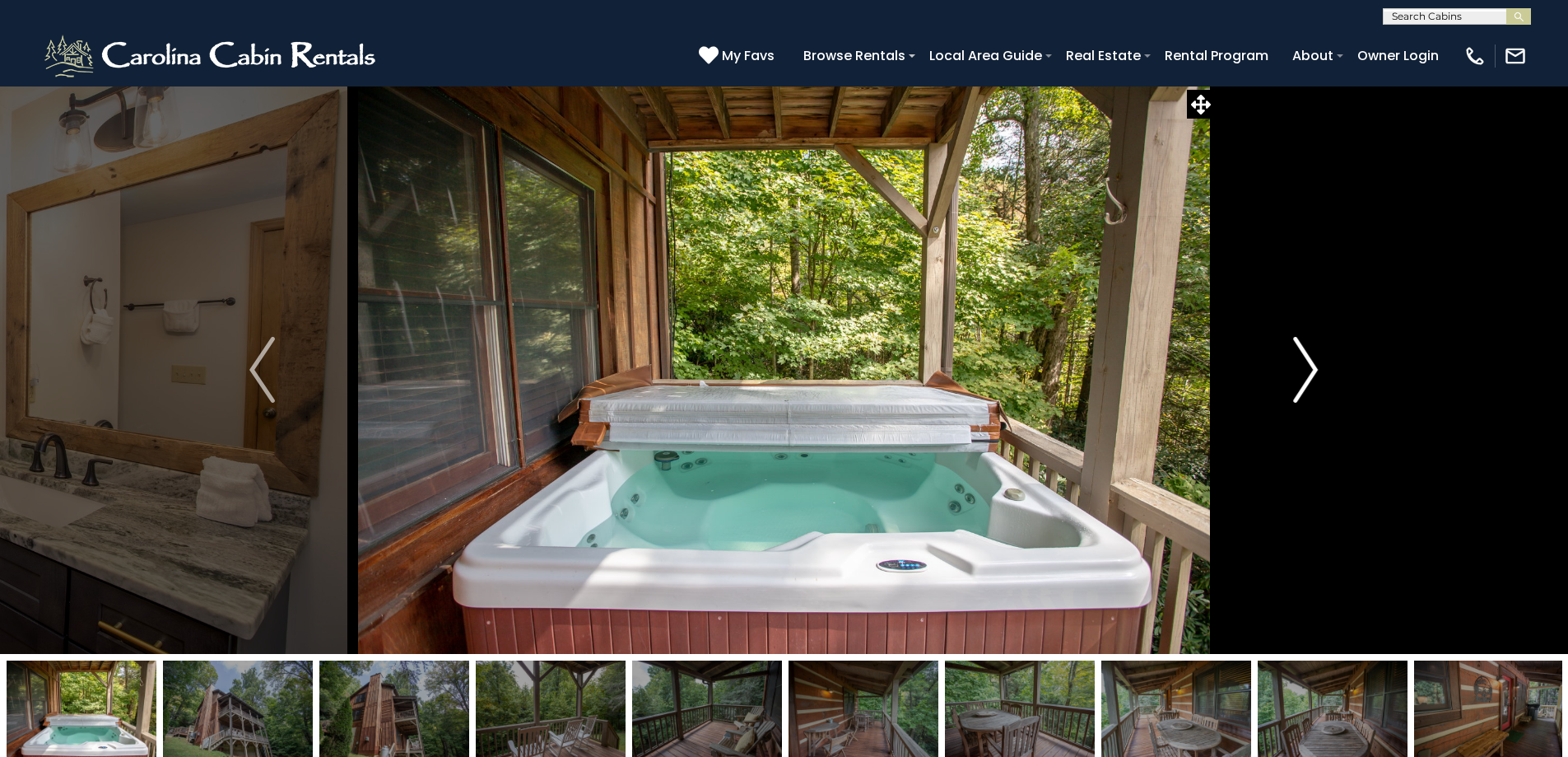
click at [1303, 383] on img "Next" at bounding box center [1305, 370] width 24 height 66
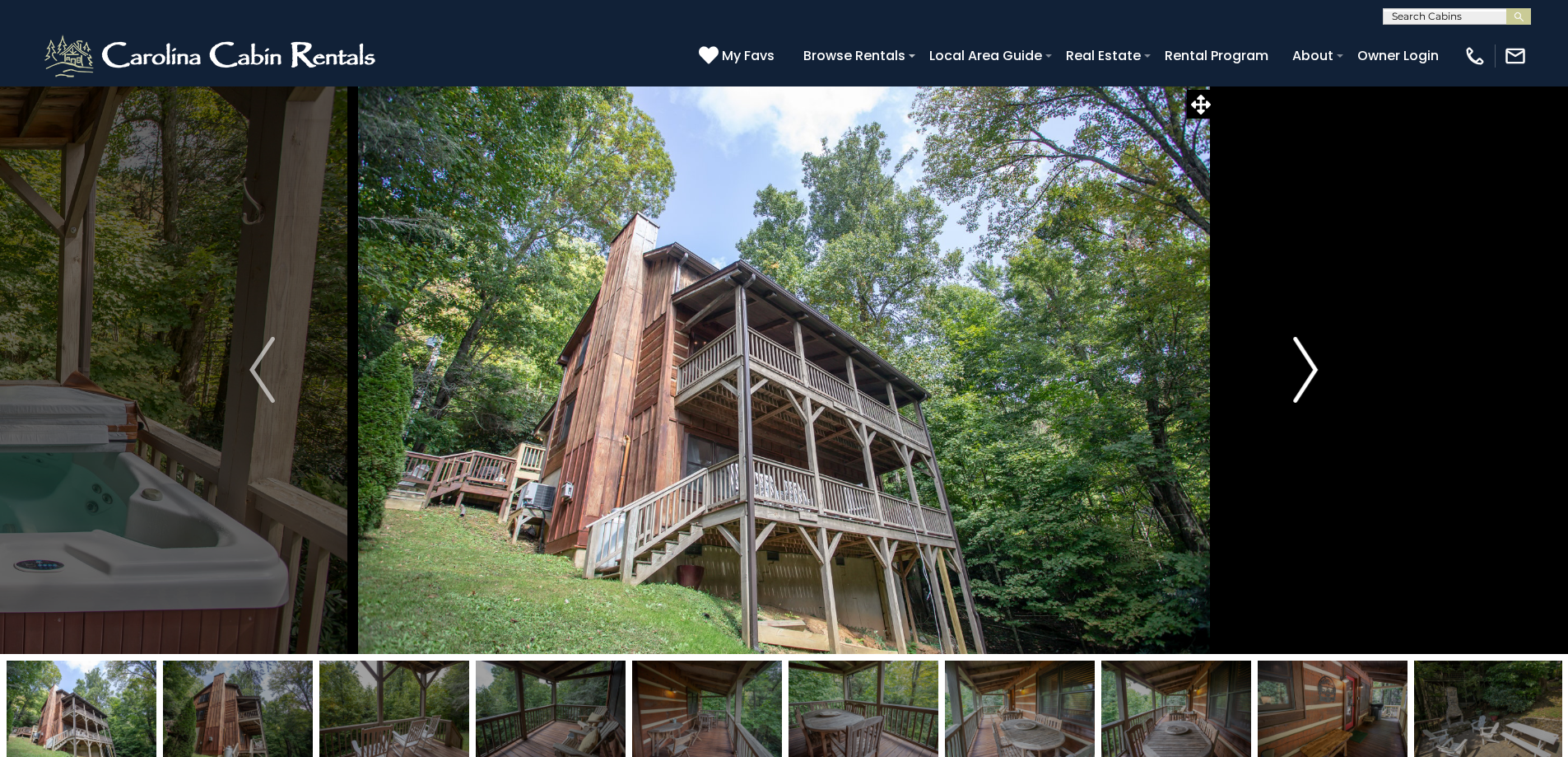
click at [1303, 383] on img "Next" at bounding box center [1305, 370] width 24 height 66
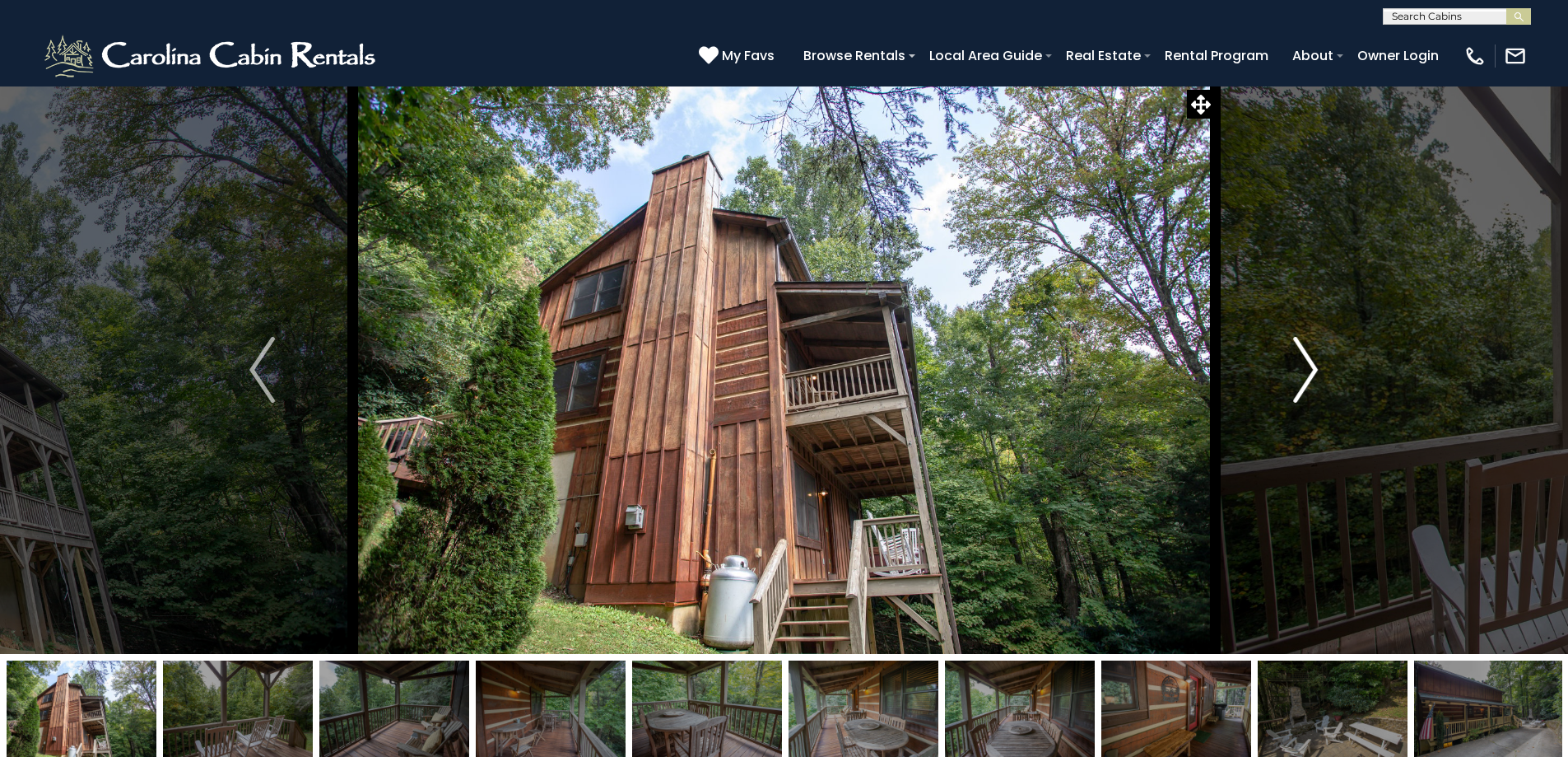
click at [1303, 383] on img "Next" at bounding box center [1305, 370] width 24 height 66
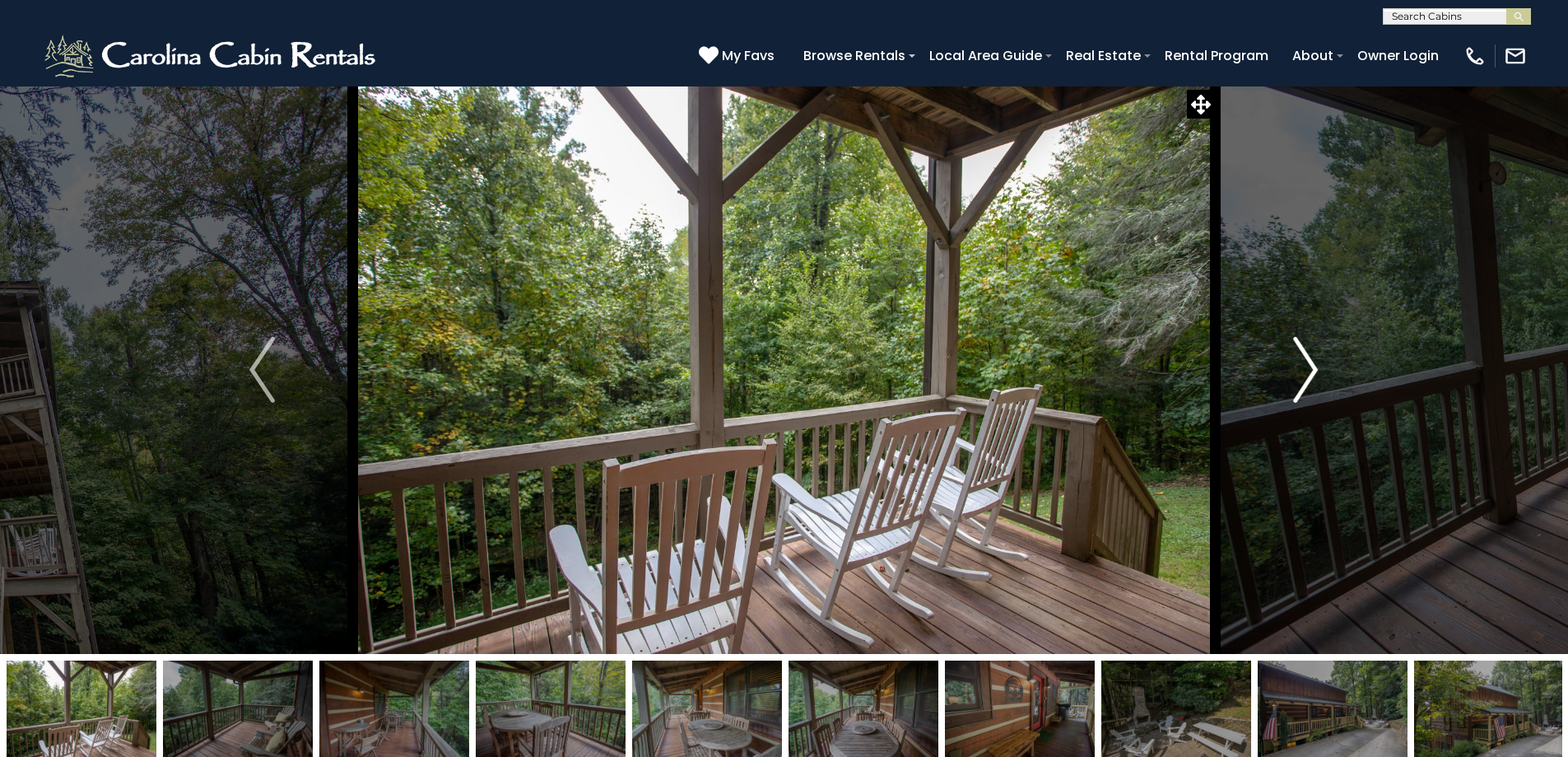
click at [1303, 383] on img "Next" at bounding box center [1305, 370] width 24 height 66
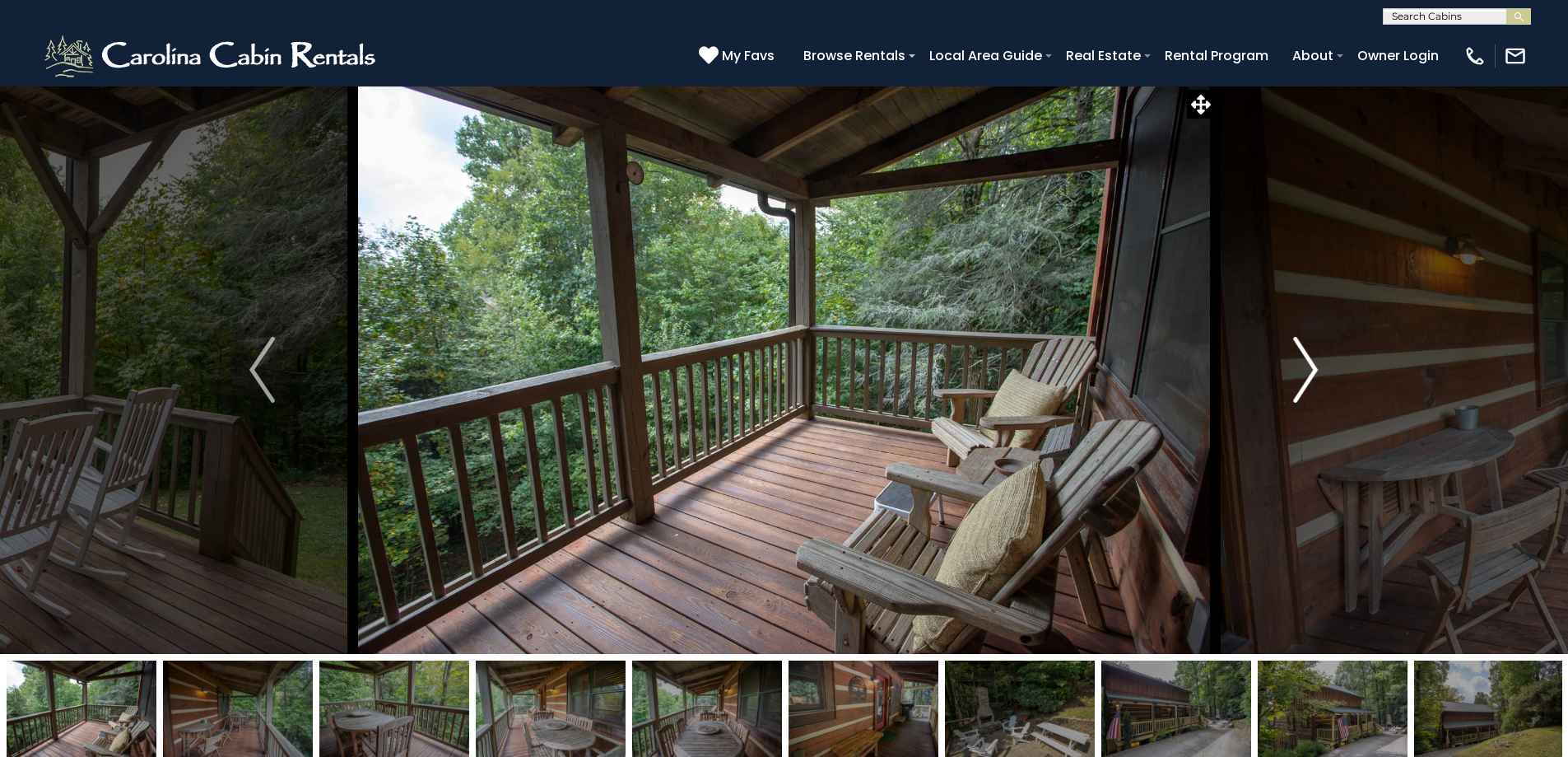
click at [1303, 383] on img "Next" at bounding box center [1305, 370] width 24 height 66
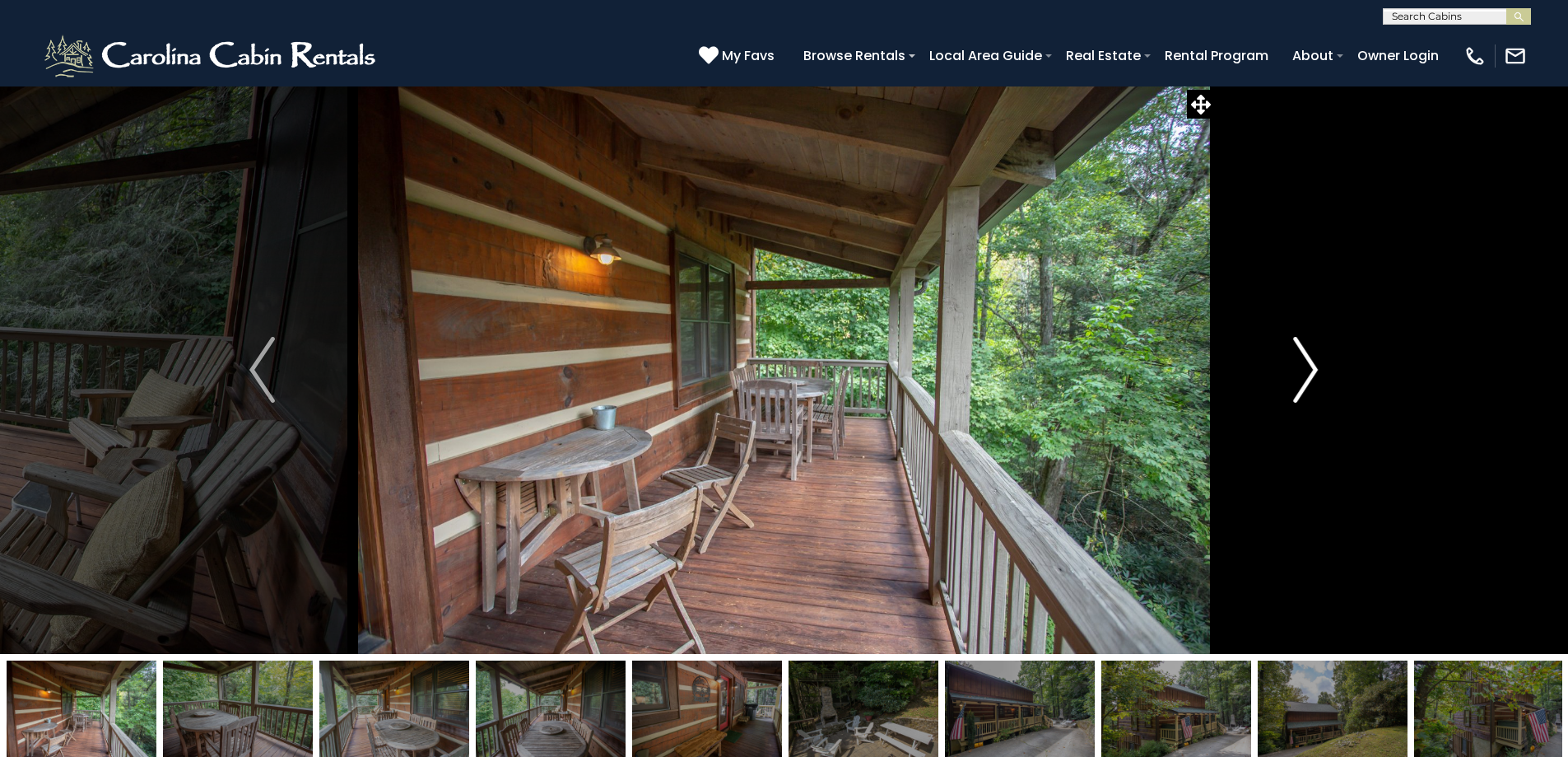
click at [1303, 383] on img "Next" at bounding box center [1305, 370] width 24 height 66
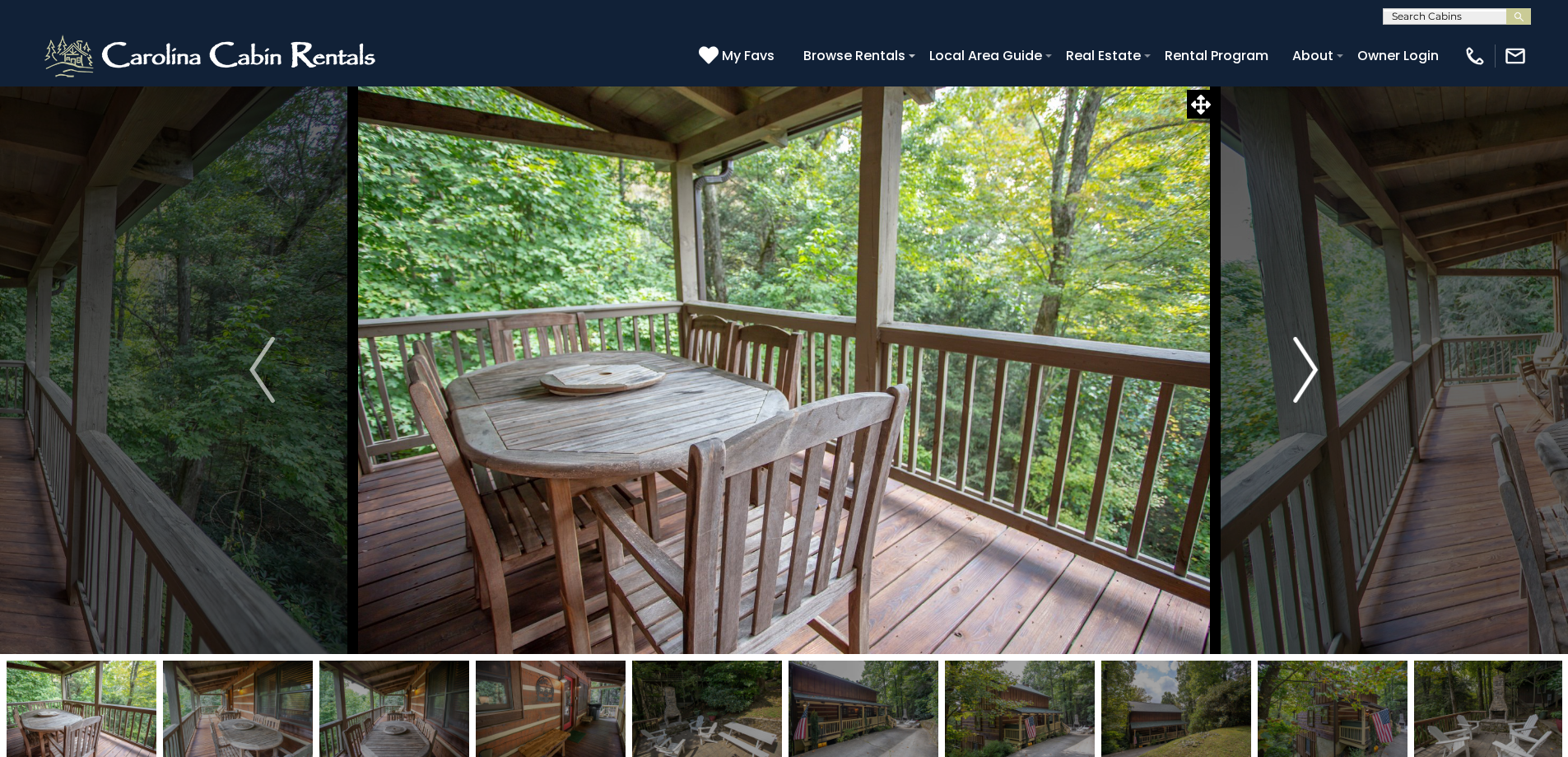
click at [1303, 383] on img "Next" at bounding box center [1305, 370] width 24 height 66
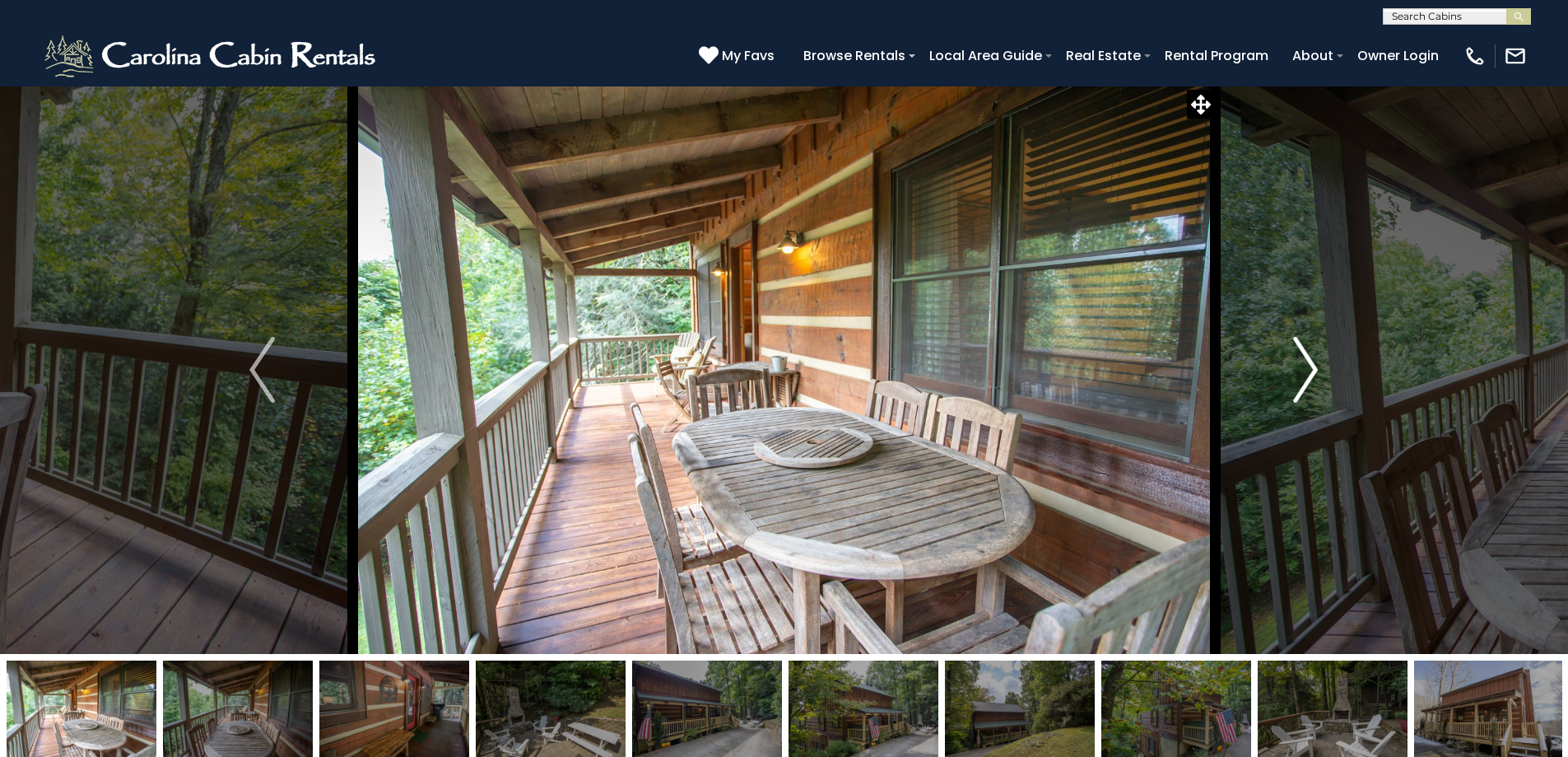
click at [1303, 383] on img "Next" at bounding box center [1305, 370] width 24 height 66
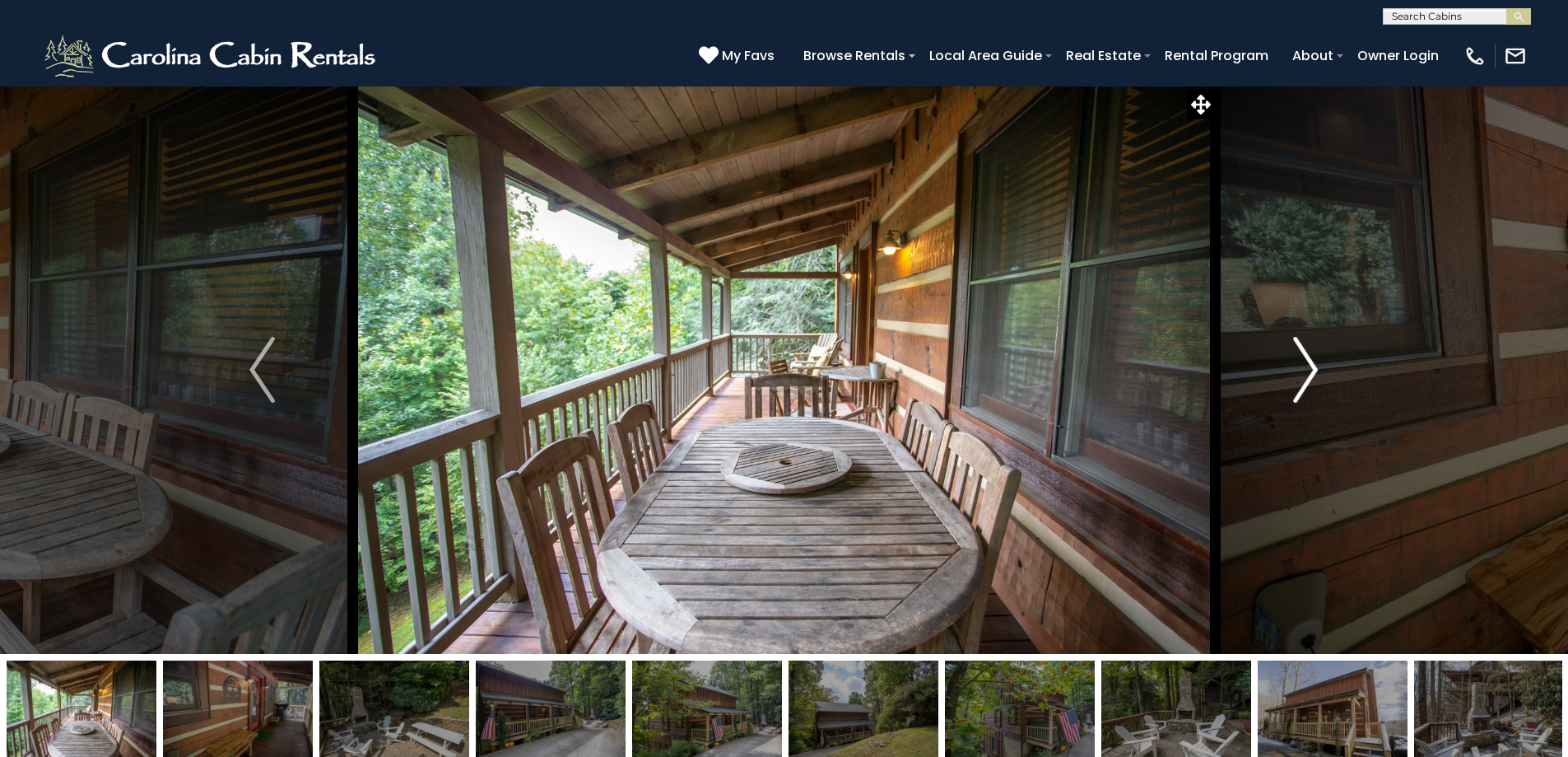
click at [1303, 383] on img "Next" at bounding box center [1305, 370] width 24 height 66
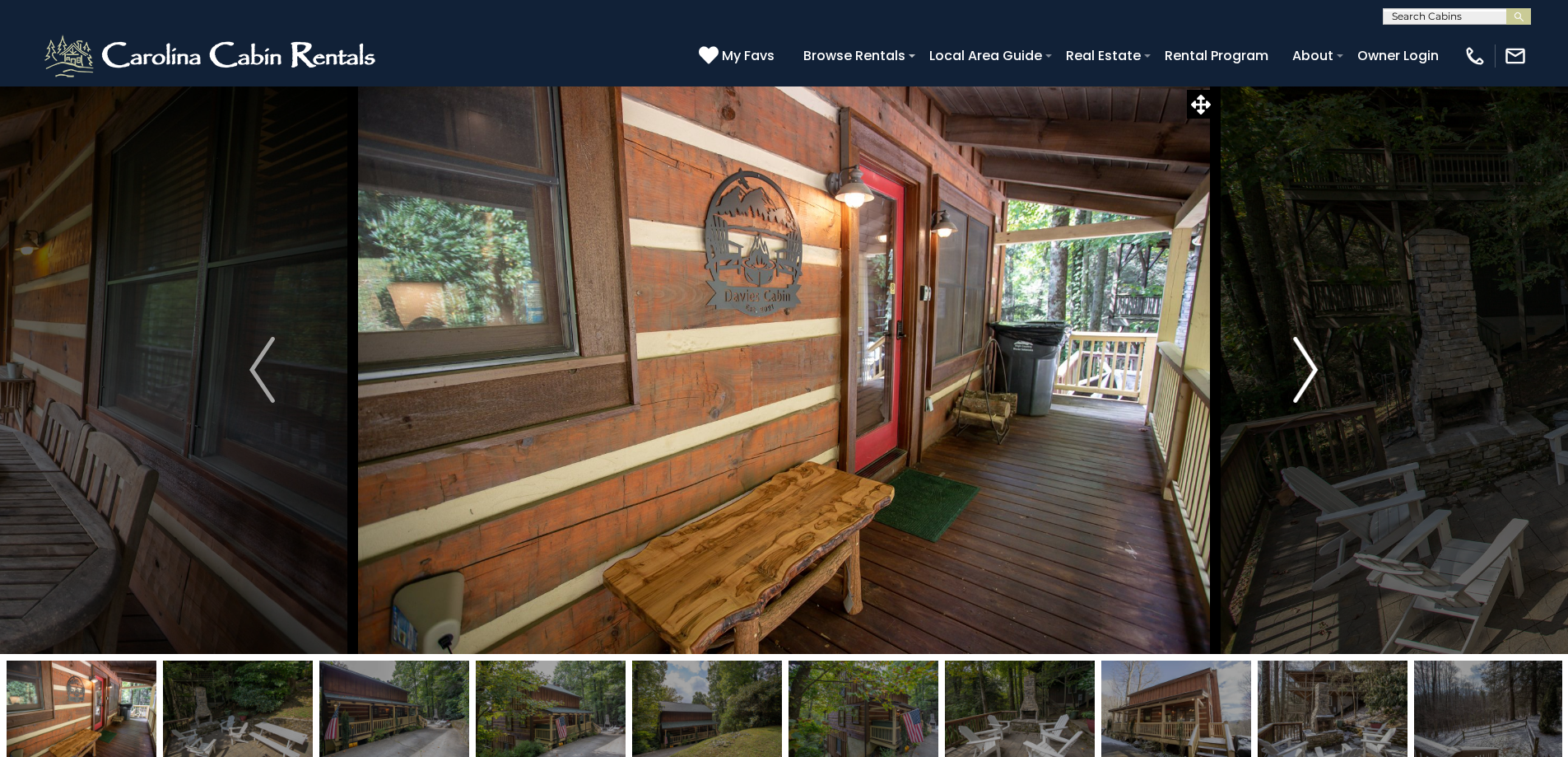
click at [1303, 383] on img "Next" at bounding box center [1305, 370] width 24 height 66
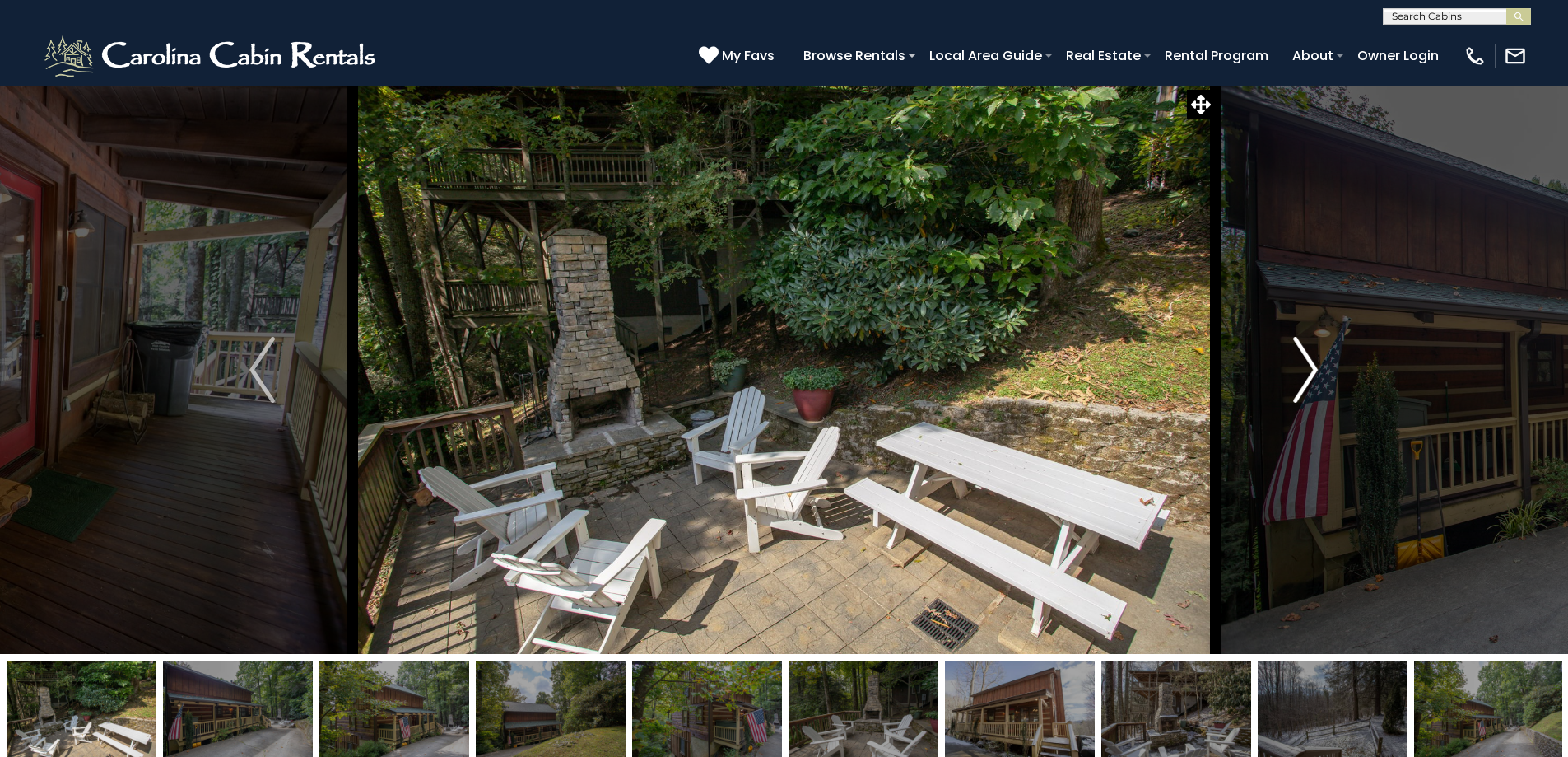
click at [1303, 383] on img "Next" at bounding box center [1305, 370] width 24 height 66
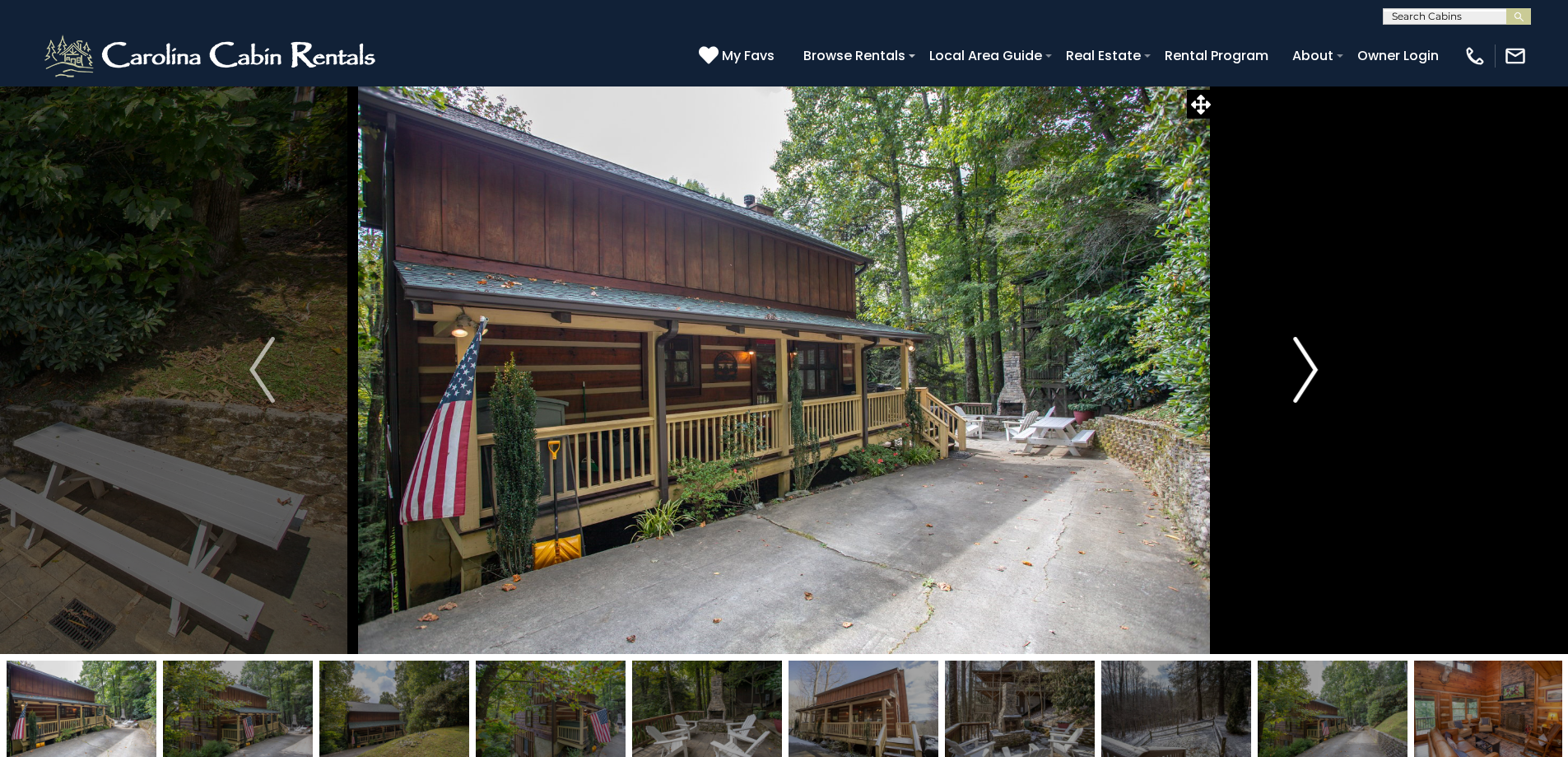
click at [1303, 383] on img "Next" at bounding box center [1305, 370] width 24 height 66
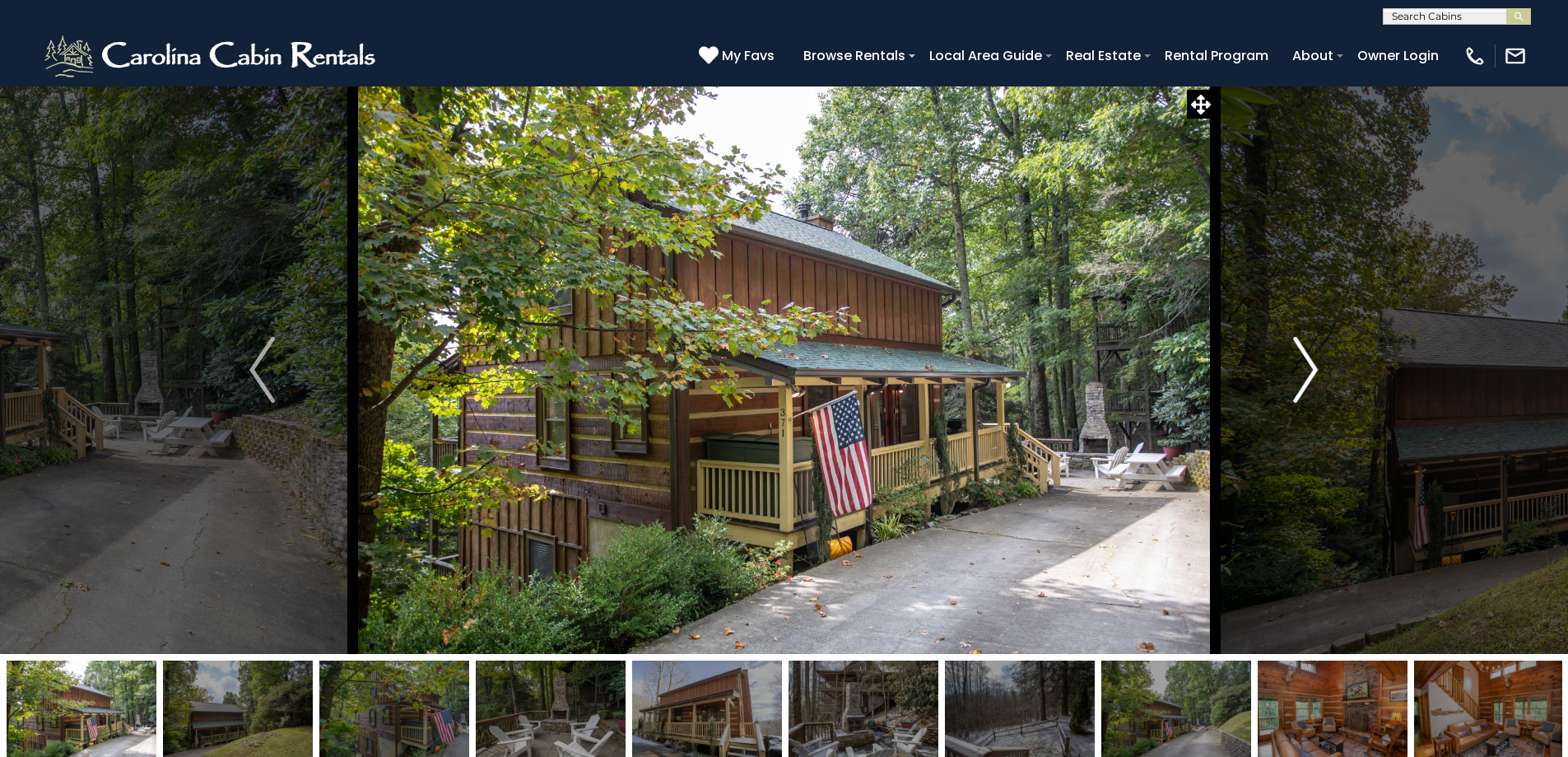
click at [1303, 383] on img "Next" at bounding box center [1305, 370] width 24 height 66
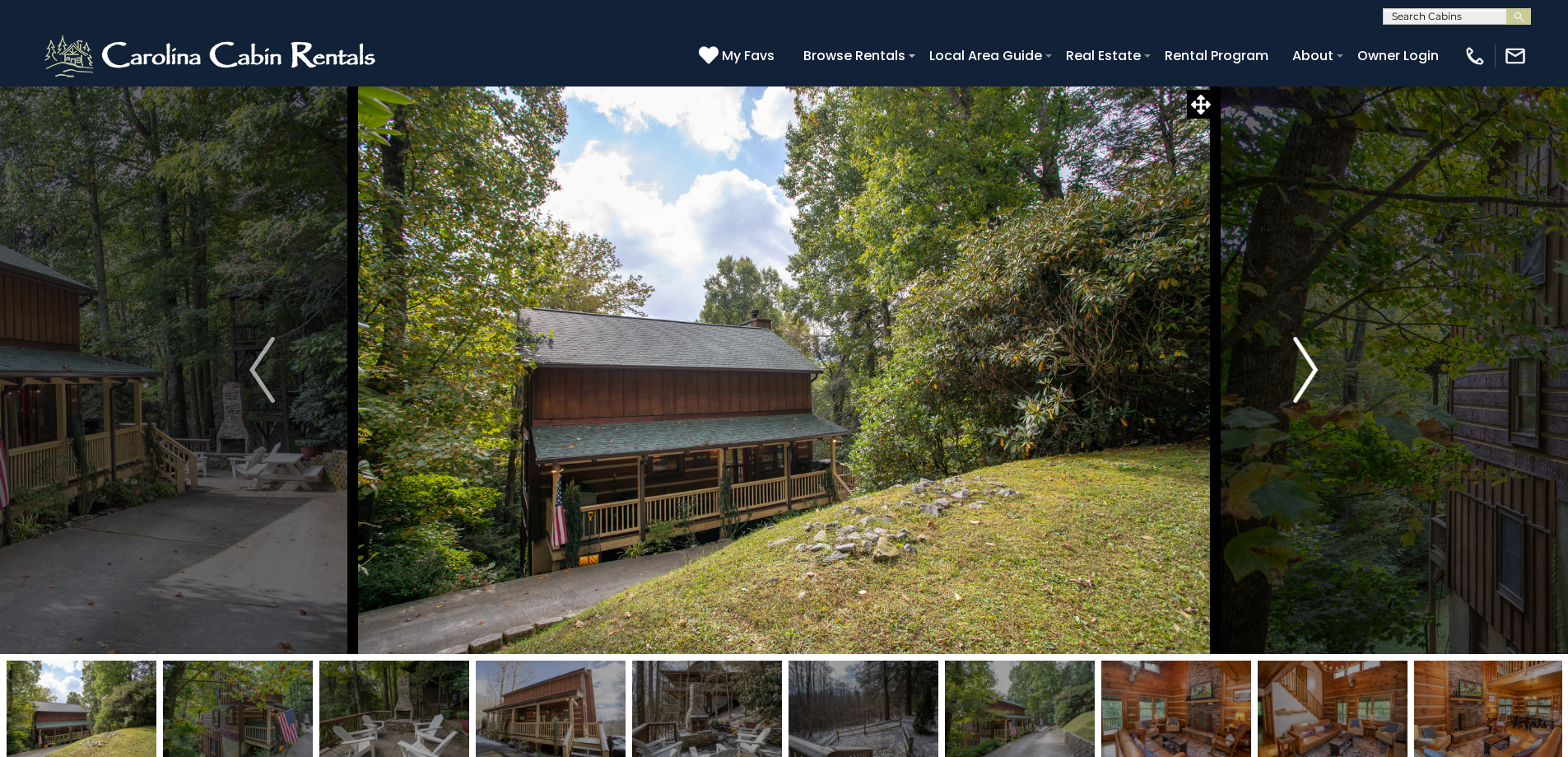
click at [1303, 383] on img "Next" at bounding box center [1305, 370] width 24 height 66
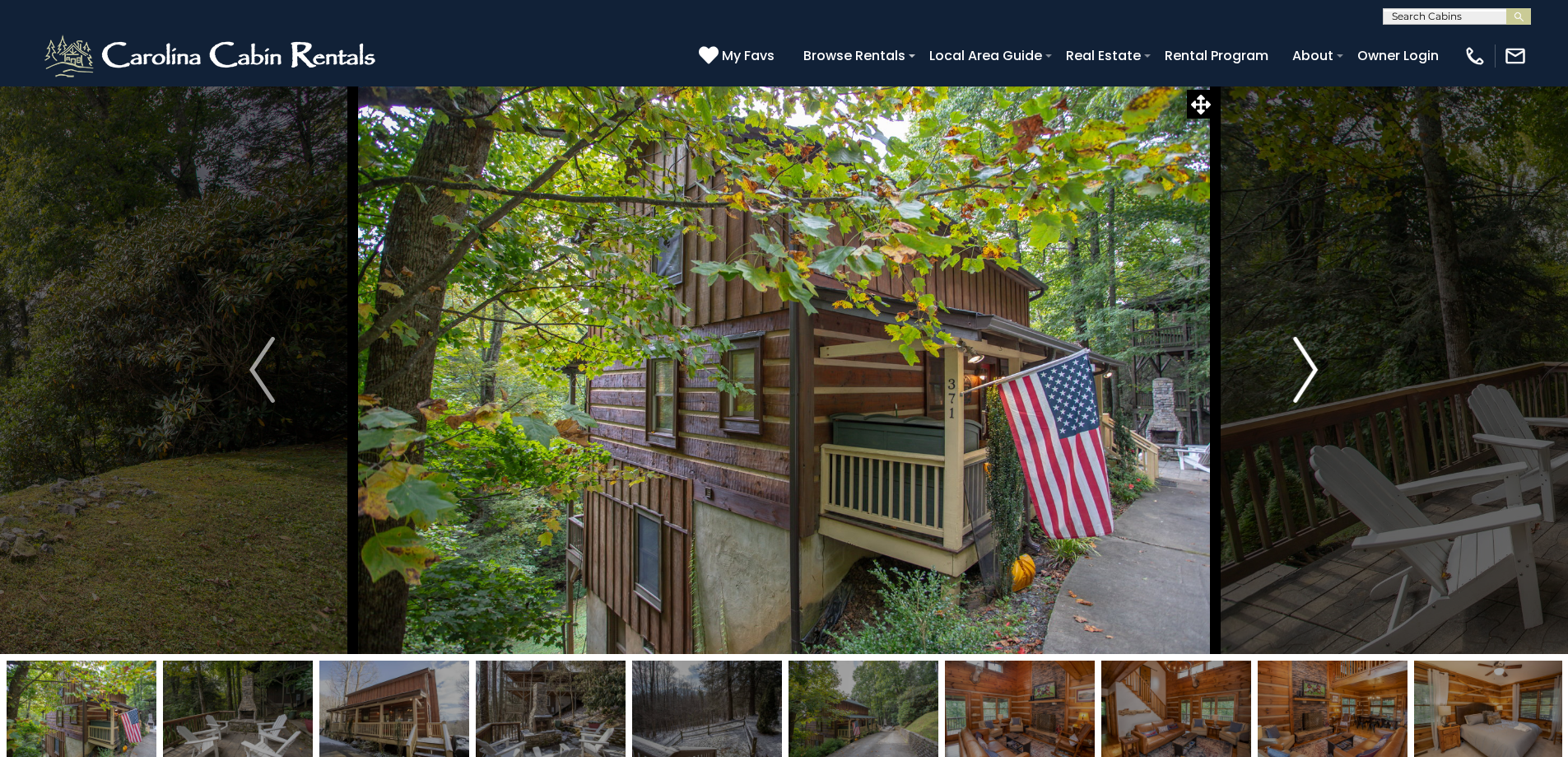
click at [1303, 383] on img "Next" at bounding box center [1305, 370] width 24 height 66
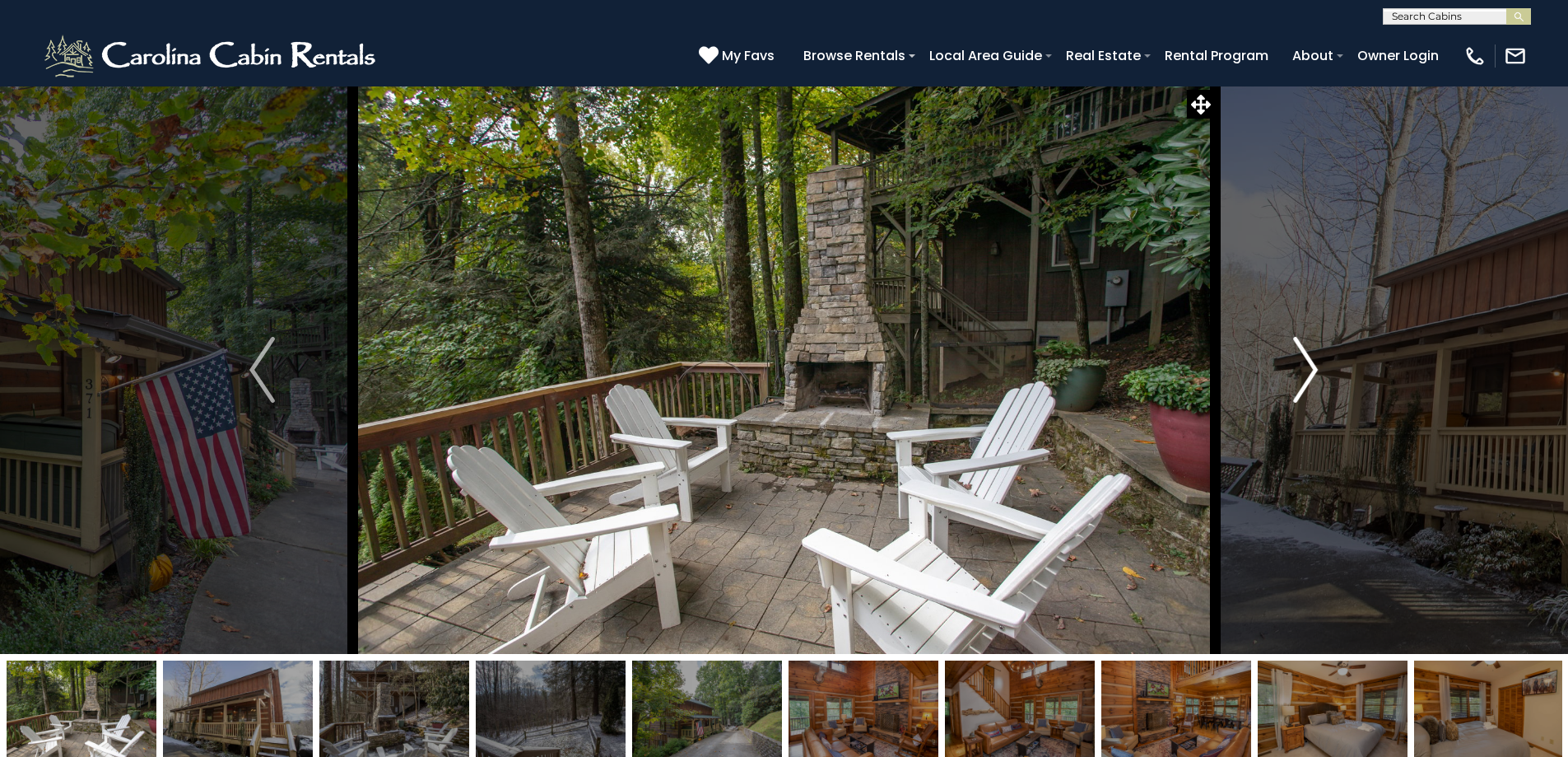
click at [1303, 383] on img "Next" at bounding box center [1305, 370] width 24 height 66
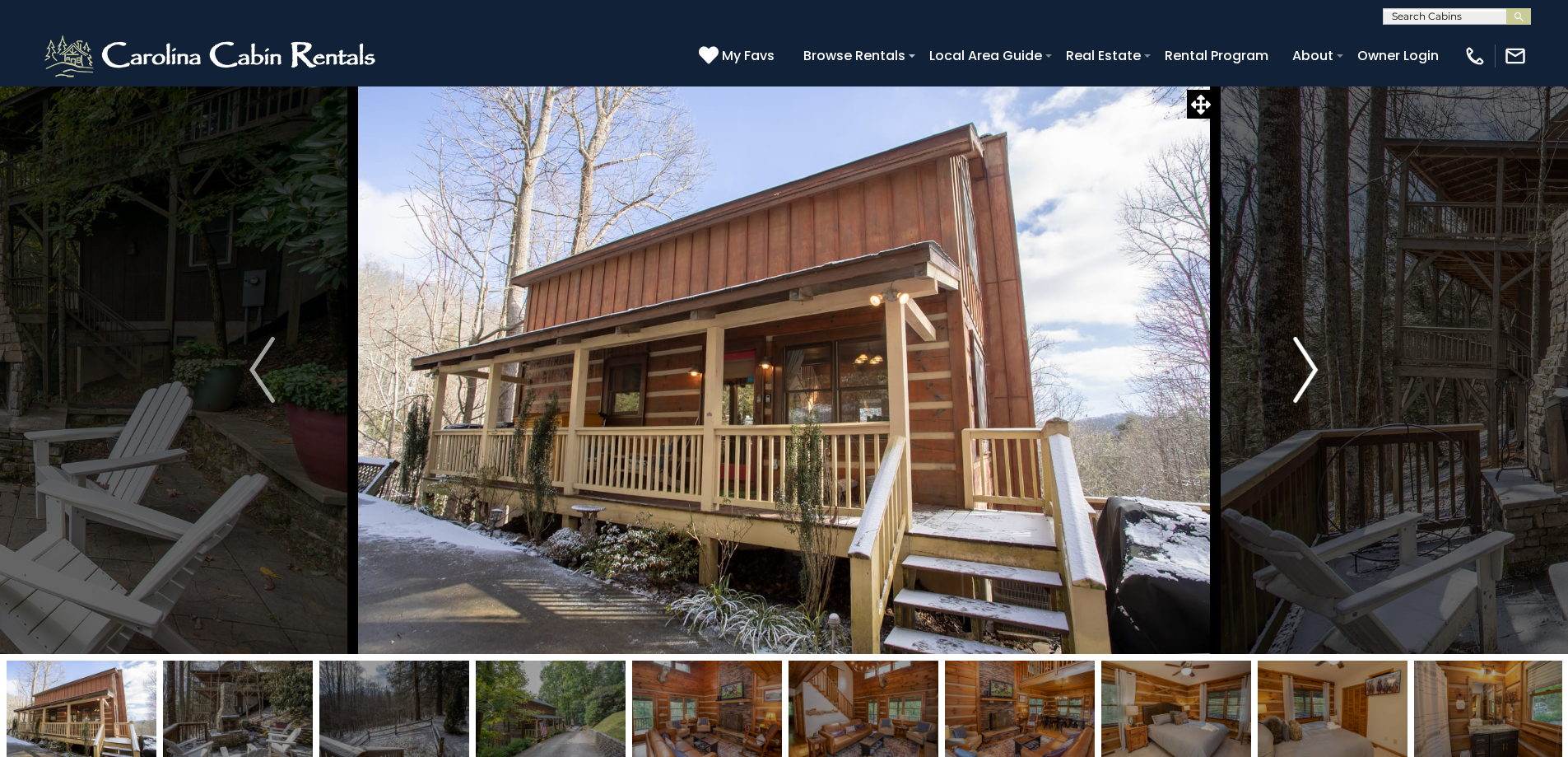
click at [1303, 383] on img "Next" at bounding box center [1305, 370] width 24 height 66
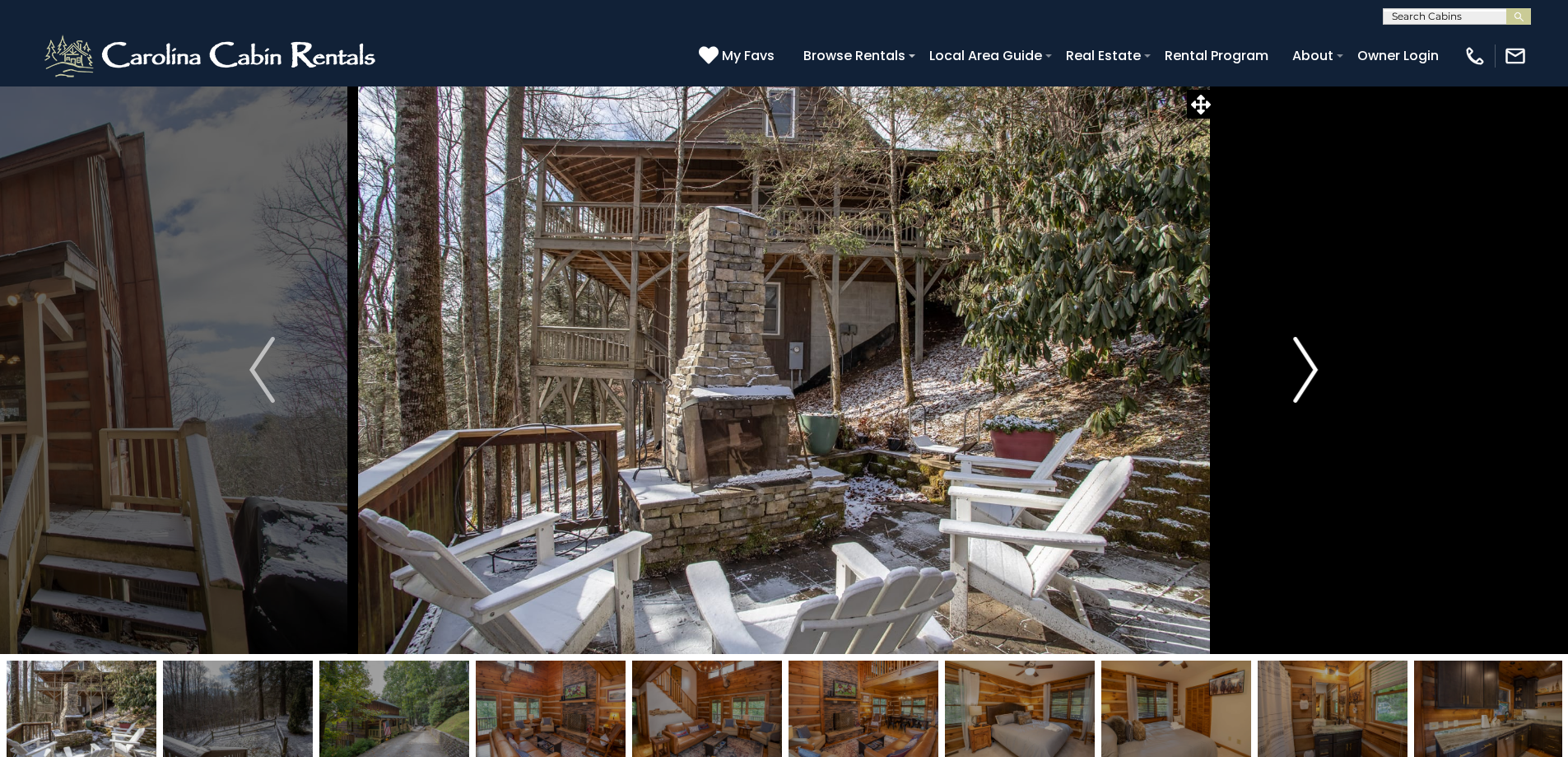
click at [1303, 383] on img "Next" at bounding box center [1305, 370] width 24 height 66
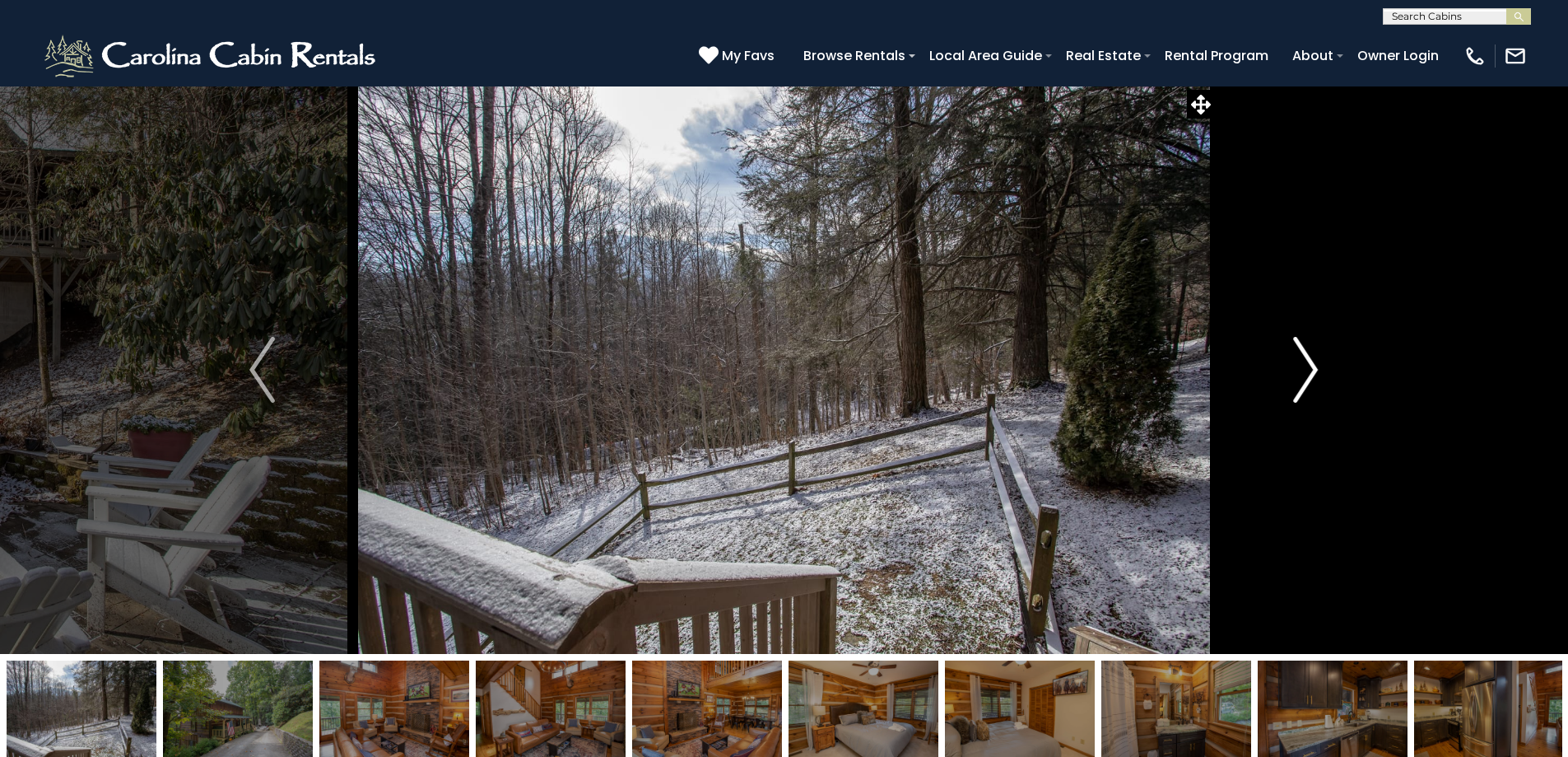
click at [1303, 383] on img "Next" at bounding box center [1305, 370] width 24 height 66
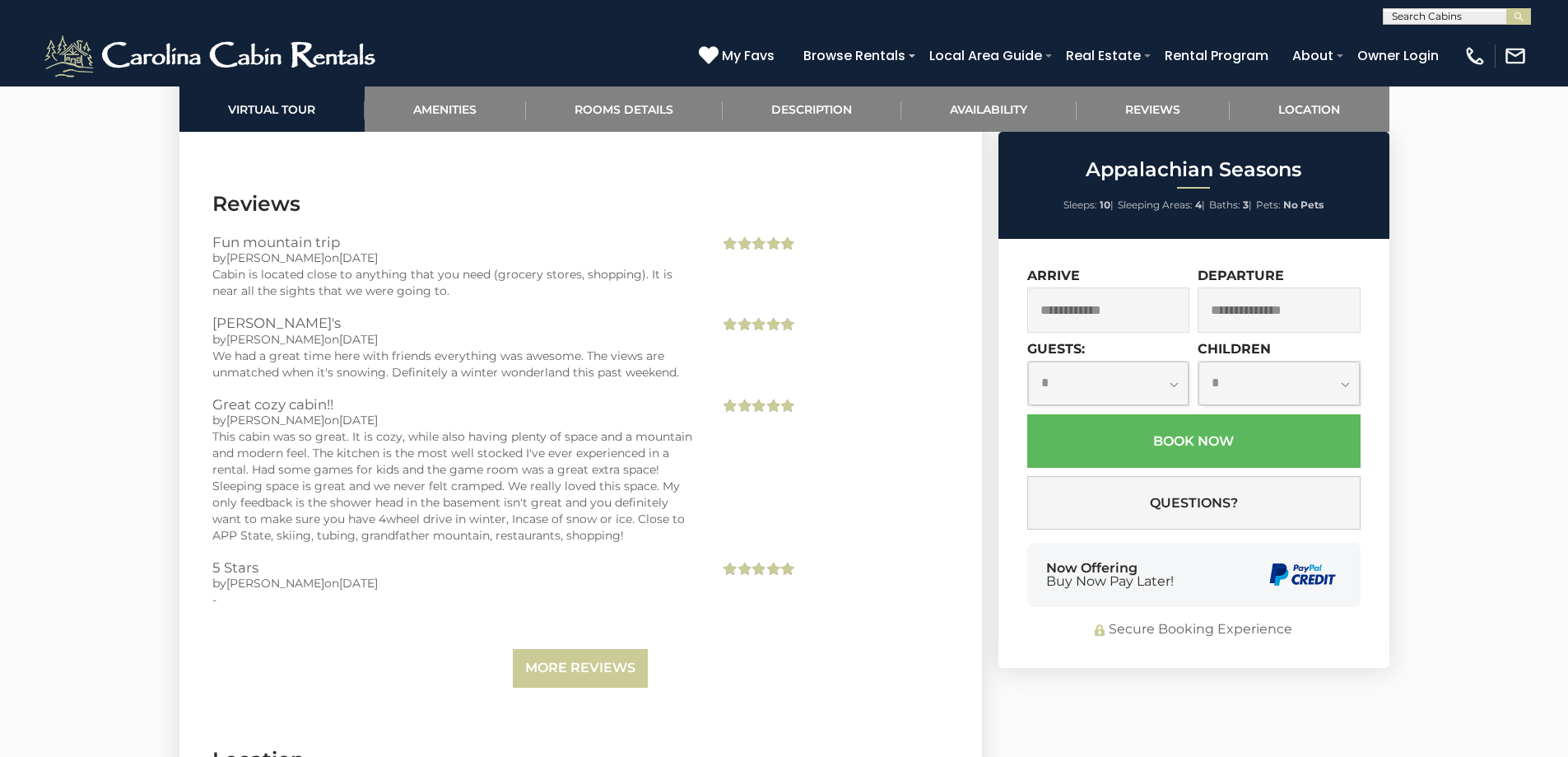
scroll to position [4281, 0]
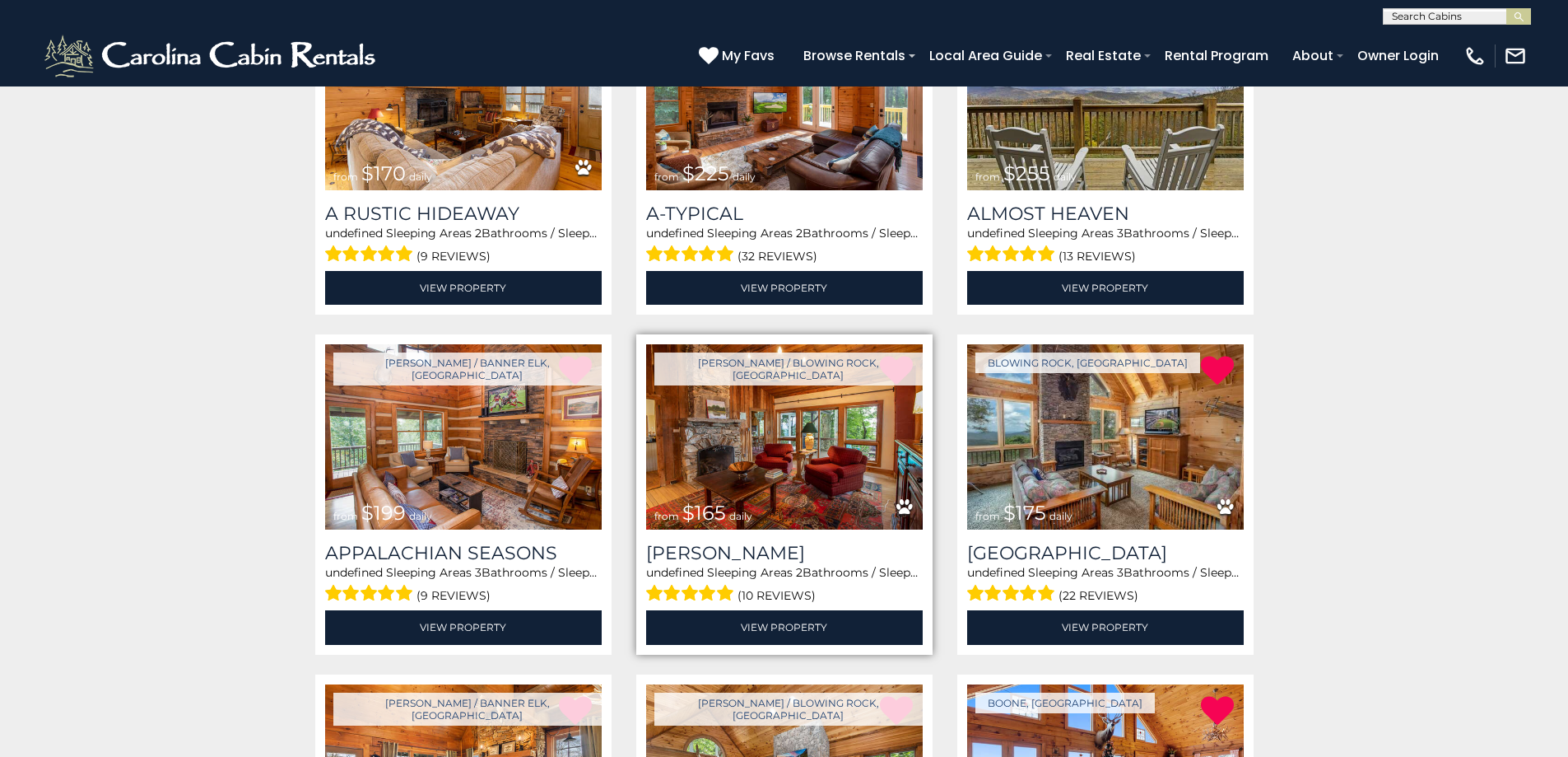
click at [744, 483] on img at bounding box center [784, 437] width 277 height 185
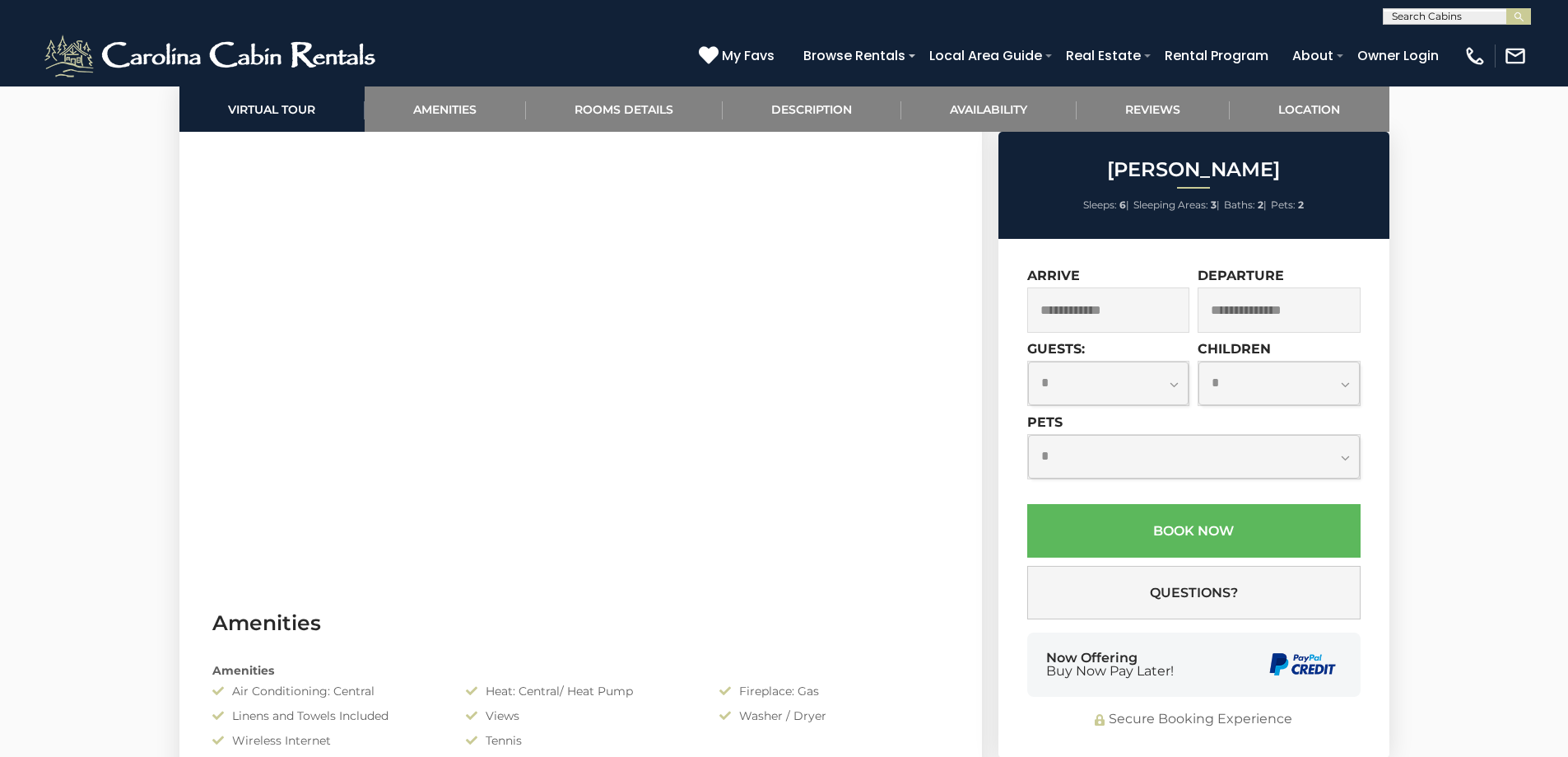
scroll to position [659, 0]
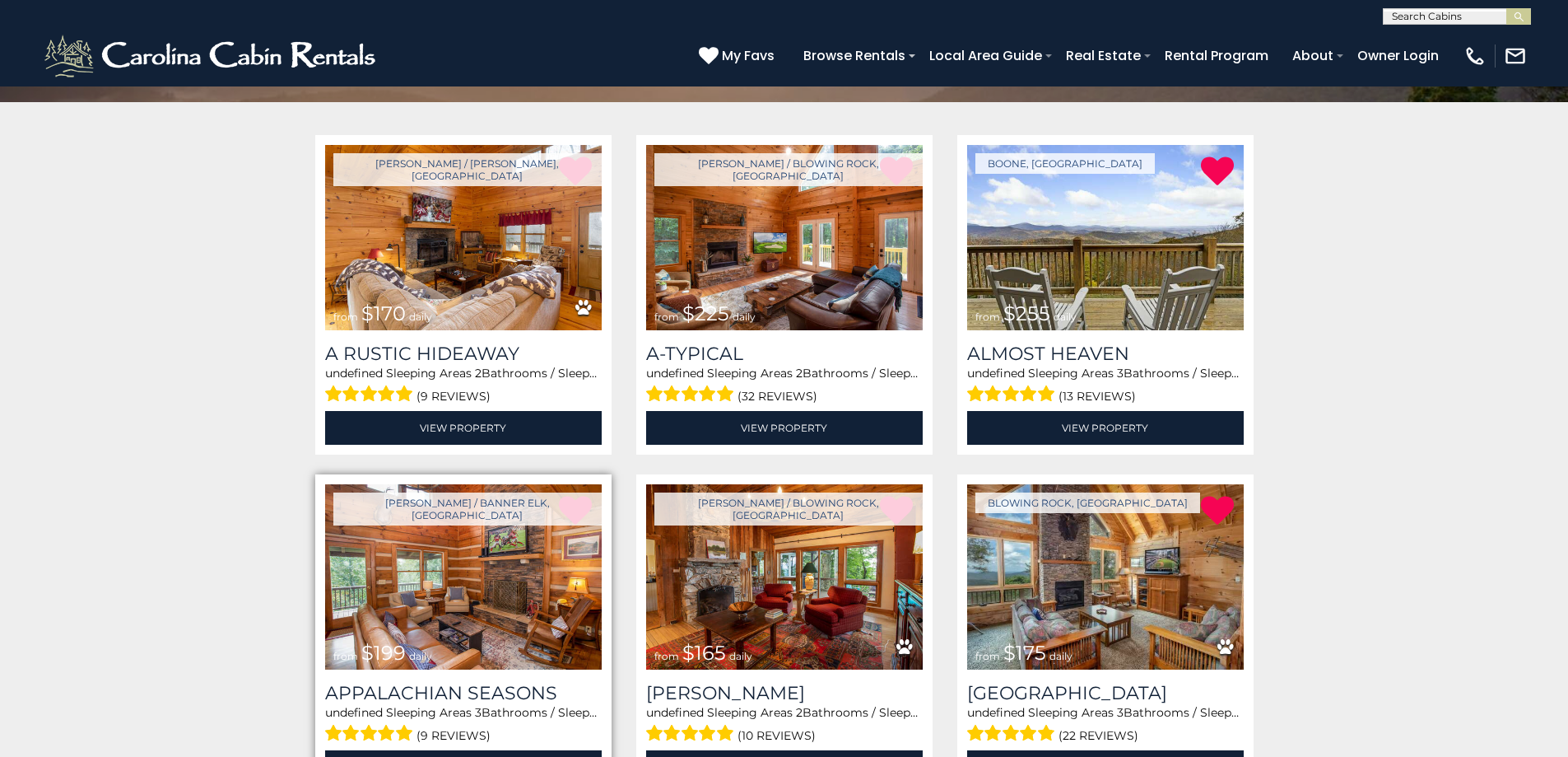
scroll to position [519, 0]
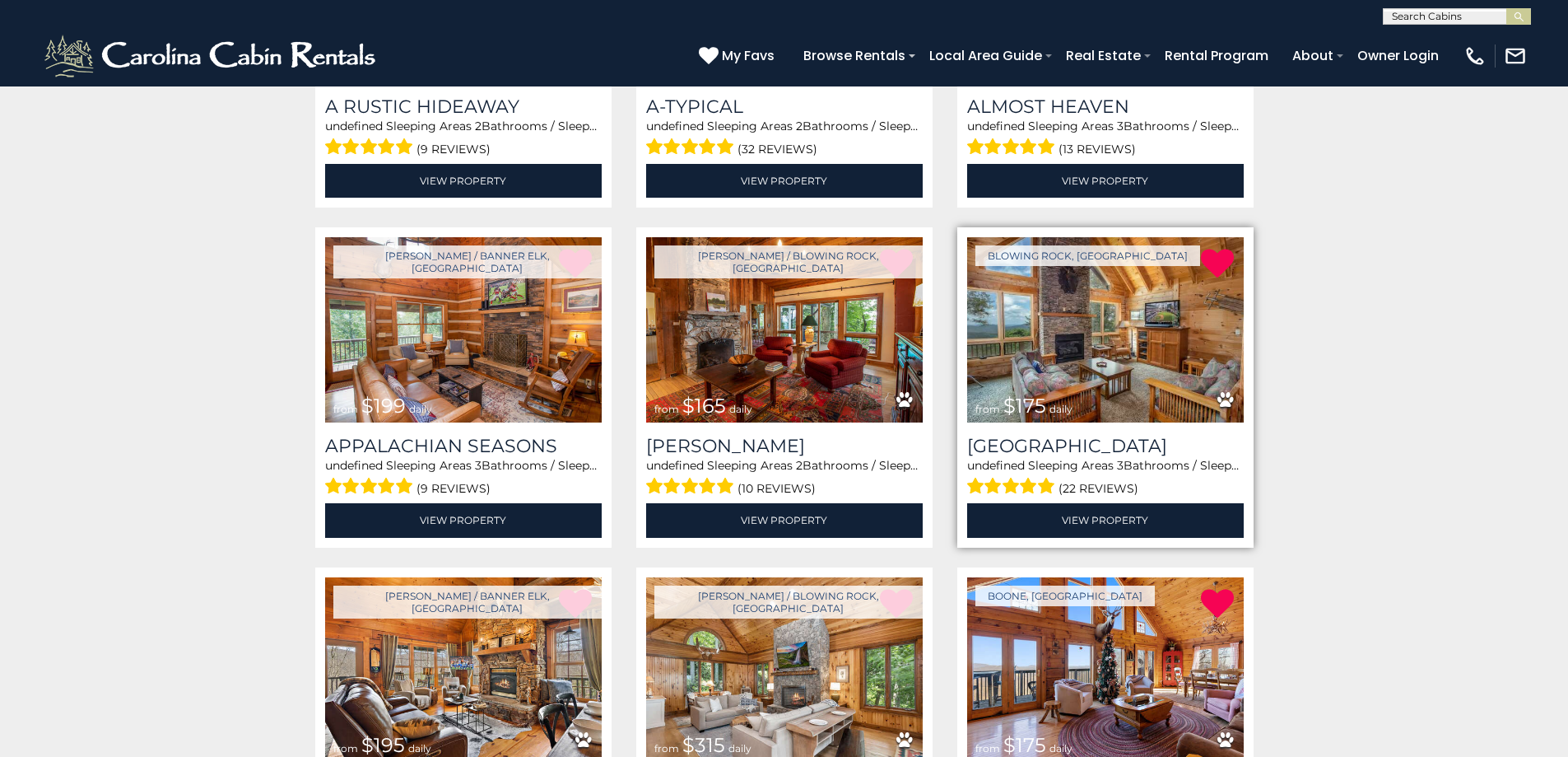
click at [1107, 364] on img at bounding box center [1106, 330] width 277 height 185
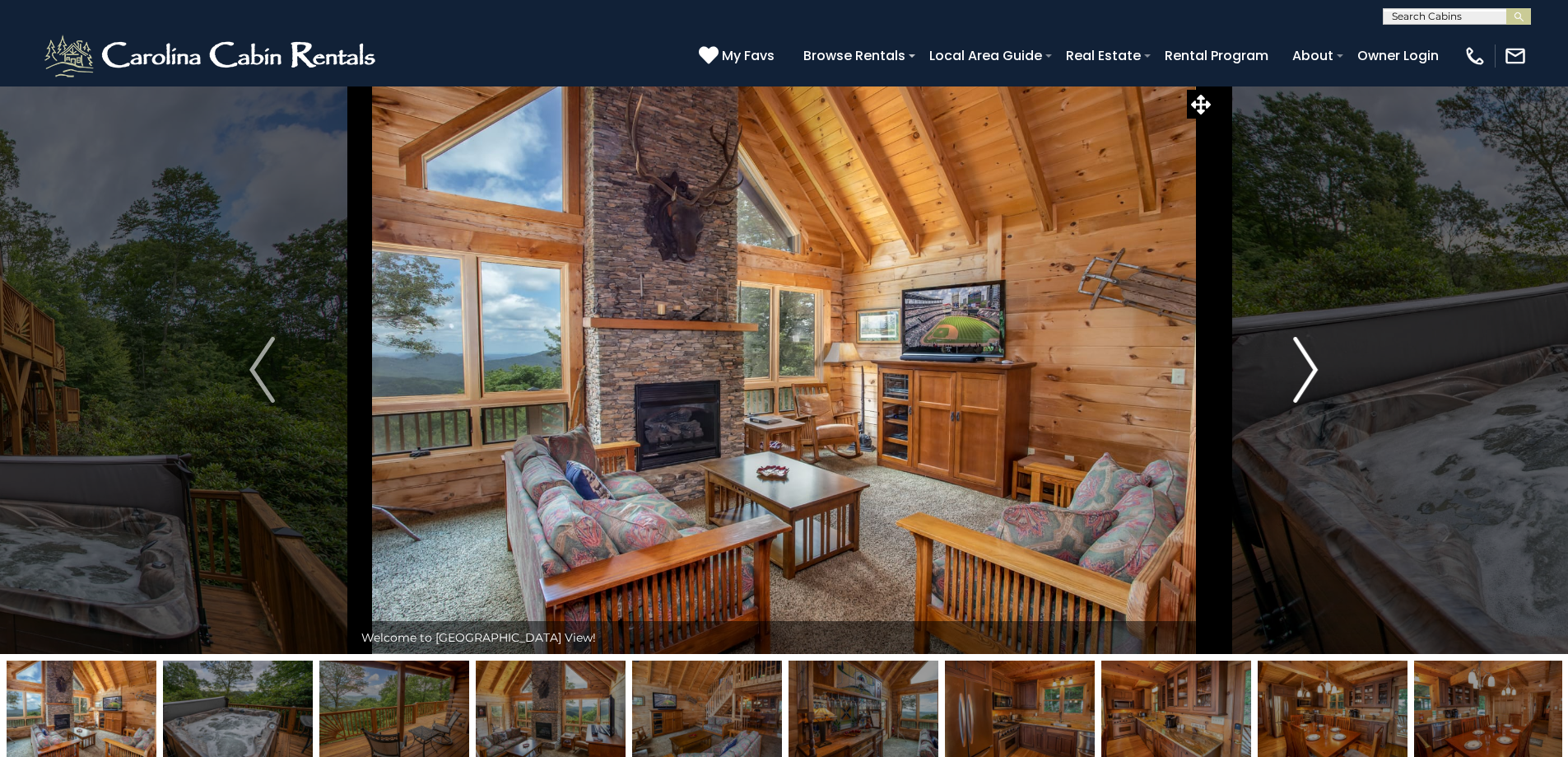
click at [1304, 384] on img "Next" at bounding box center [1305, 370] width 24 height 66
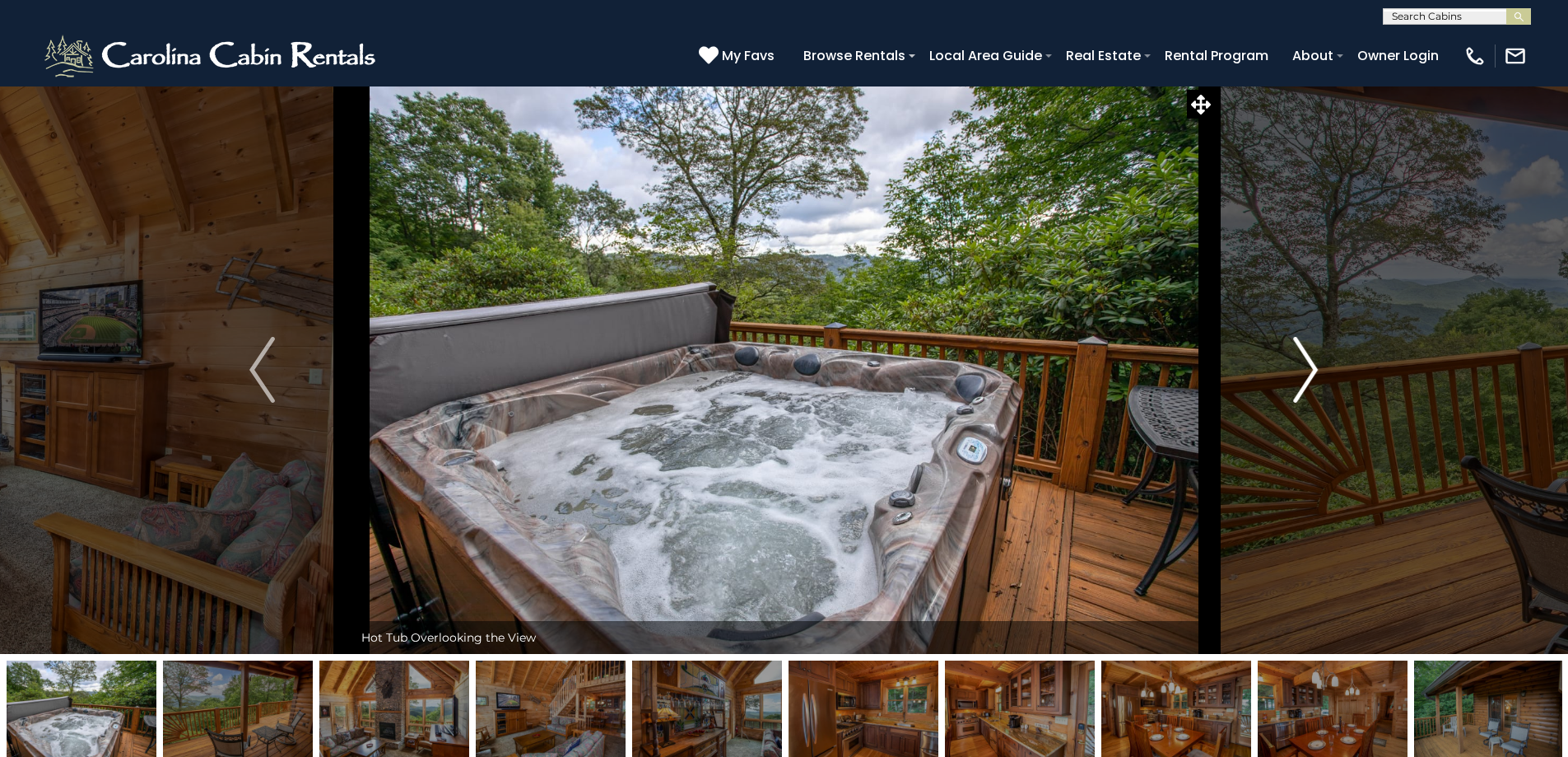
click at [1296, 379] on img "Next" at bounding box center [1305, 370] width 24 height 66
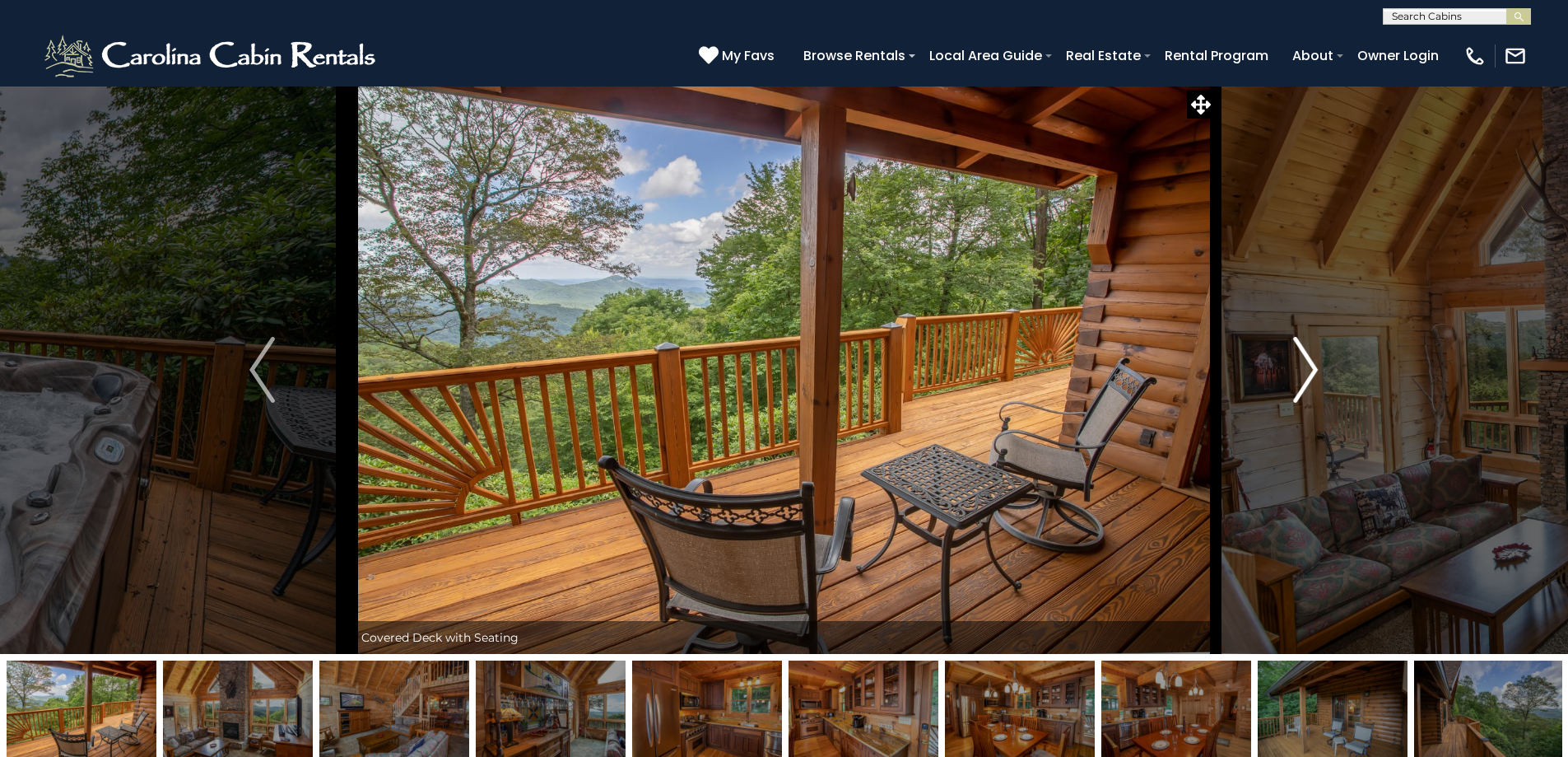
click at [1296, 379] on img "Next" at bounding box center [1305, 370] width 24 height 66
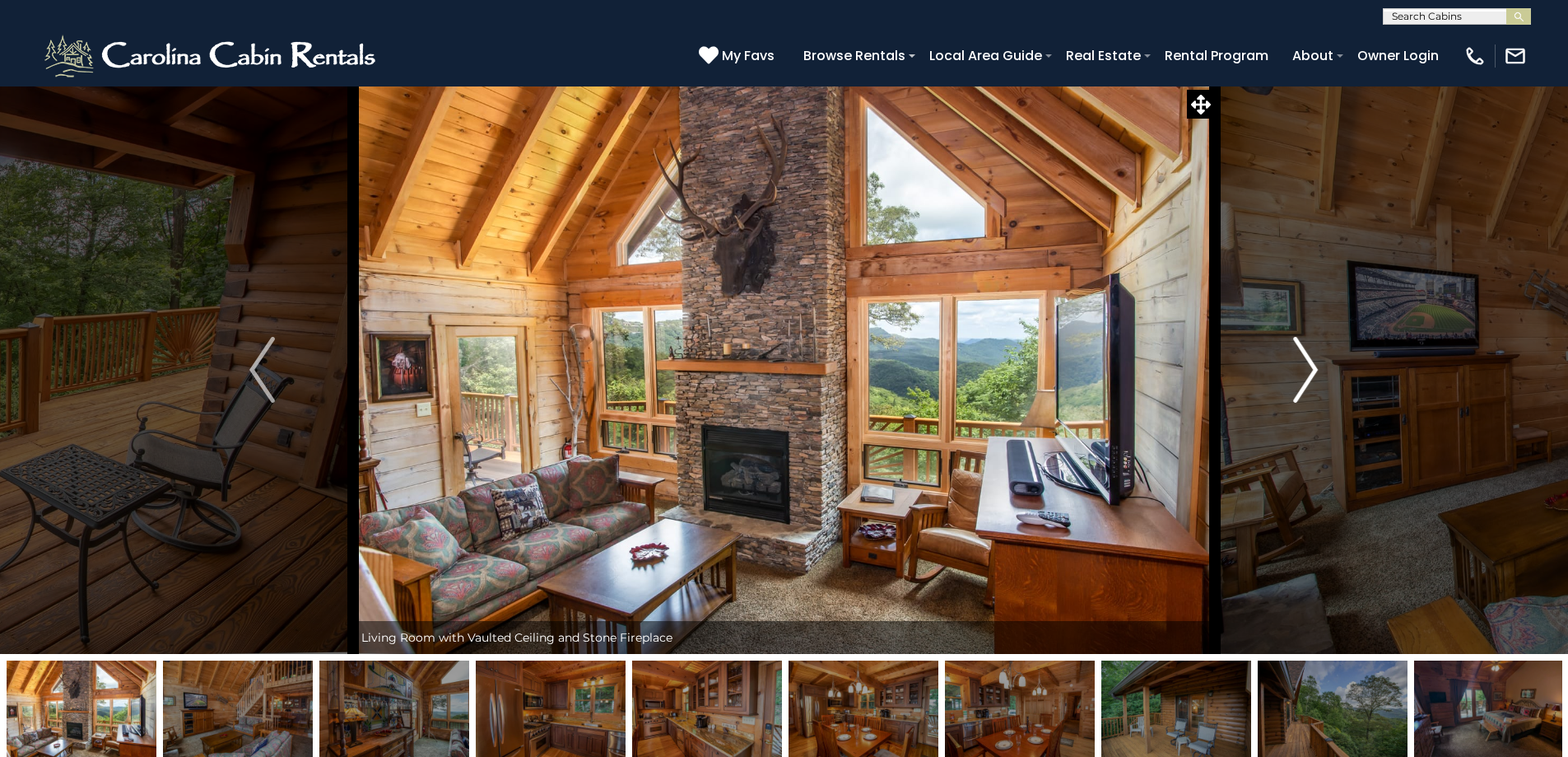
click at [1296, 379] on img "Next" at bounding box center [1305, 370] width 24 height 66
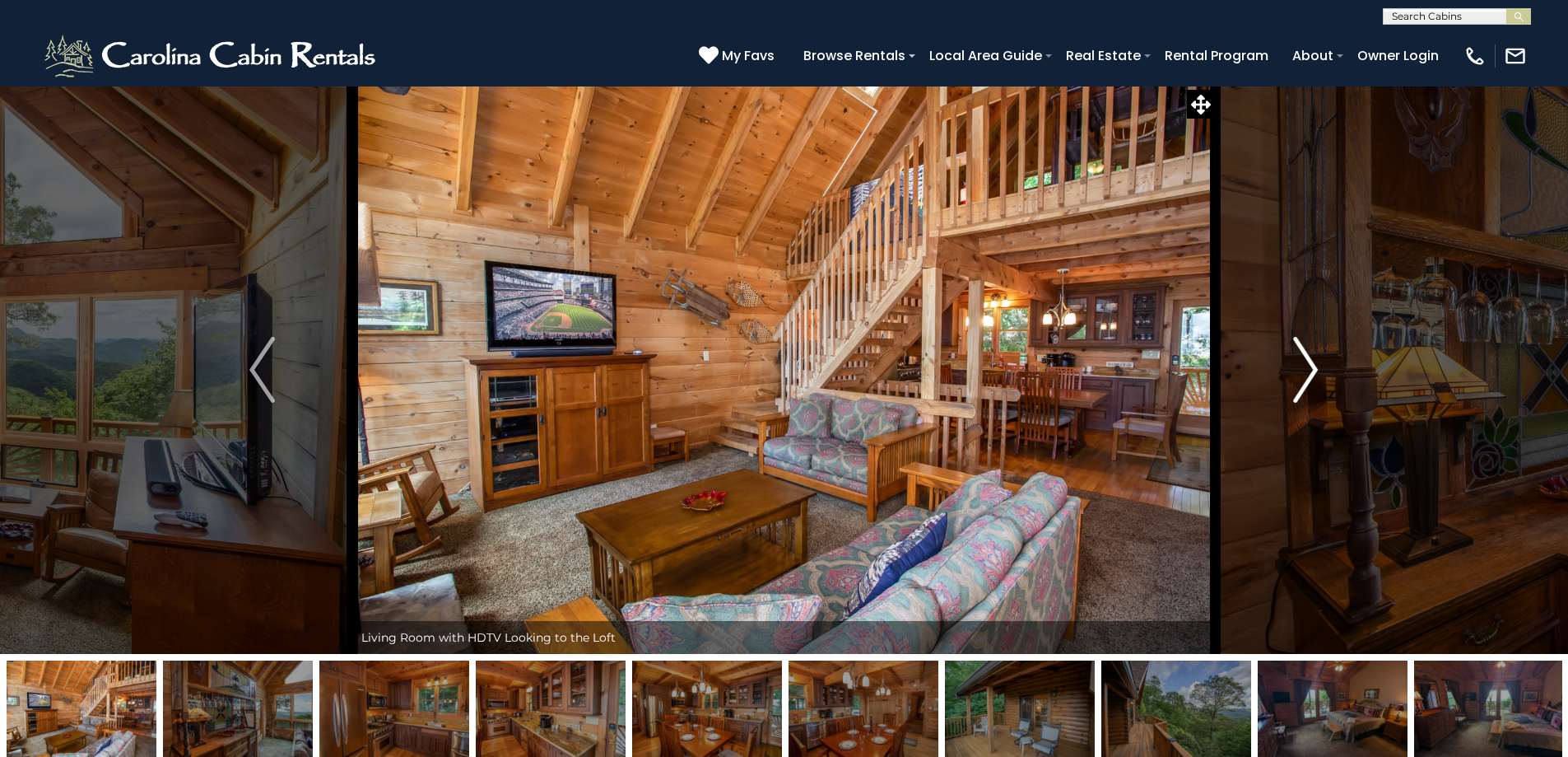
click at [1296, 379] on img "Next" at bounding box center [1305, 370] width 24 height 66
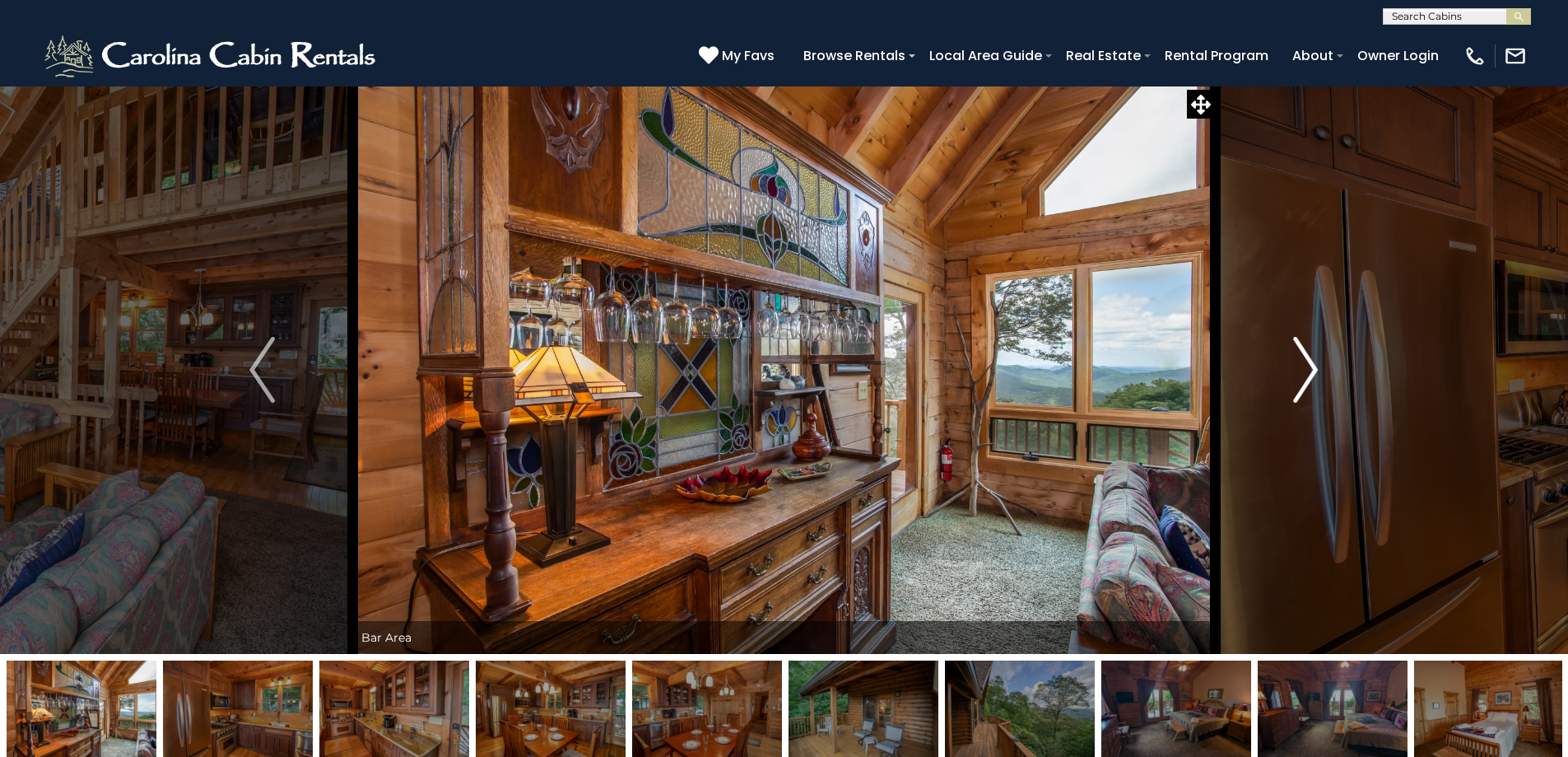
click at [1296, 379] on img "Next" at bounding box center [1305, 370] width 24 height 66
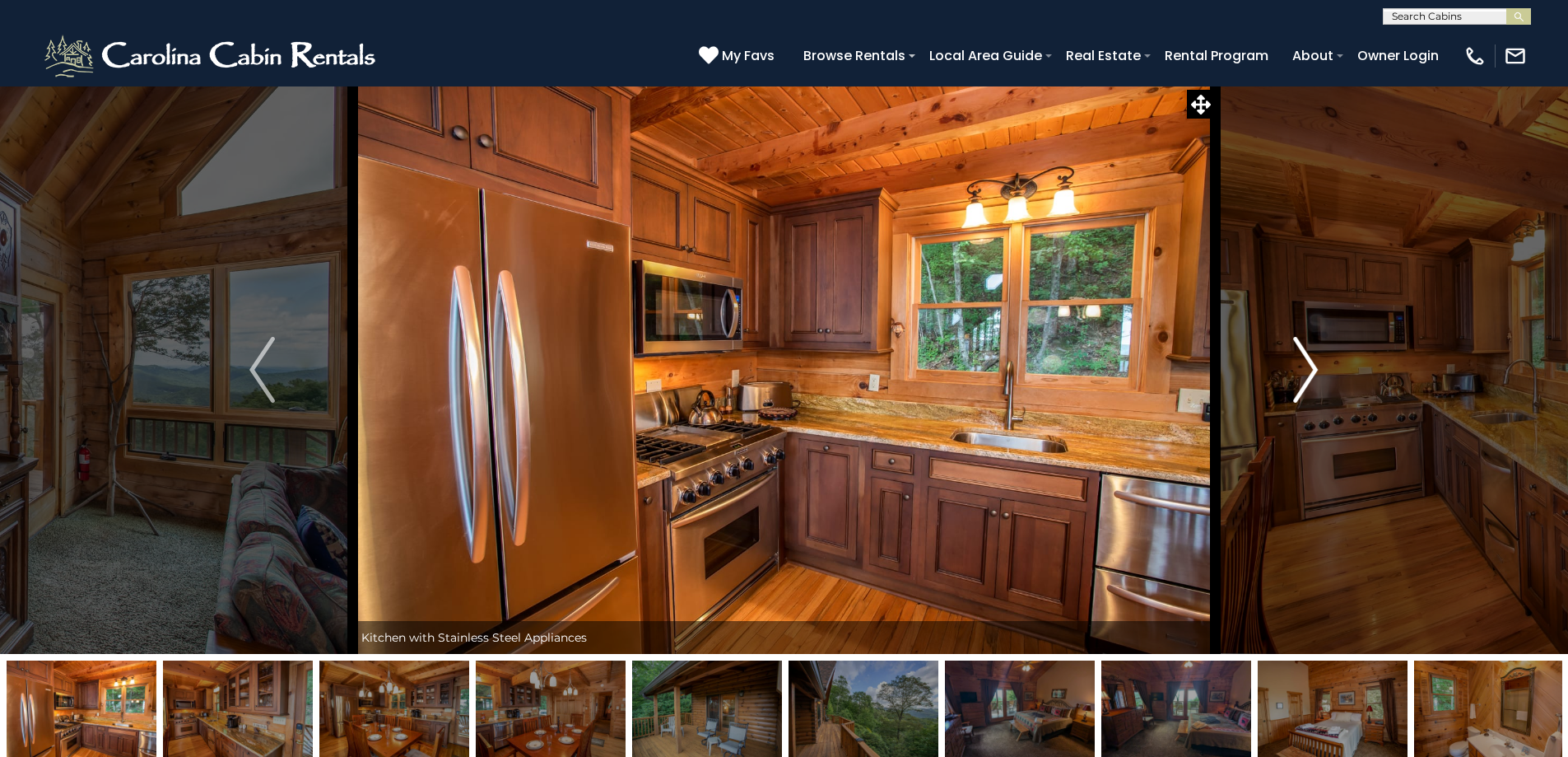
click at [1296, 379] on img "Next" at bounding box center [1305, 370] width 24 height 66
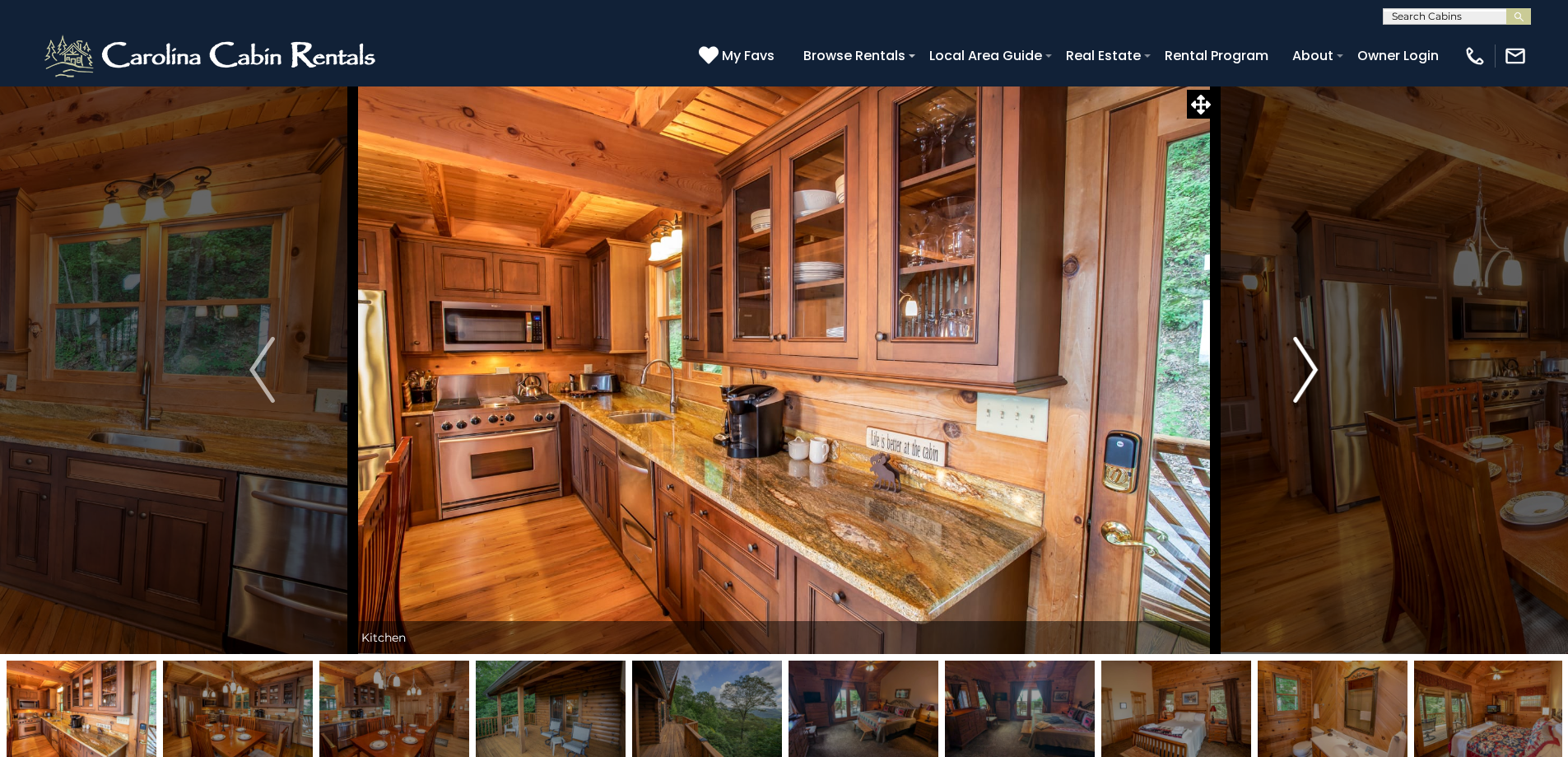
click at [1296, 379] on img "Next" at bounding box center [1305, 370] width 24 height 66
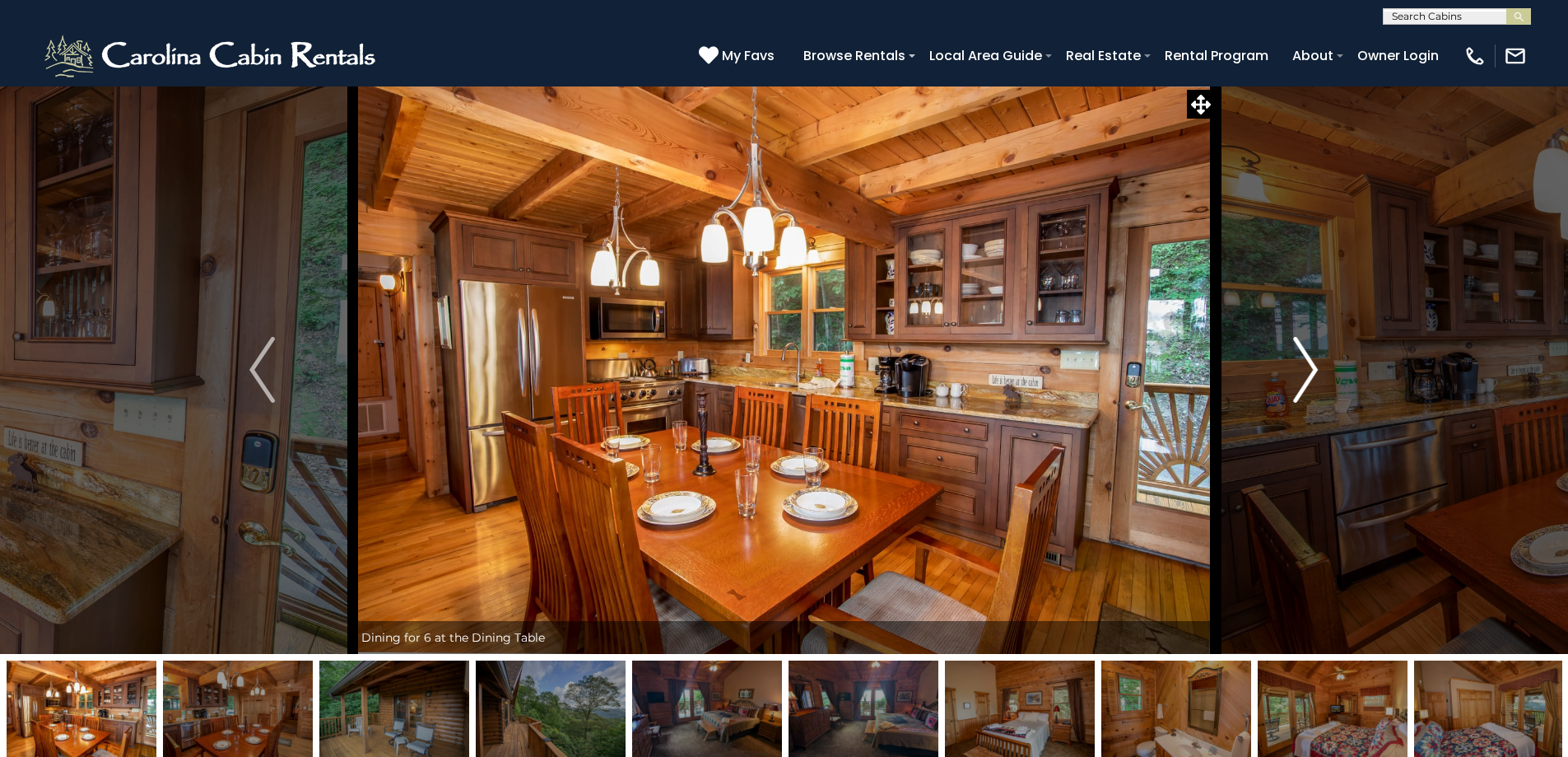
click at [1296, 379] on img "Next" at bounding box center [1305, 370] width 24 height 66
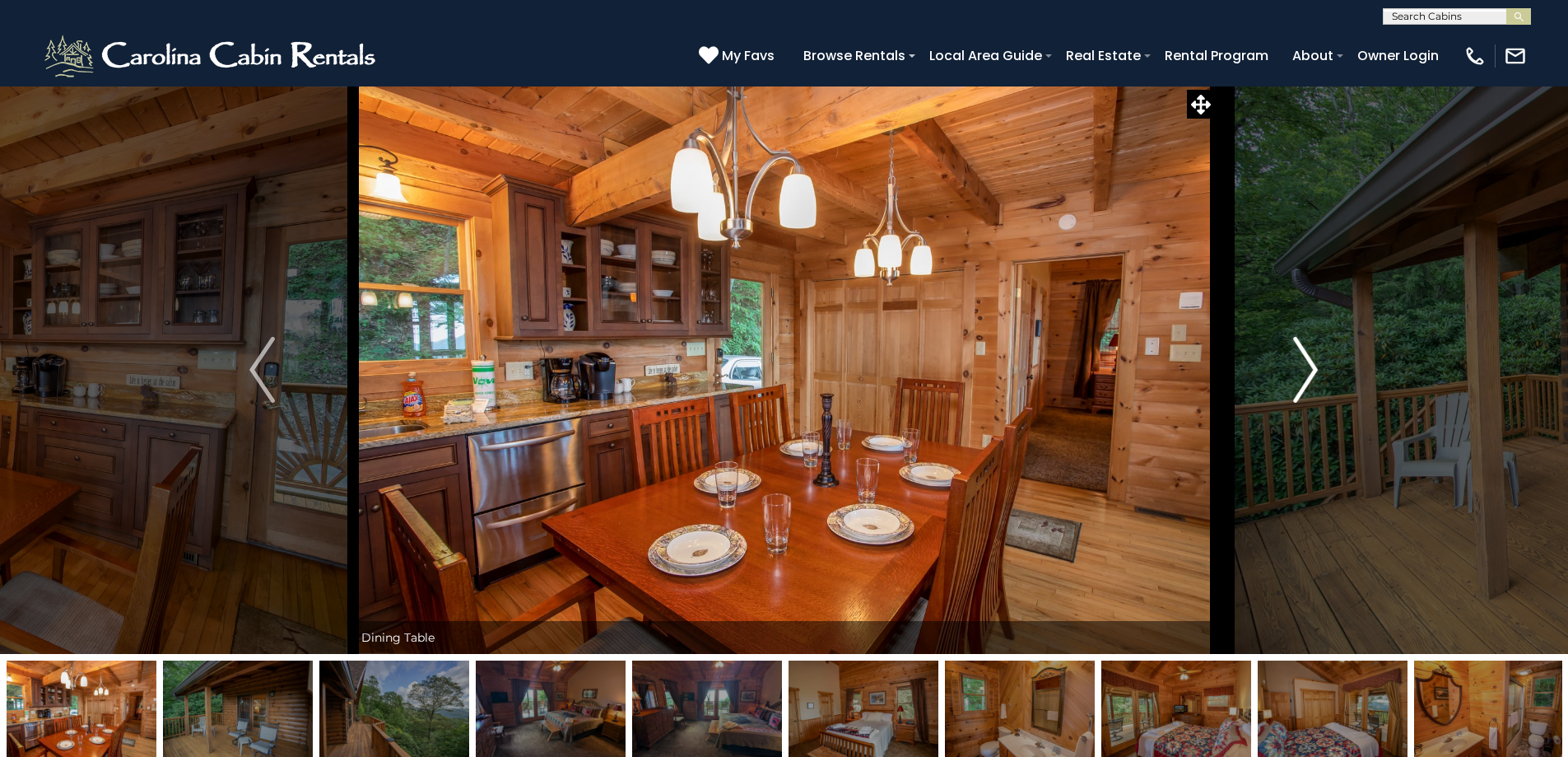
click at [1295, 383] on img "Next" at bounding box center [1305, 370] width 24 height 66
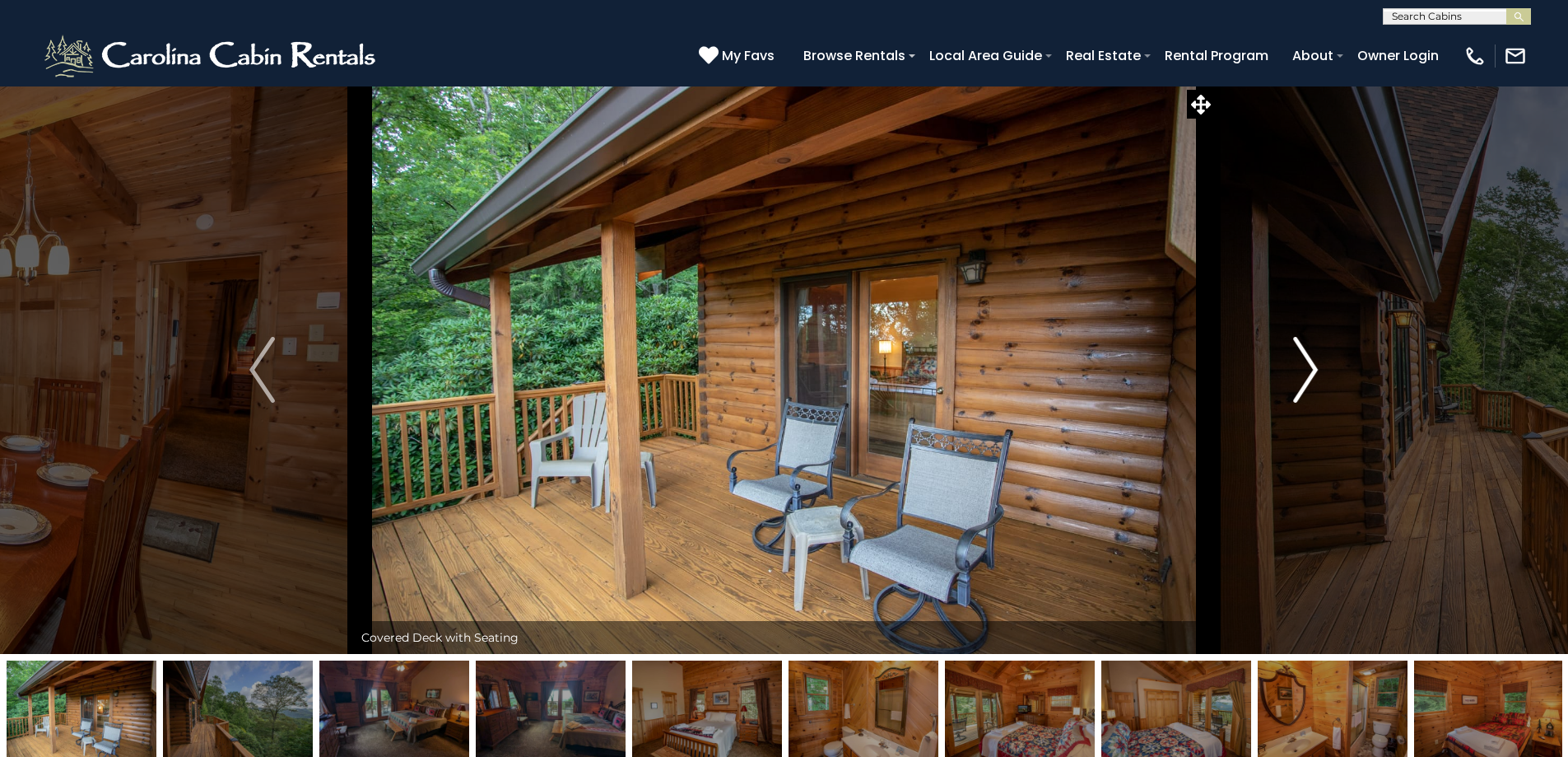
click at [1295, 383] on img "Next" at bounding box center [1305, 370] width 24 height 66
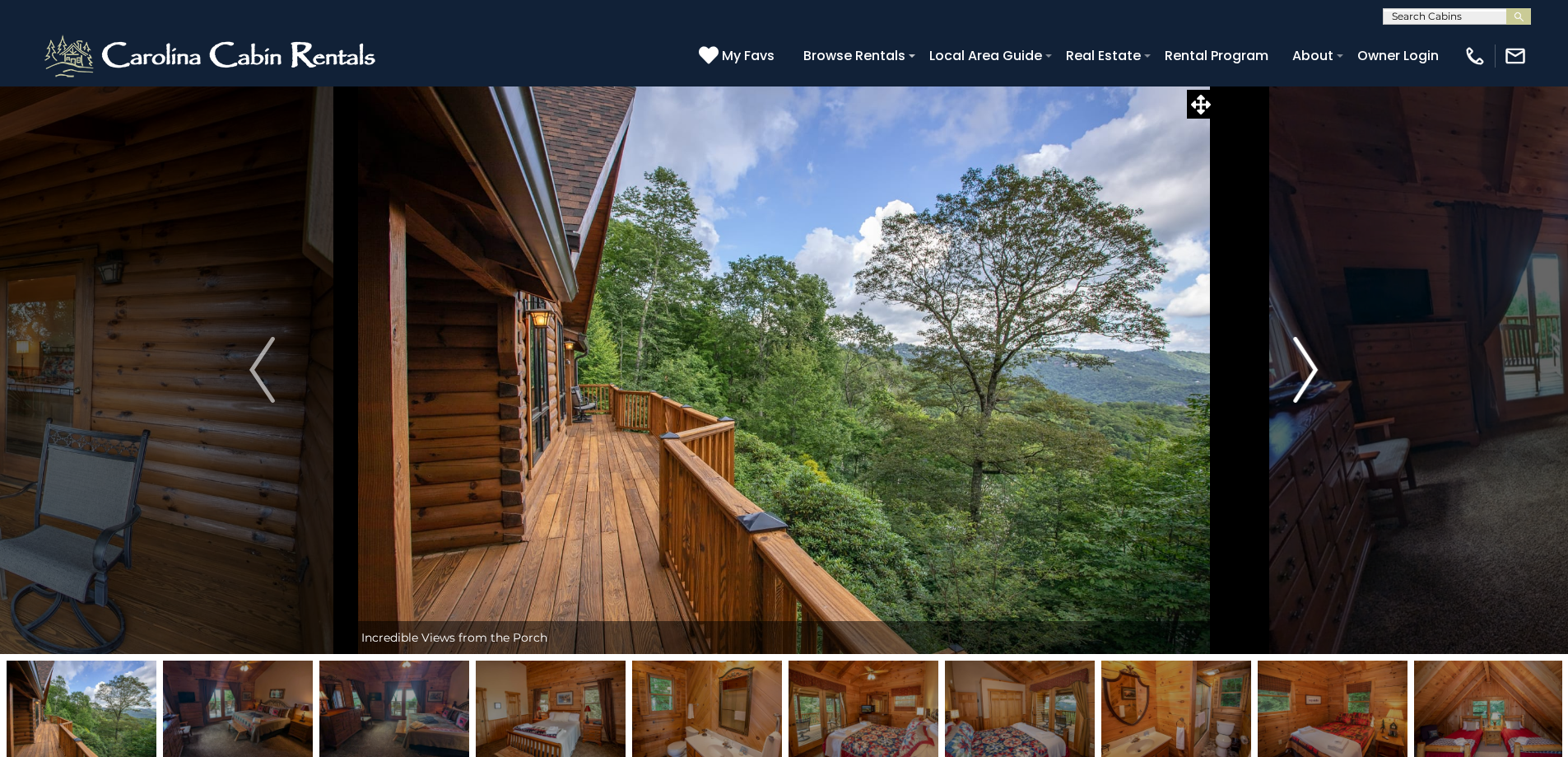
click at [1295, 383] on img "Next" at bounding box center [1305, 370] width 24 height 66
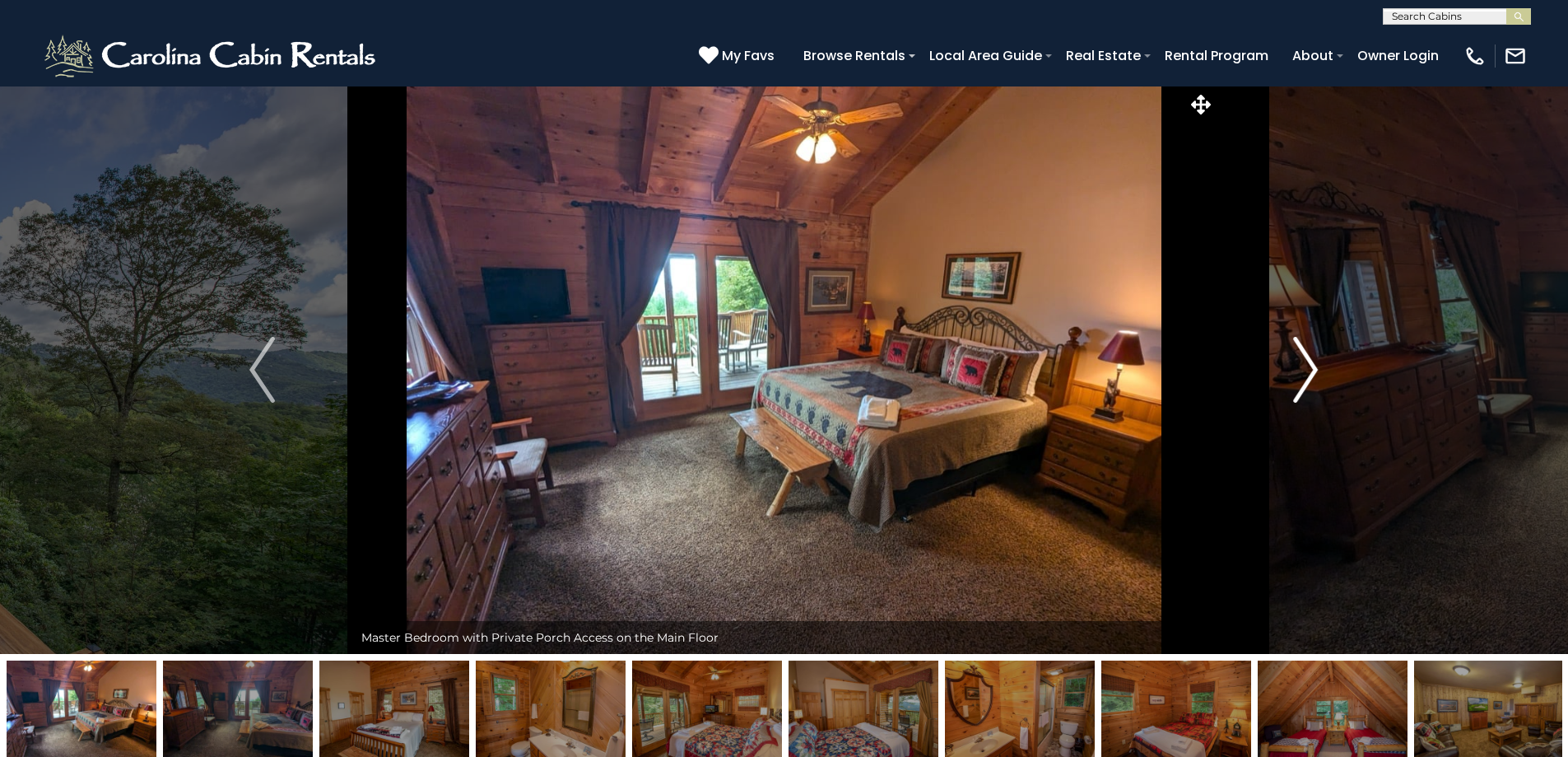
click at [1295, 383] on img "Next" at bounding box center [1305, 370] width 24 height 66
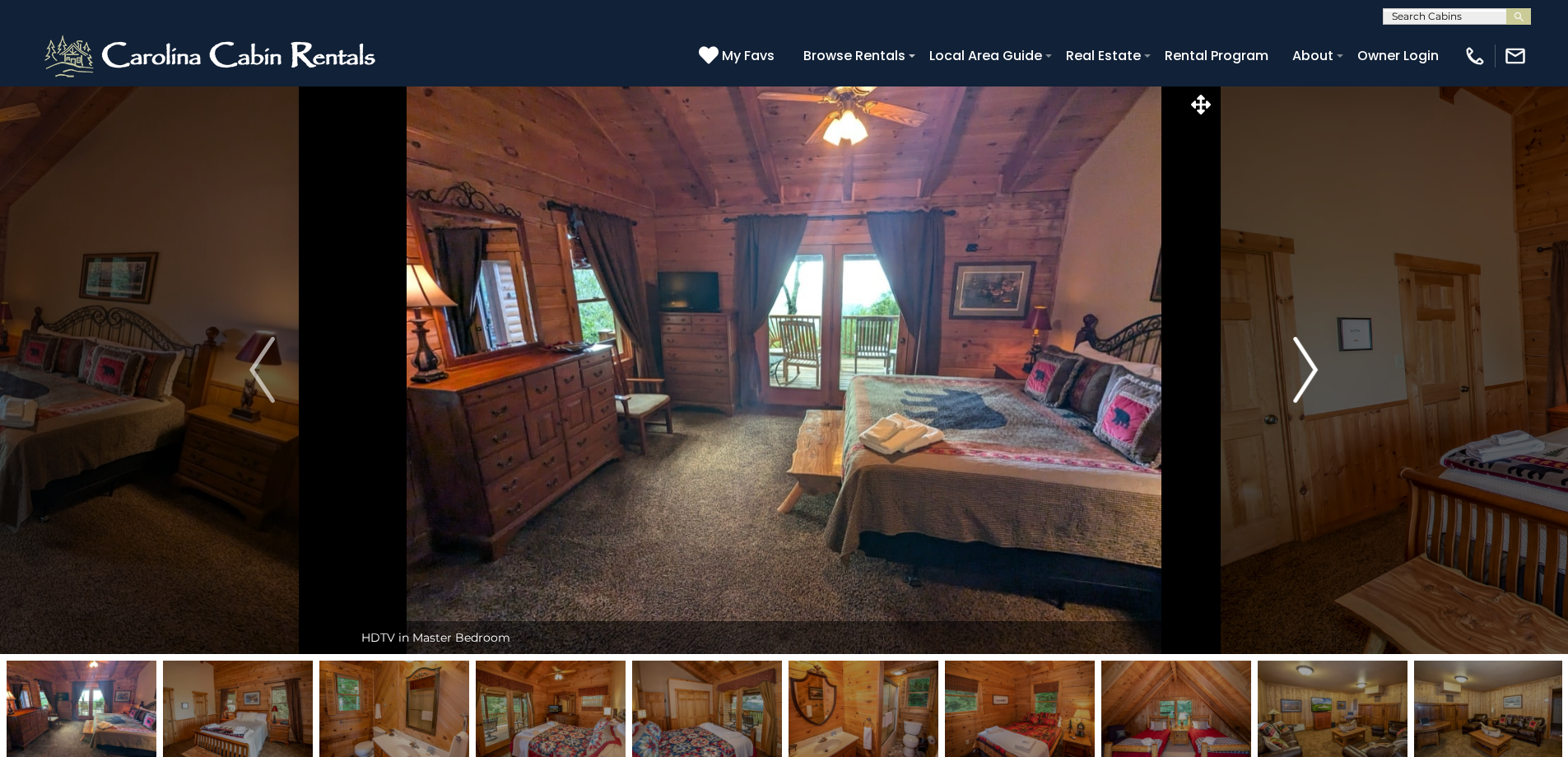
click at [1295, 383] on img "Next" at bounding box center [1305, 370] width 24 height 66
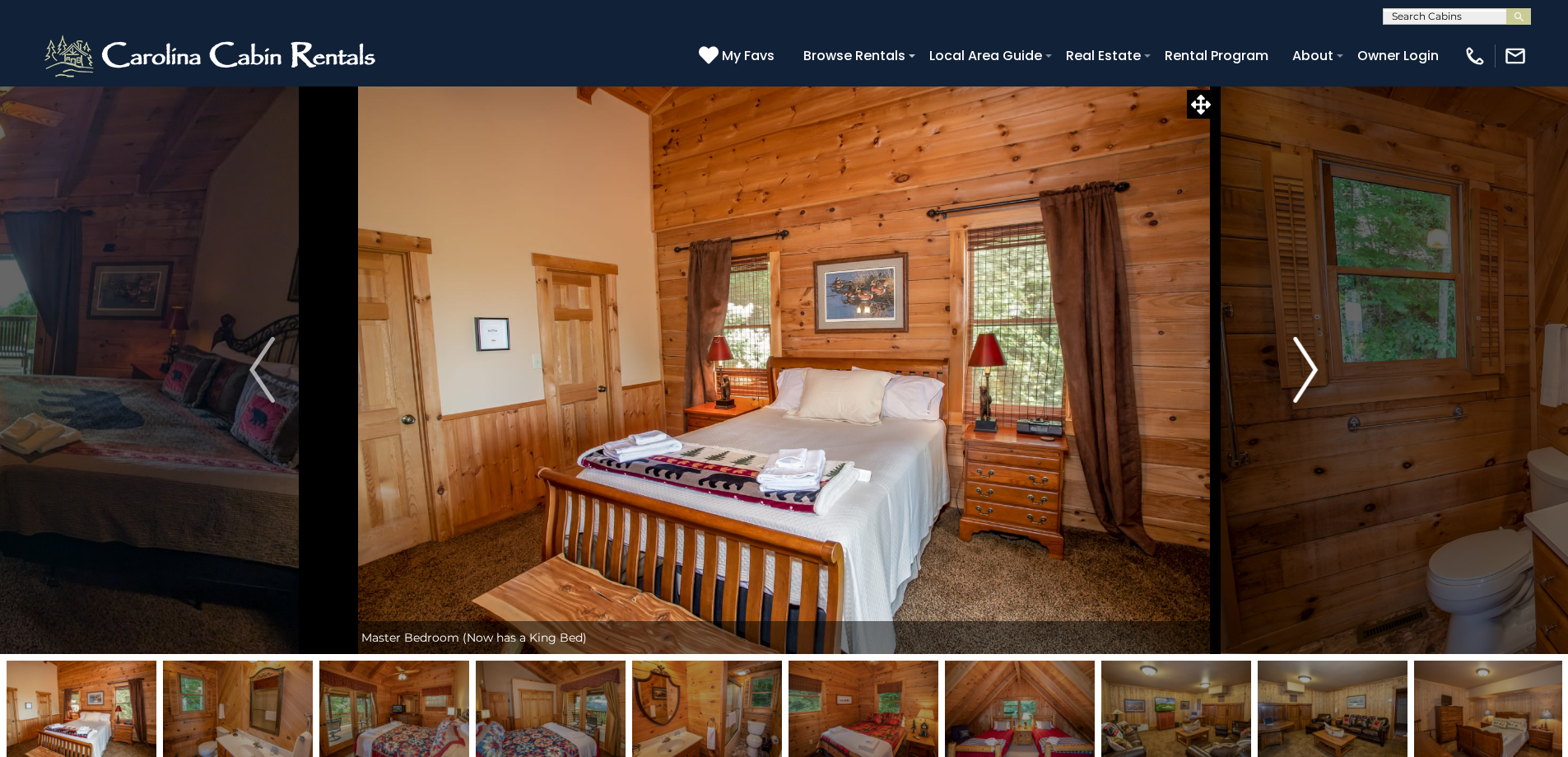
click at [1295, 383] on img "Next" at bounding box center [1305, 370] width 24 height 66
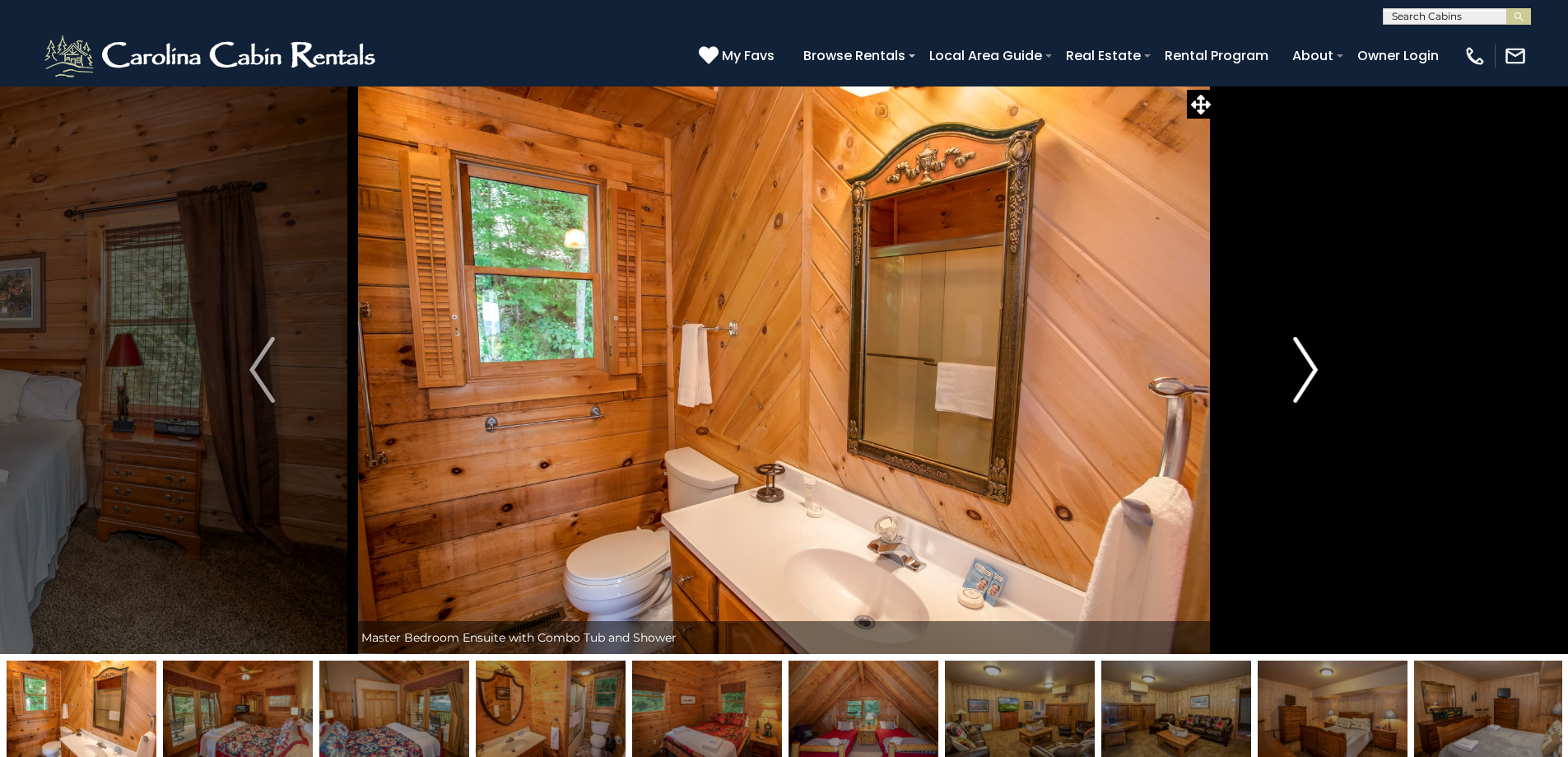
click at [1295, 383] on img "Next" at bounding box center [1305, 370] width 24 height 66
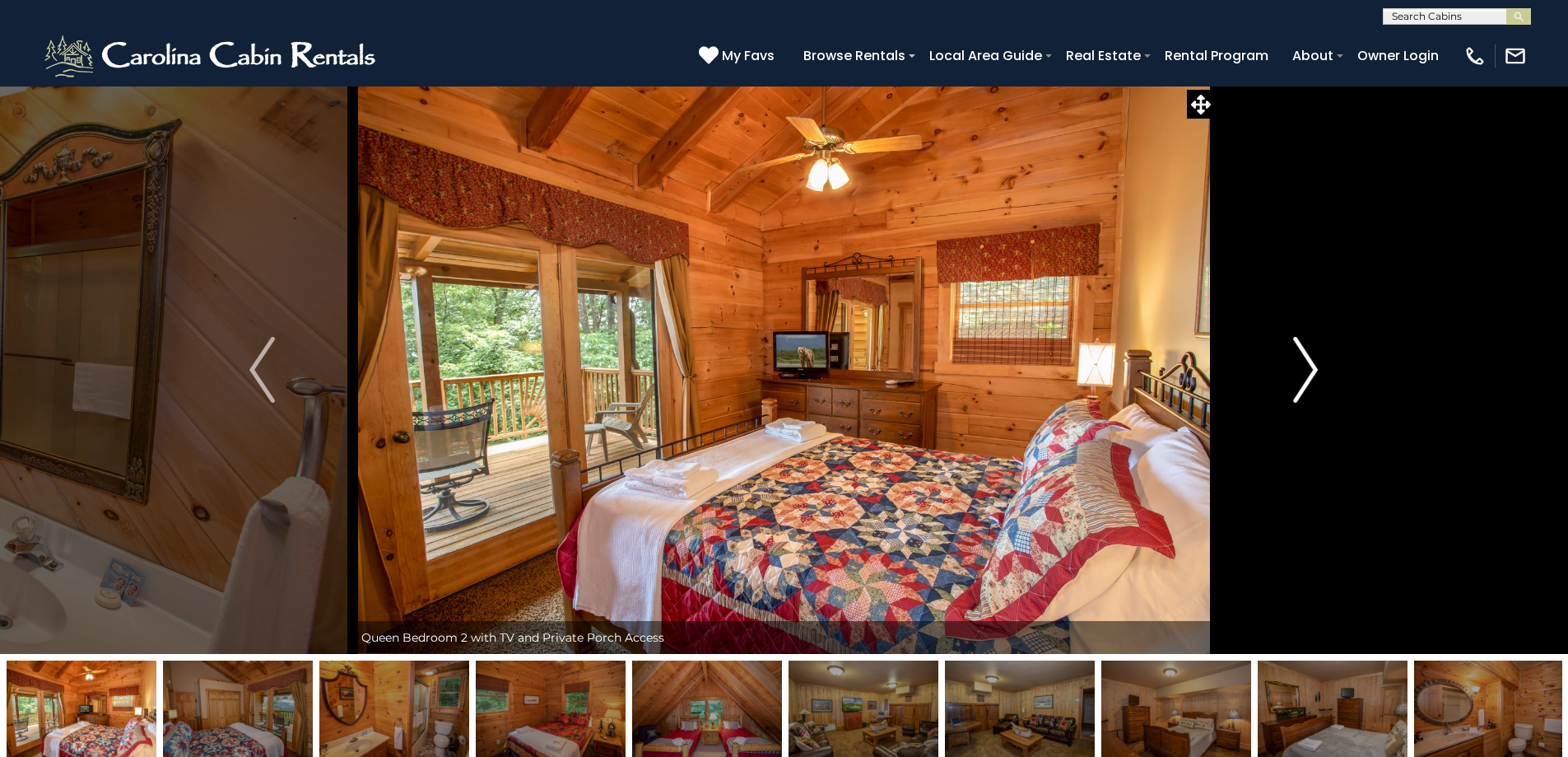
click at [1295, 383] on img "Next" at bounding box center [1305, 370] width 24 height 66
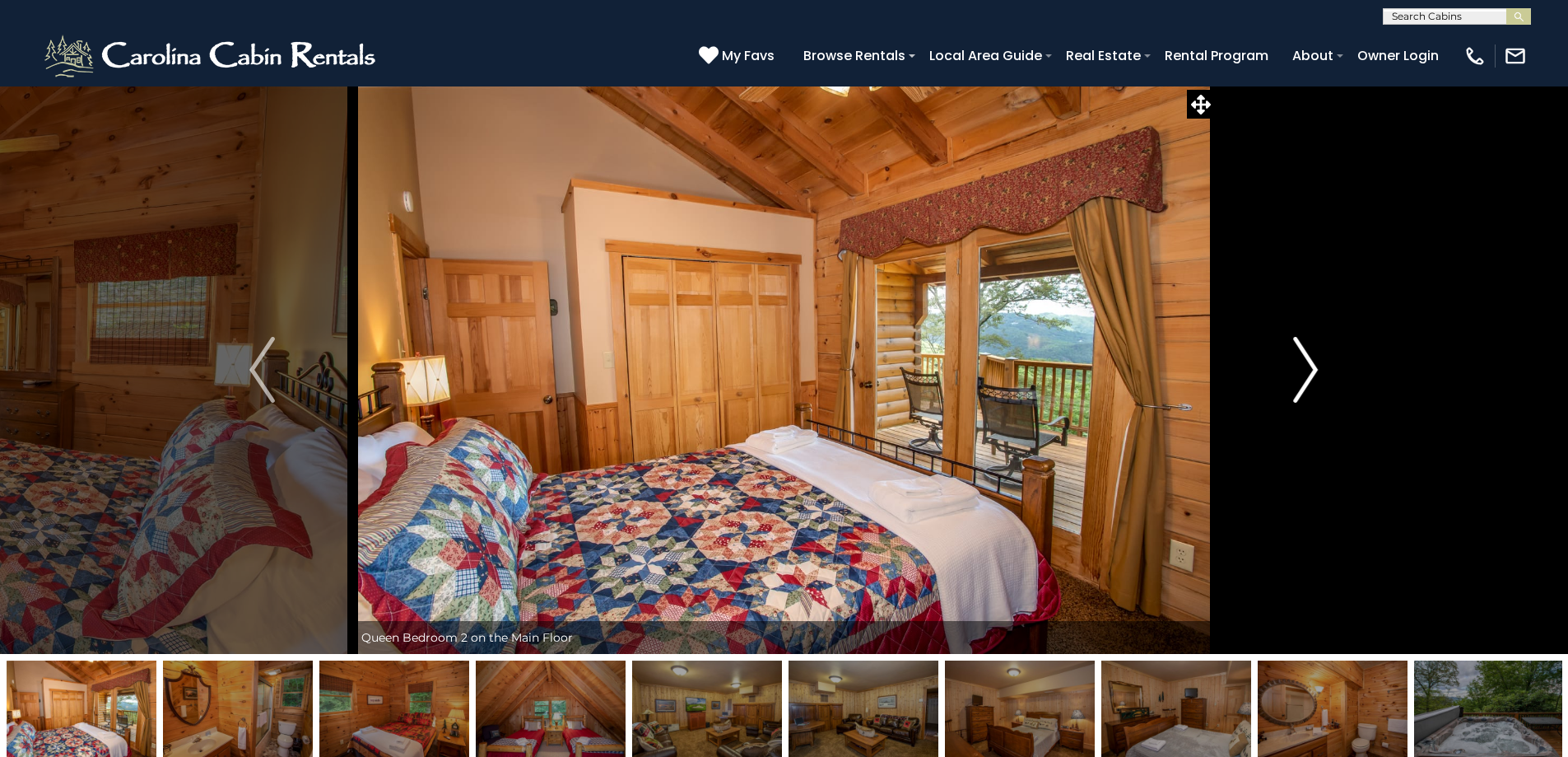
click at [1295, 383] on img "Next" at bounding box center [1305, 370] width 24 height 66
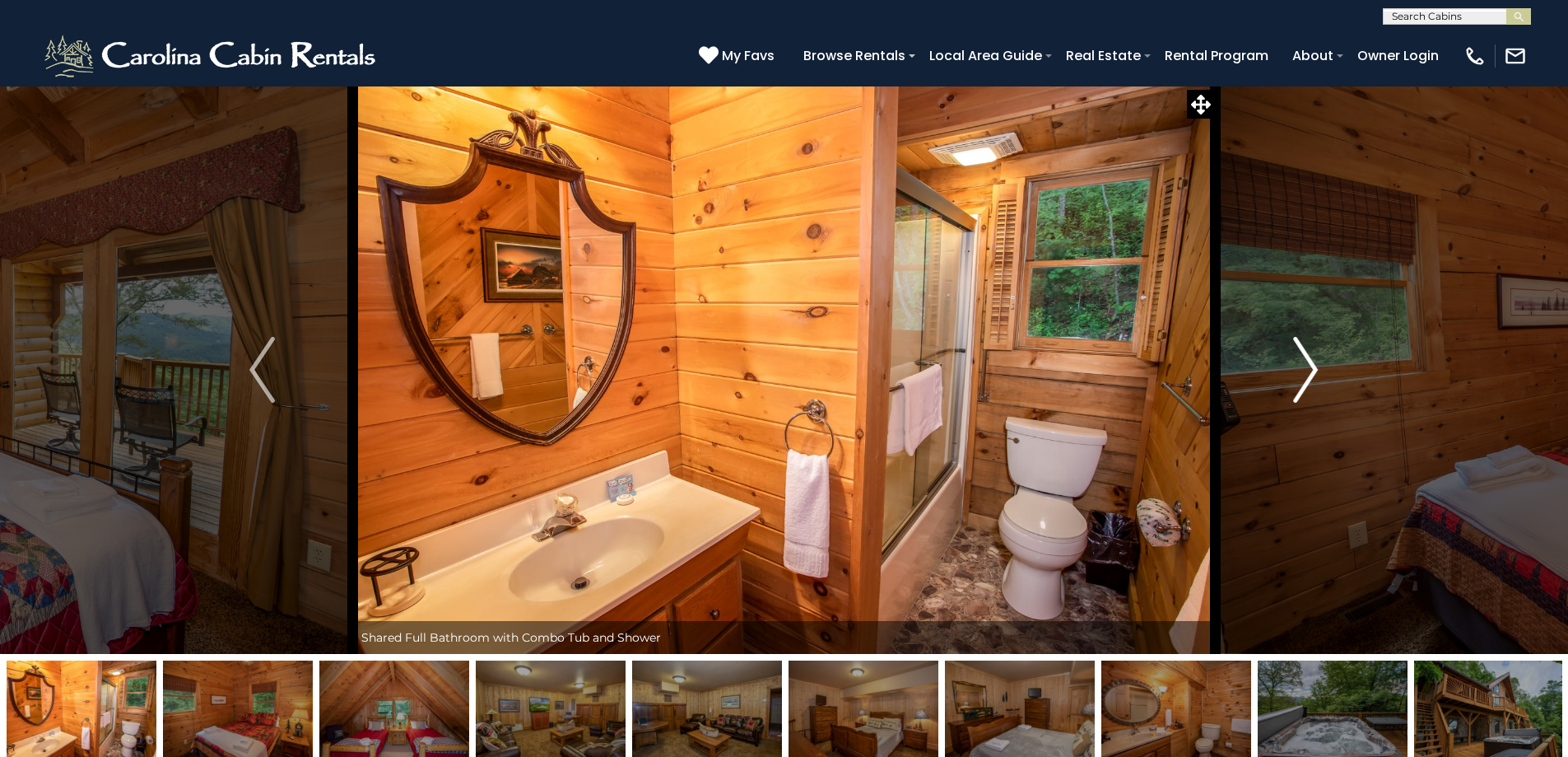
click at [1295, 383] on img "Next" at bounding box center [1305, 370] width 24 height 66
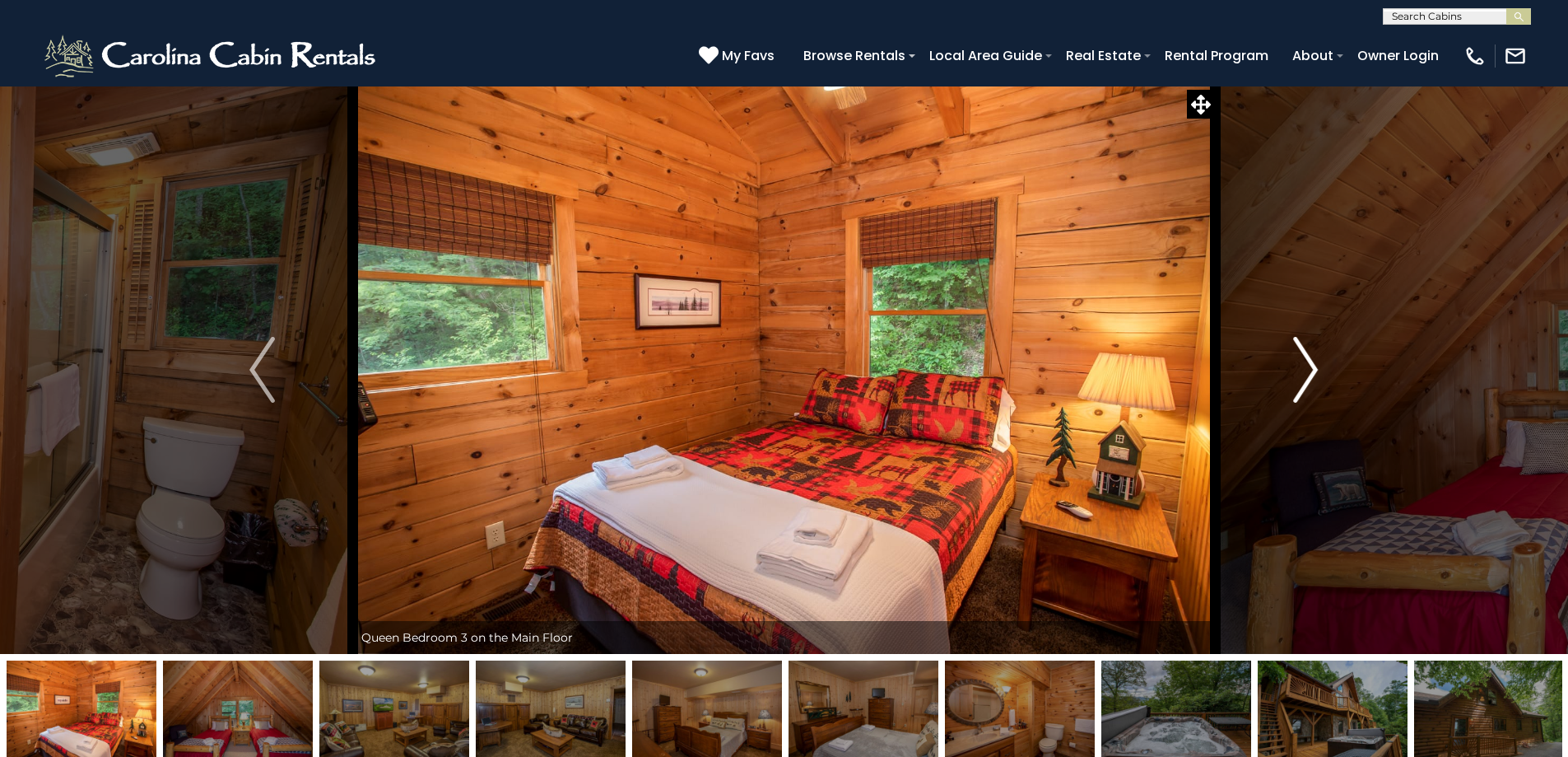
click at [1295, 383] on img "Next" at bounding box center [1305, 370] width 24 height 66
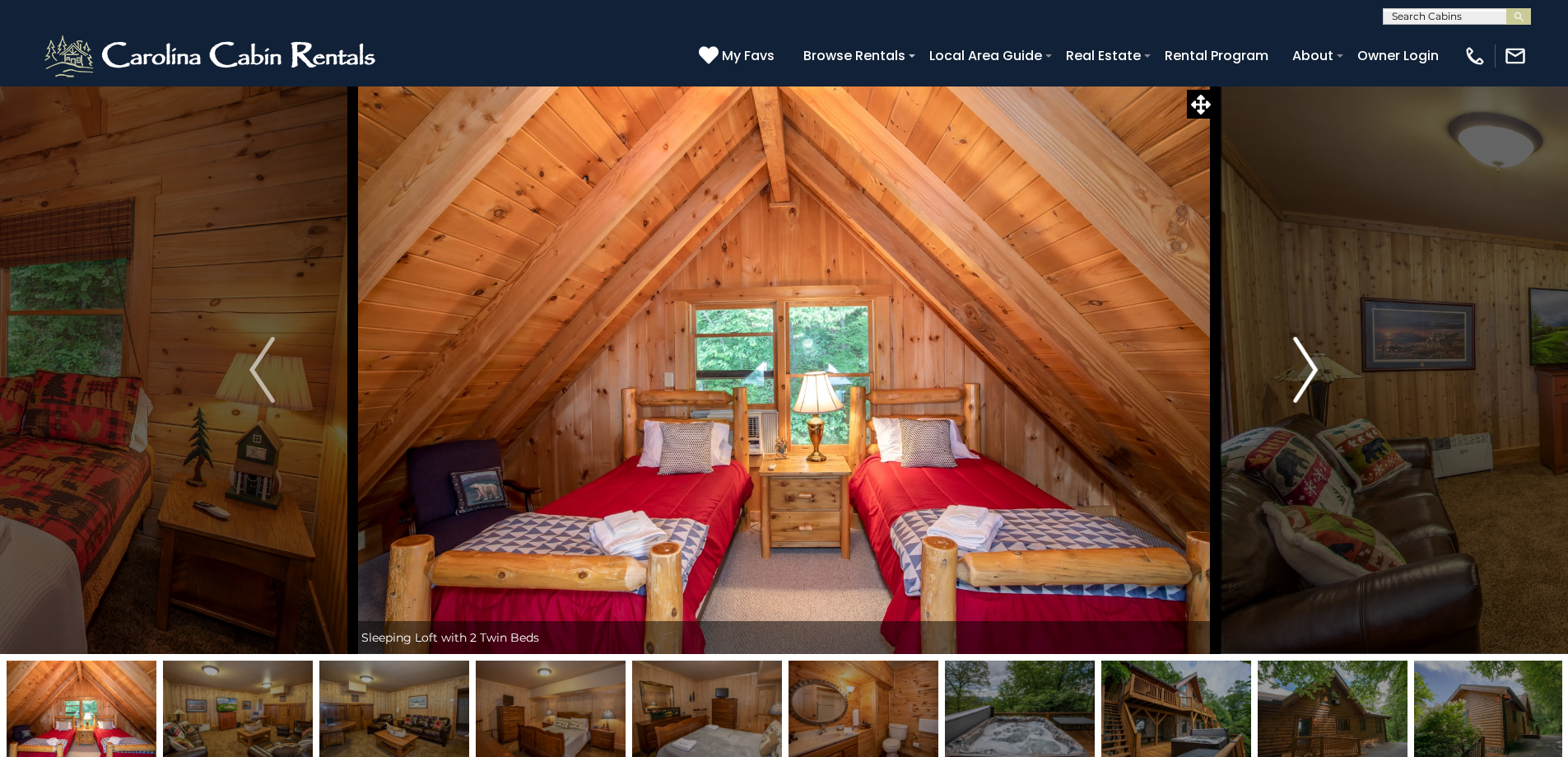
click at [1295, 383] on img "Next" at bounding box center [1305, 370] width 24 height 66
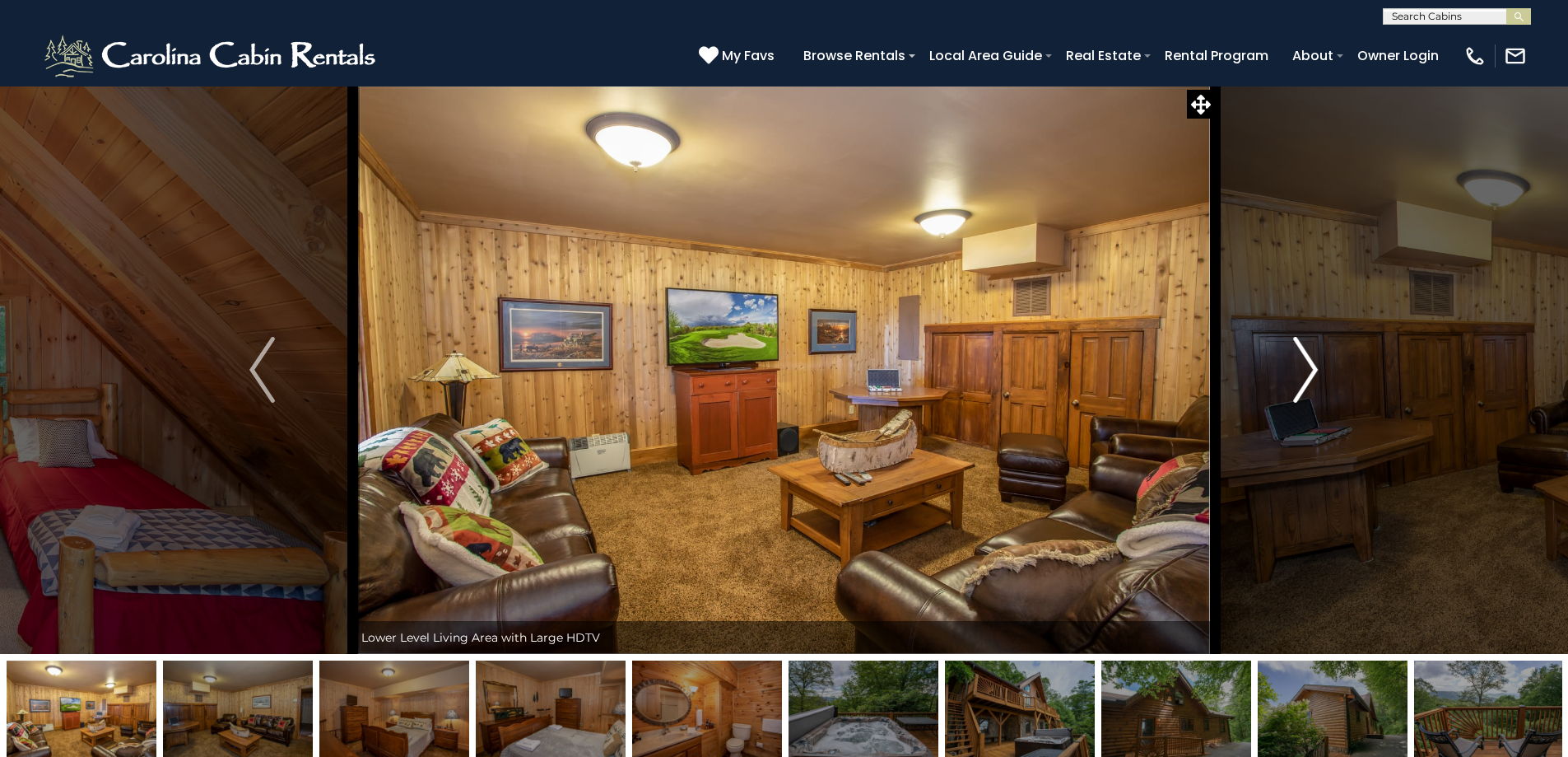
click at [1295, 383] on img "Next" at bounding box center [1305, 370] width 24 height 66
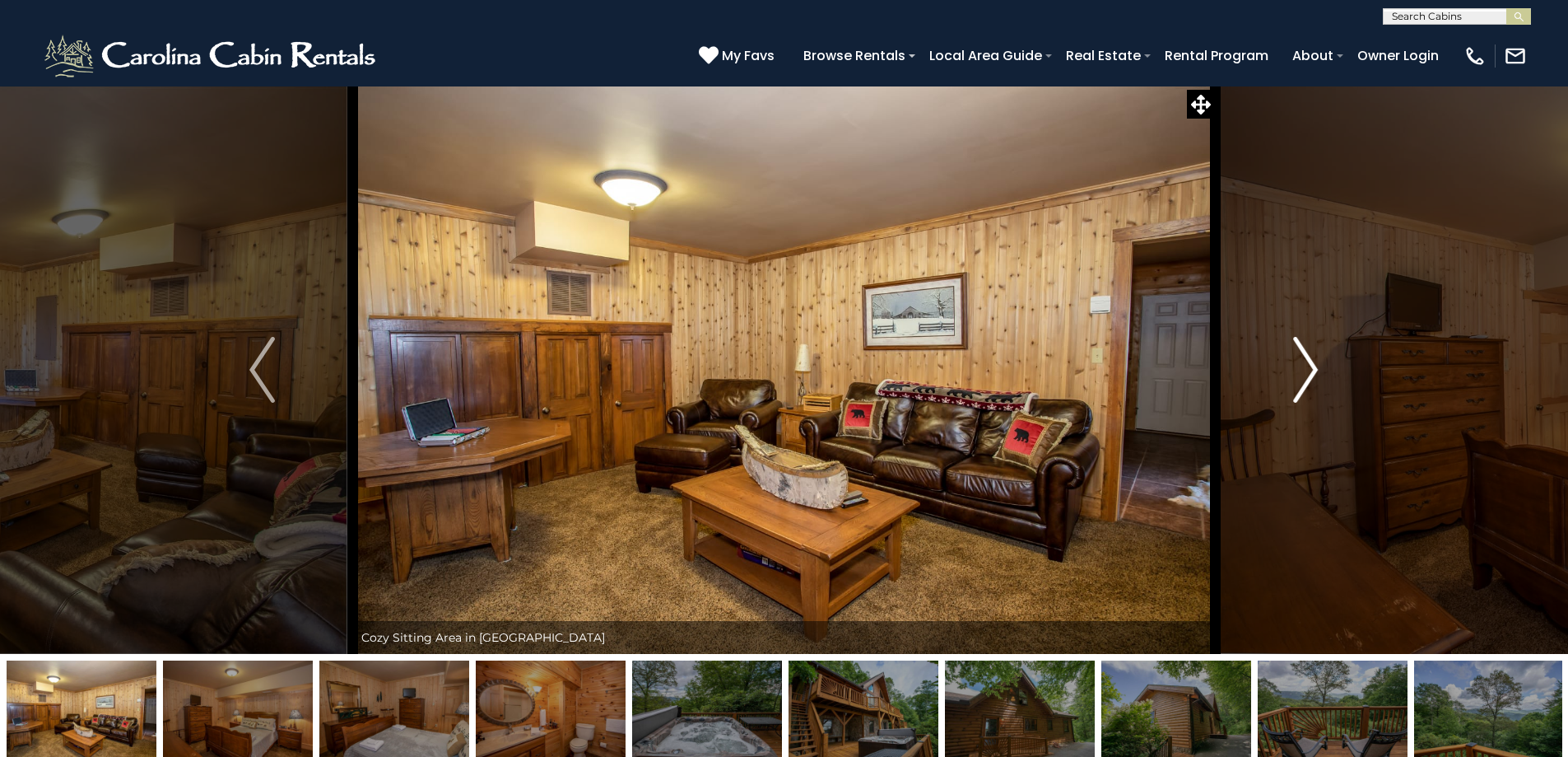
click at [1295, 383] on img "Next" at bounding box center [1305, 370] width 24 height 66
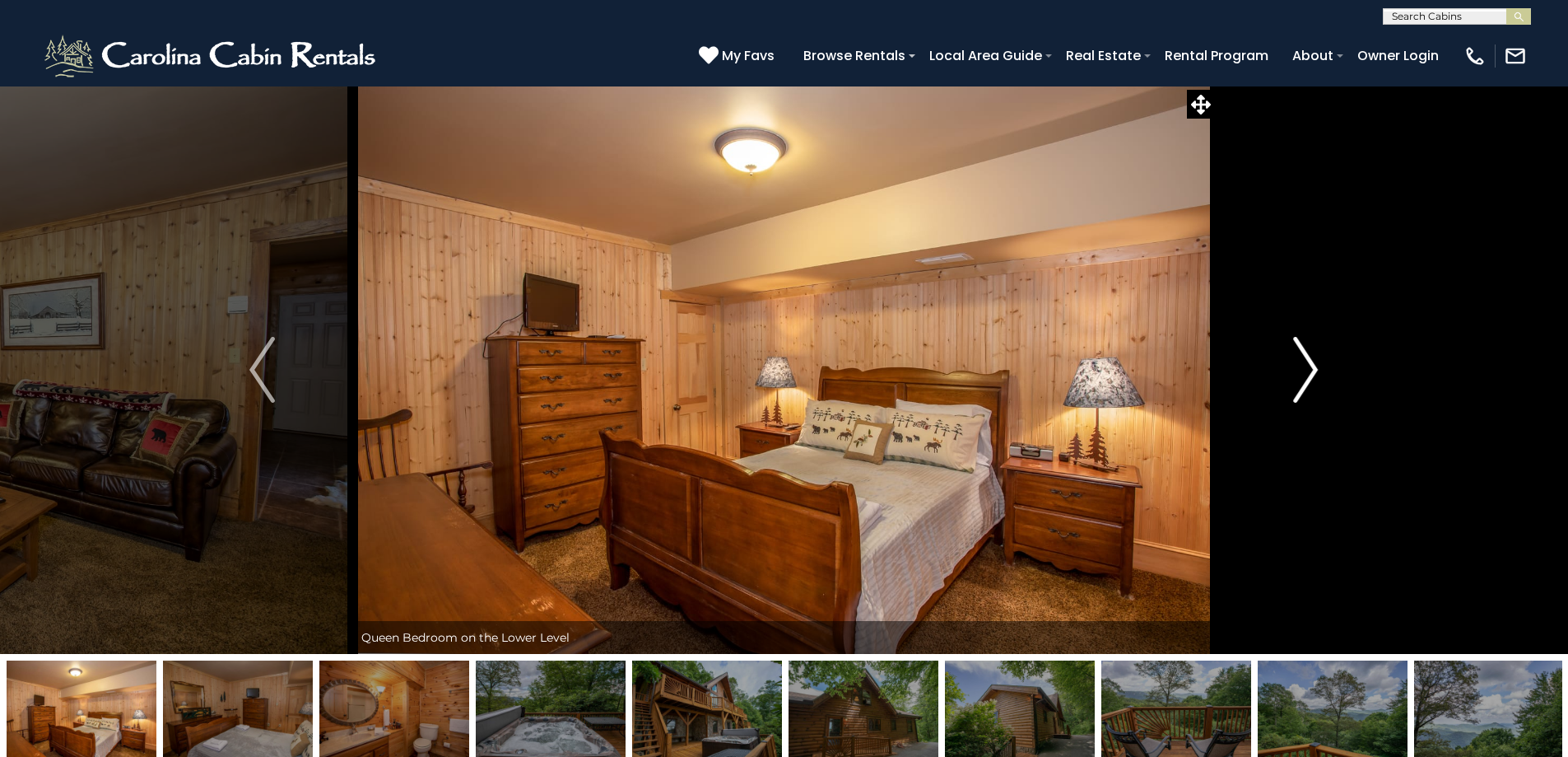
click at [1295, 383] on img "Next" at bounding box center [1305, 370] width 24 height 66
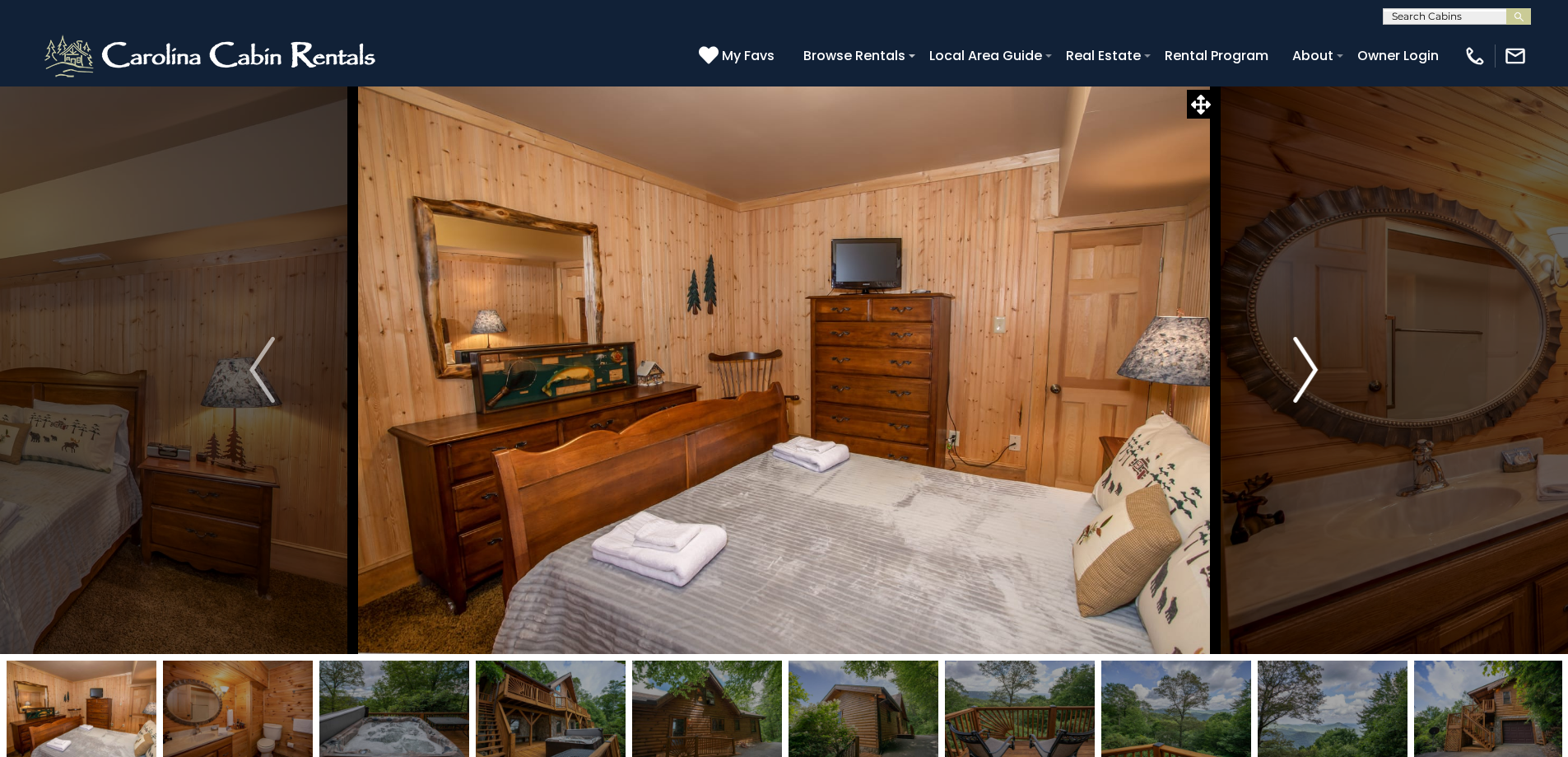
click at [1295, 383] on img "Next" at bounding box center [1305, 370] width 24 height 66
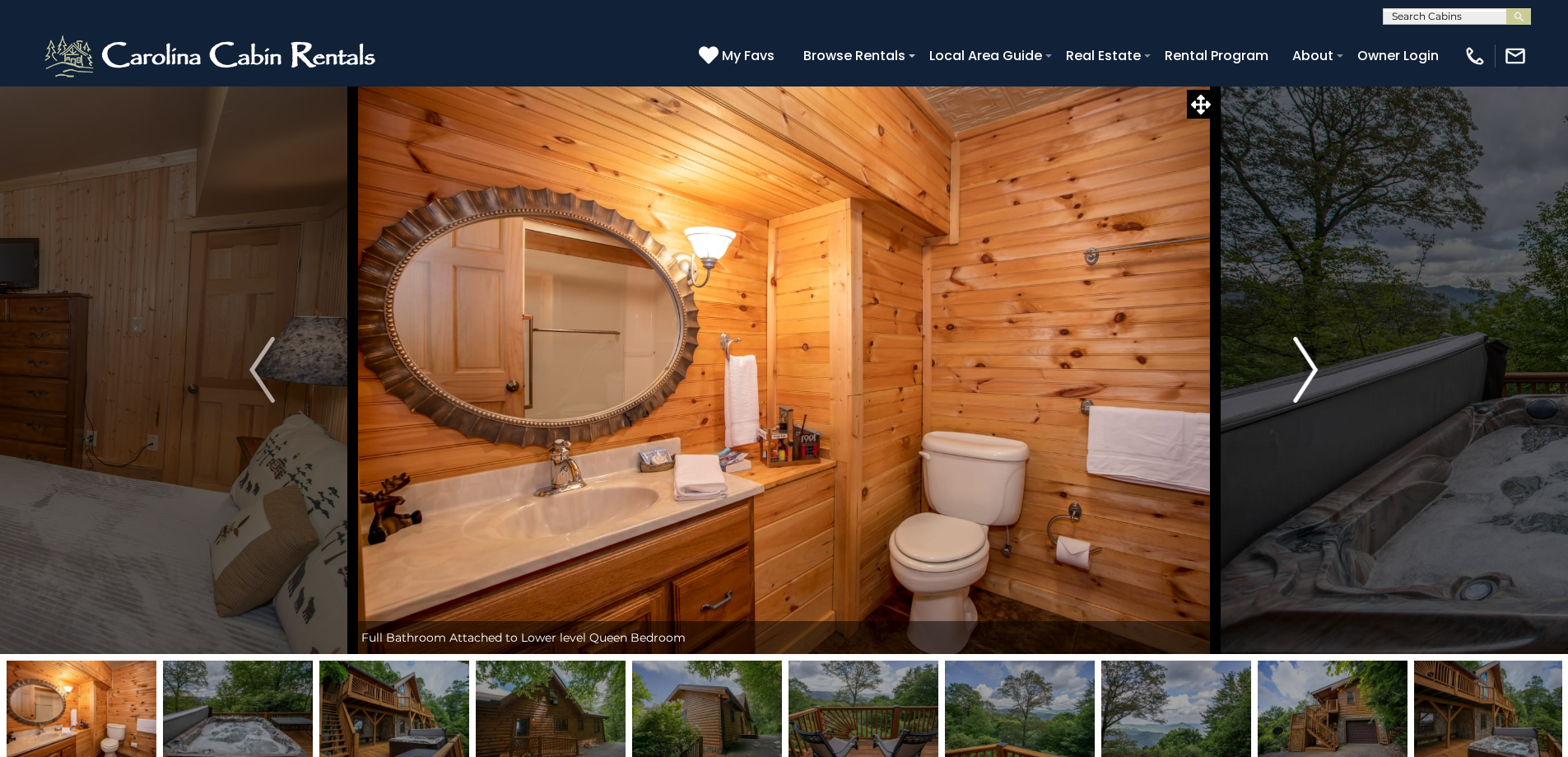
click at [1295, 383] on img "Next" at bounding box center [1305, 370] width 24 height 66
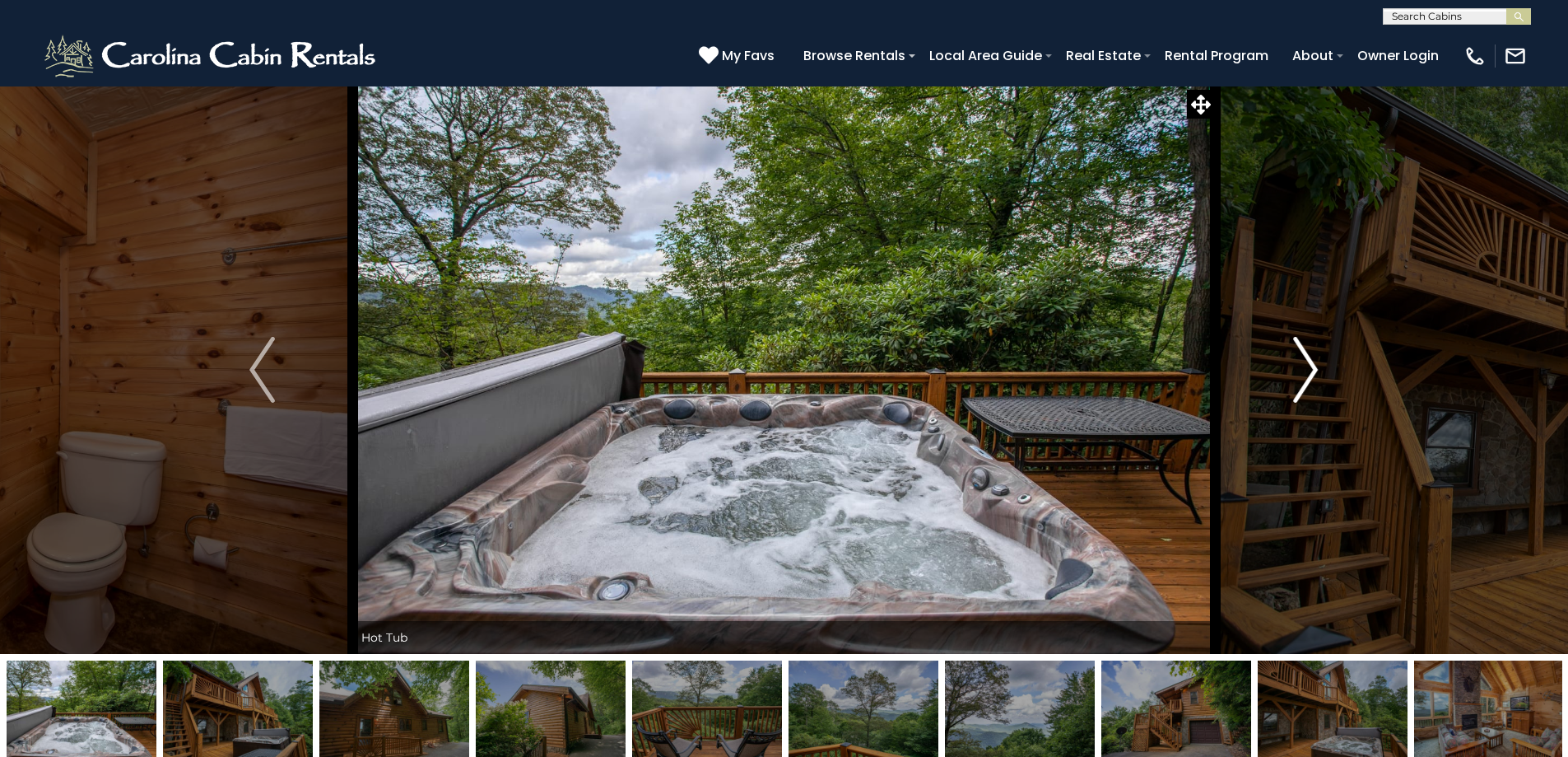
click at [1295, 383] on img "Next" at bounding box center [1305, 370] width 24 height 66
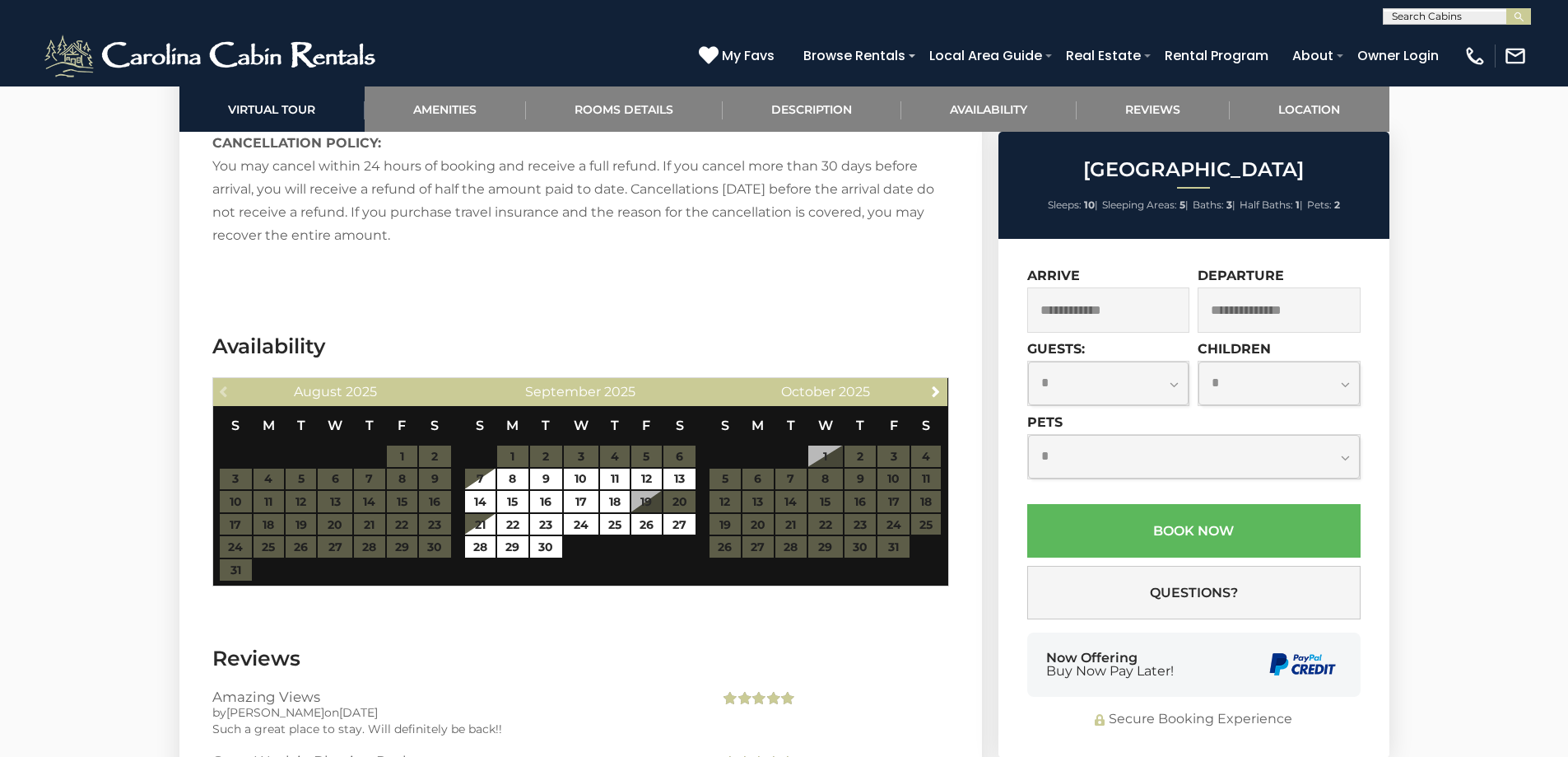
scroll to position [3211, 0]
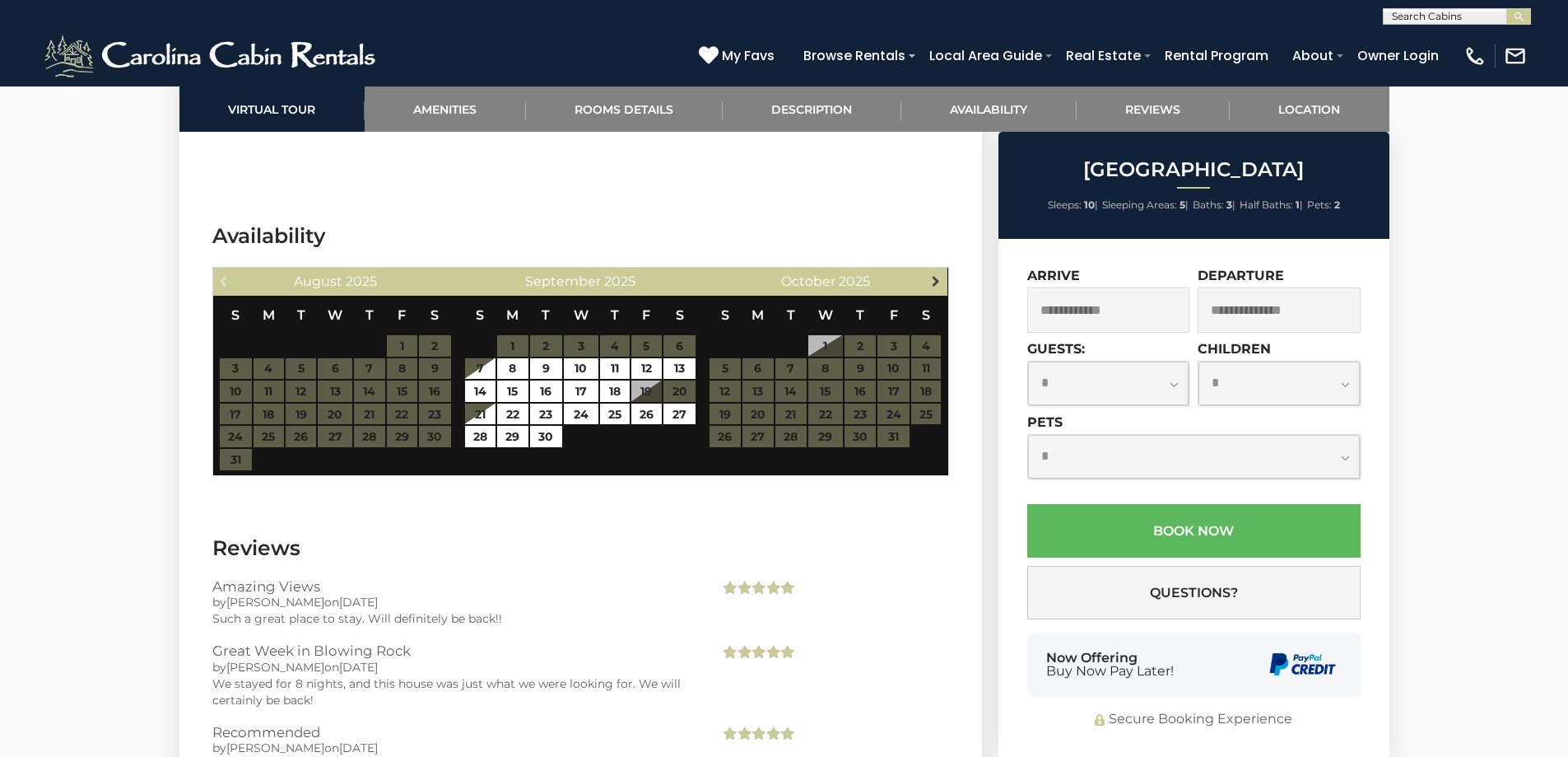
click at [927, 270] on link "Next" at bounding box center [936, 281] width 21 height 21
